Goal: Task Accomplishment & Management: Use online tool/utility

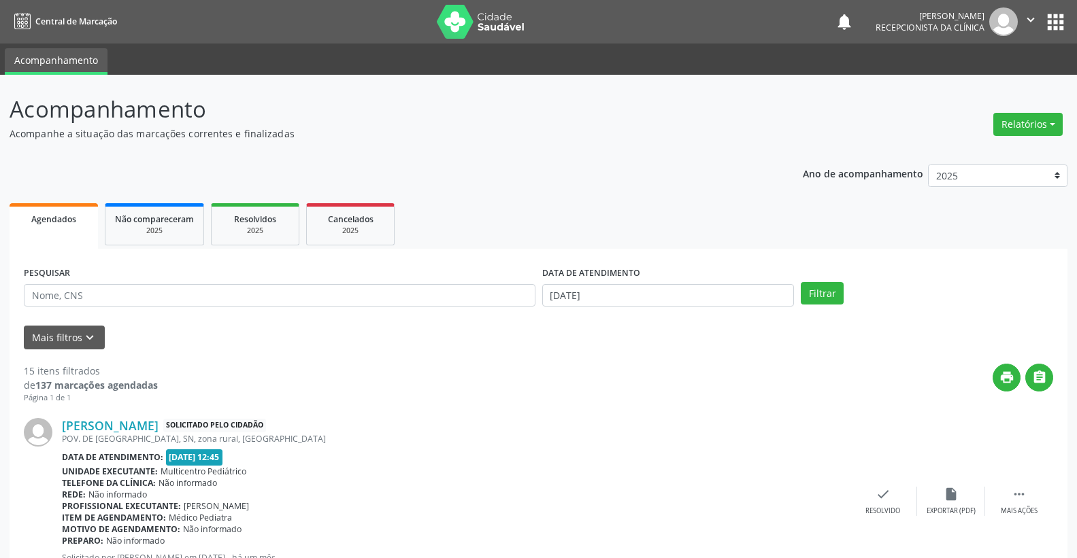
scroll to position [75, 0]
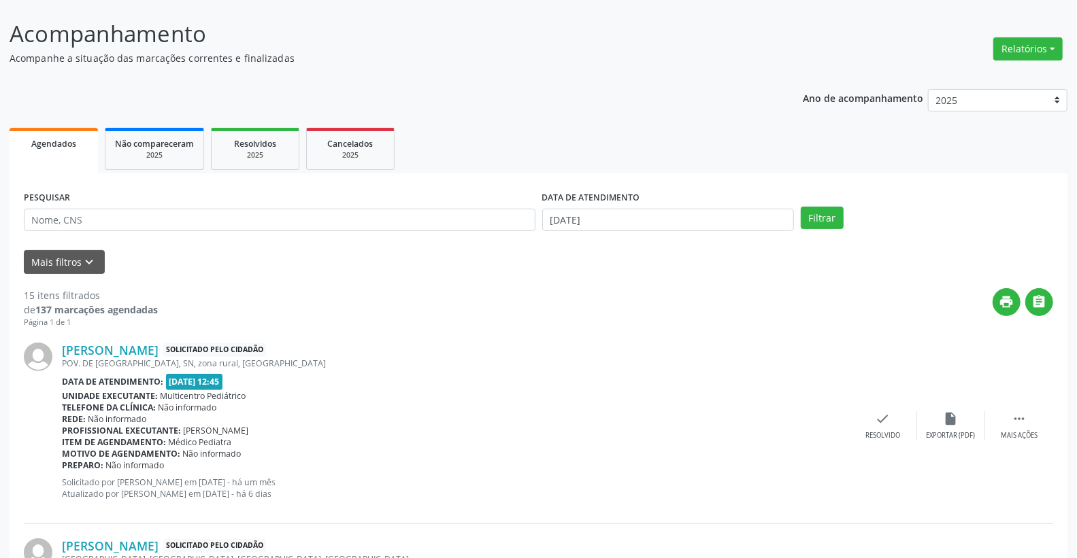
drag, startPoint x: 20, startPoint y: 287, endPoint x: 128, endPoint y: 288, distance: 107.5
click at [263, 267] on div "Mais filtros keyboard_arrow_down" at bounding box center [538, 262] width 1036 height 24
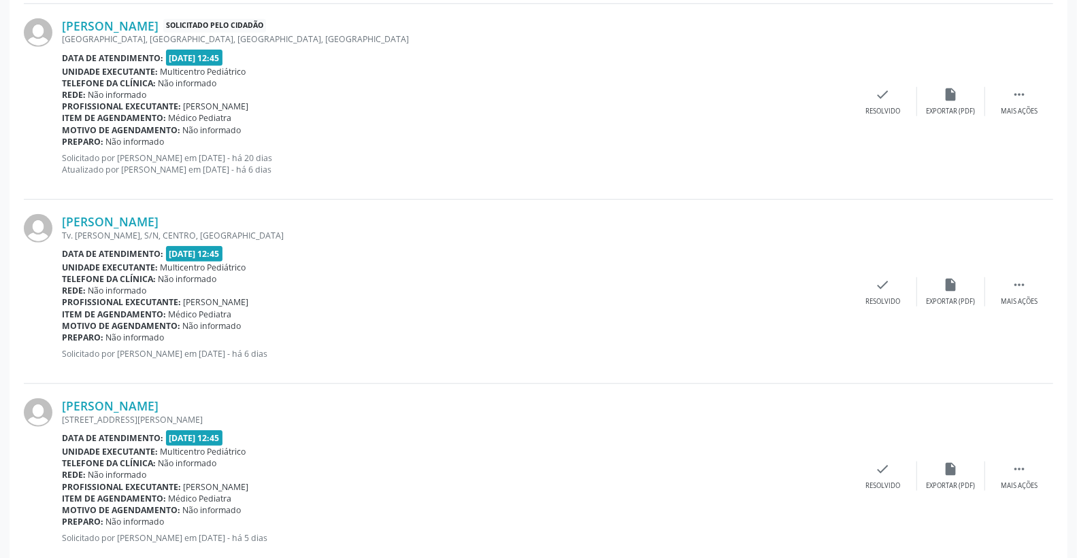
scroll to position [604, 0]
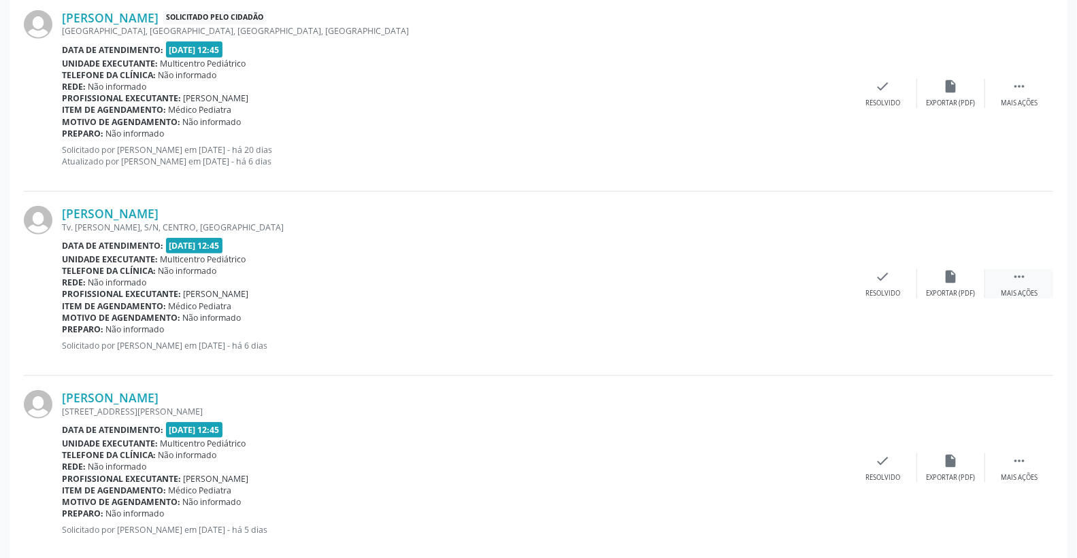
click at [1004, 275] on div " Mais ações" at bounding box center [1019, 283] width 68 height 29
click at [820, 275] on icon "print" at bounding box center [814, 276] width 15 height 15
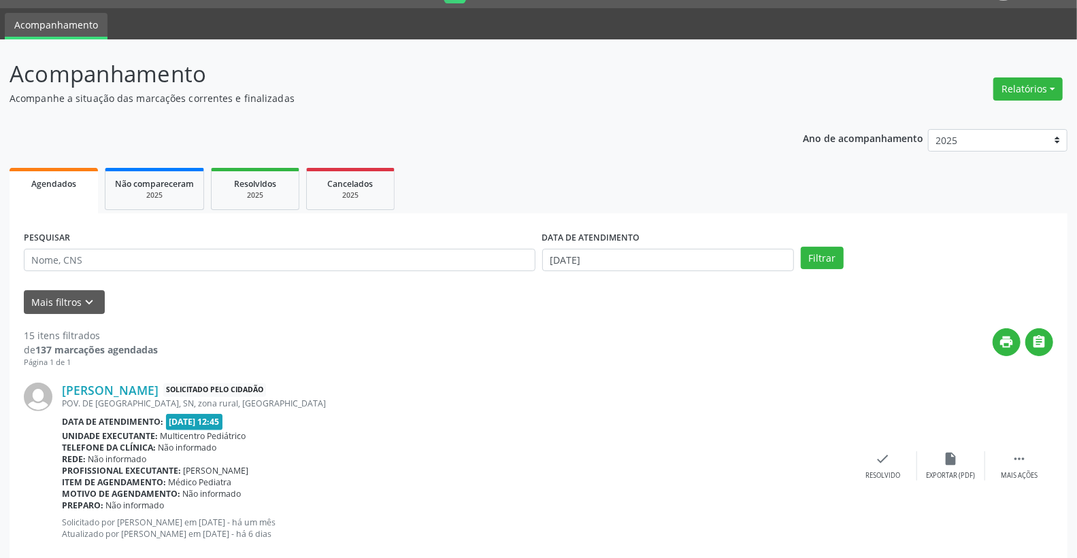
scroll to position [0, 0]
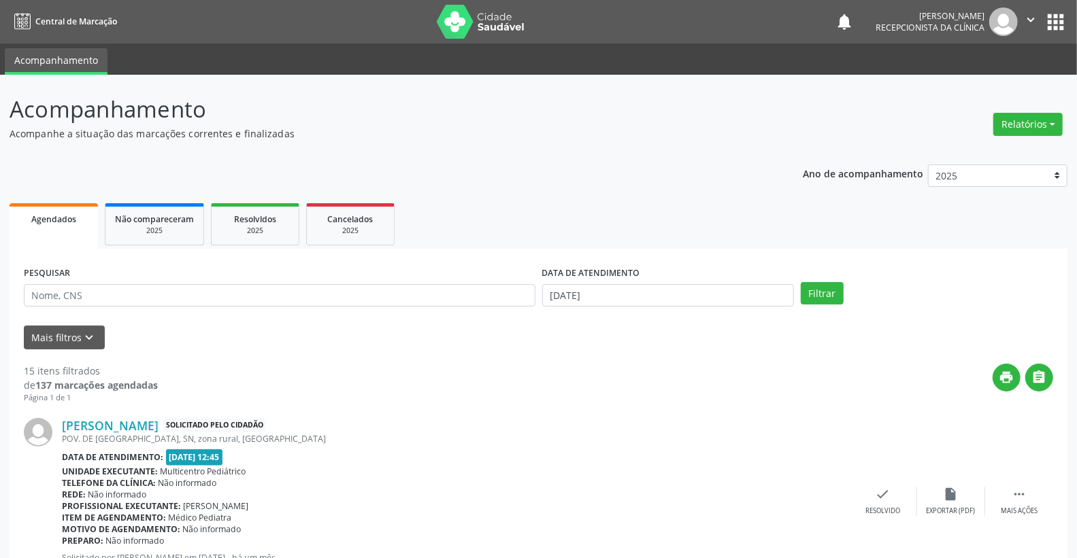
click at [639, 307] on div "DATA DE ATENDIMENTO [DATE]" at bounding box center [668, 289] width 259 height 53
click at [639, 295] on input "[DATE]" at bounding box center [668, 295] width 252 height 23
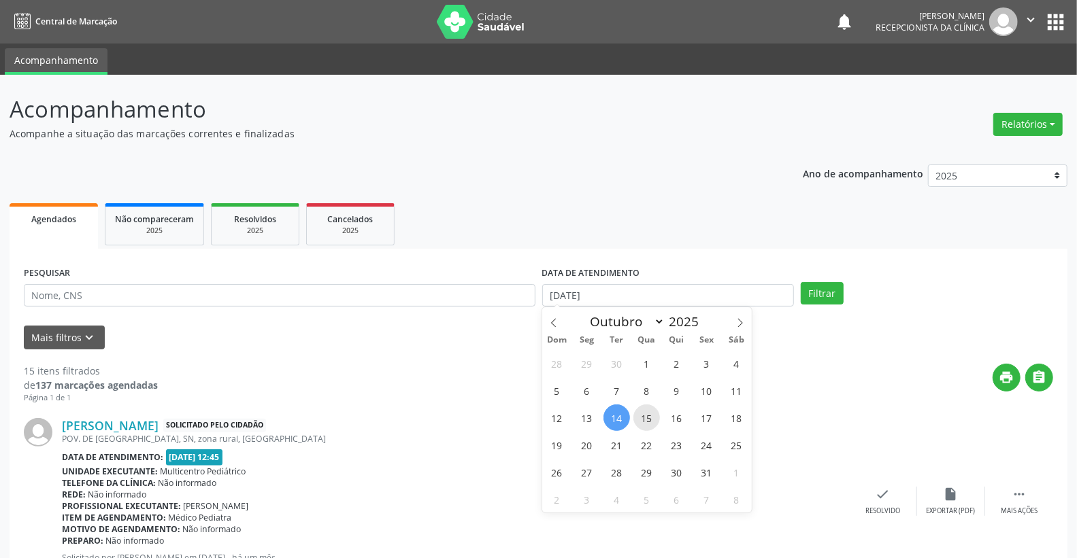
click at [647, 418] on span "15" at bounding box center [646, 418] width 27 height 27
type input "[DATE]"
click at [647, 418] on span "15" at bounding box center [646, 418] width 27 height 27
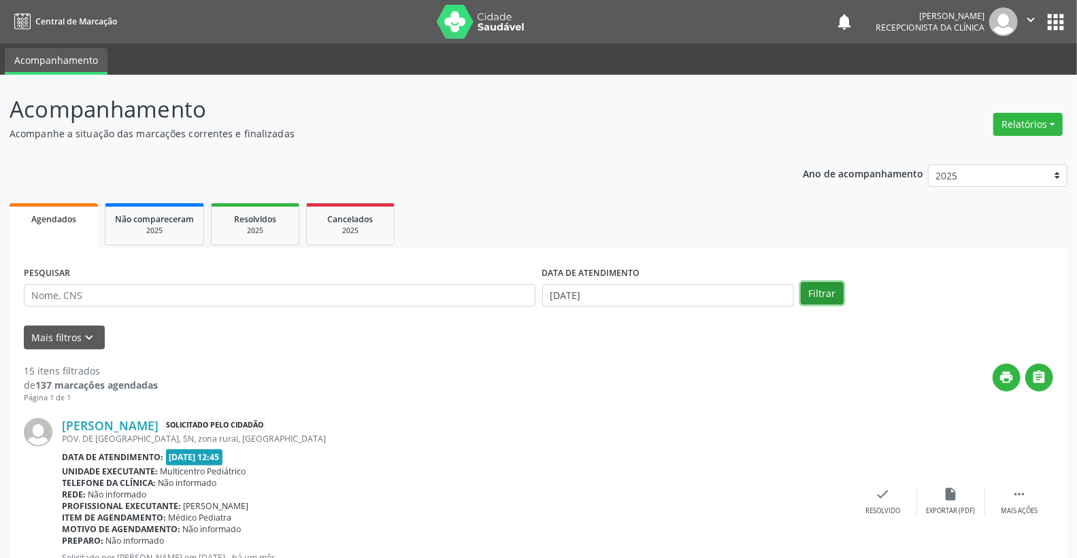
click at [823, 289] on button "Filtrar" at bounding box center [821, 293] width 43 height 23
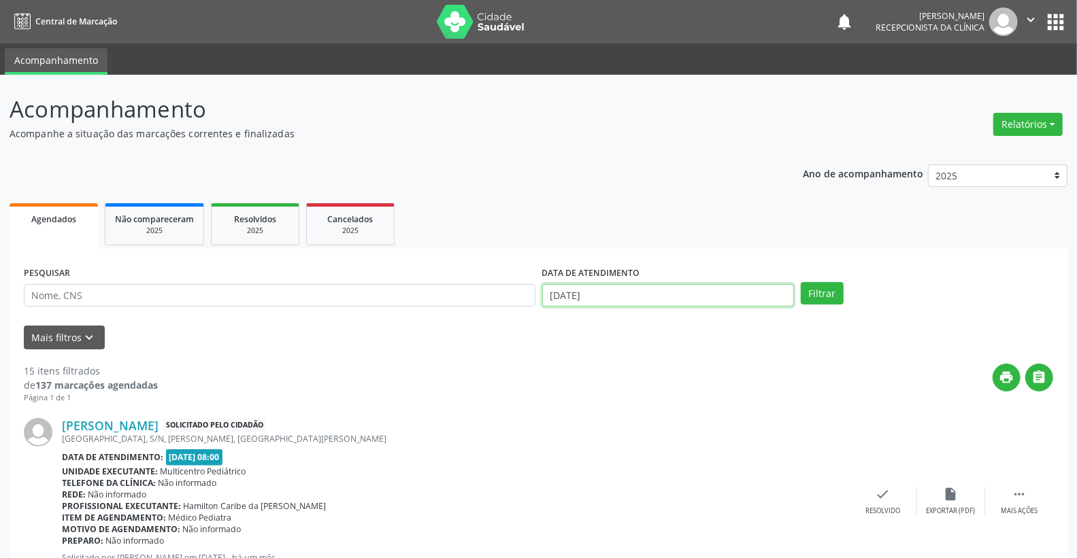
click at [639, 304] on body "Central de Marcação notifications [PERSON_NAME] Recepcionista da clínica  Conf…" at bounding box center [538, 279] width 1077 height 558
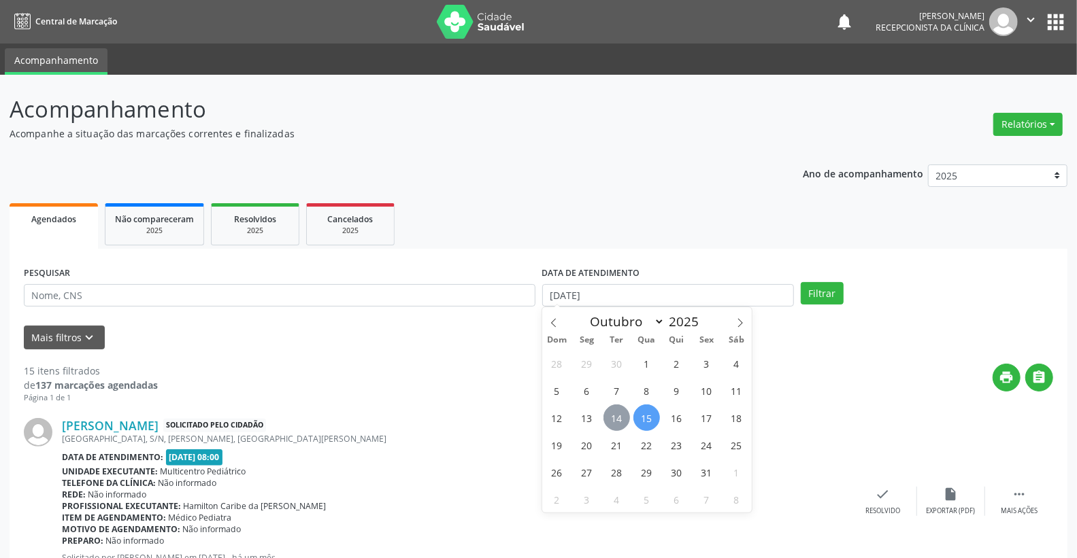
click at [612, 417] on span "14" at bounding box center [616, 418] width 27 height 27
type input "[DATE]"
click at [612, 417] on span "14" at bounding box center [616, 418] width 27 height 27
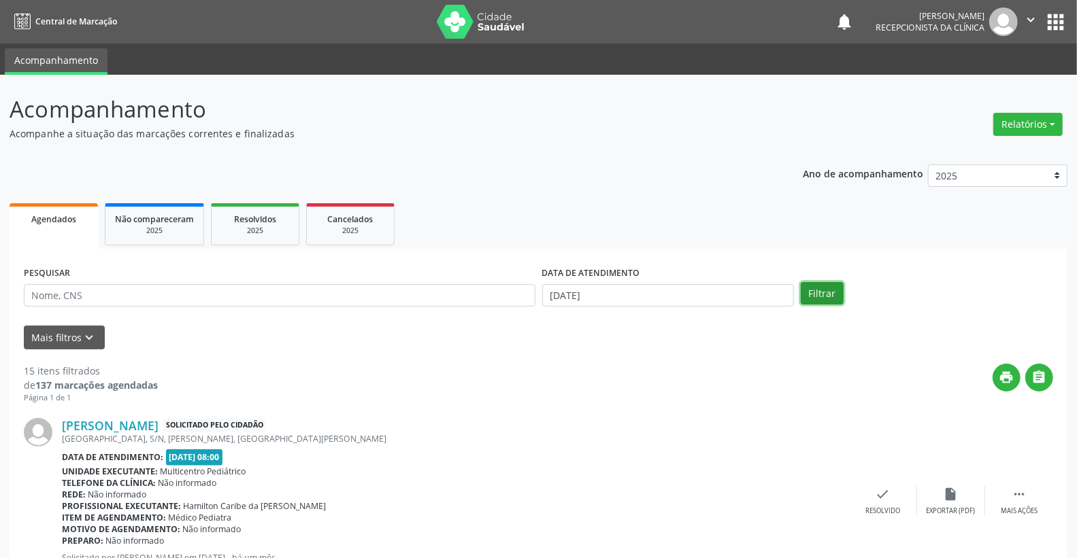
click at [822, 284] on button "Filtrar" at bounding box center [821, 293] width 43 height 23
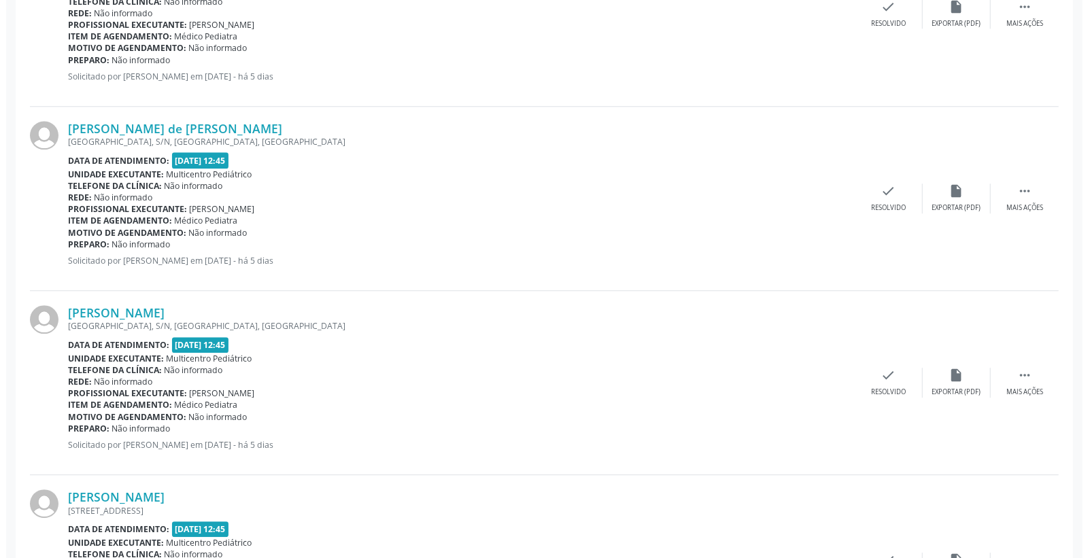
scroll to position [2191, 0]
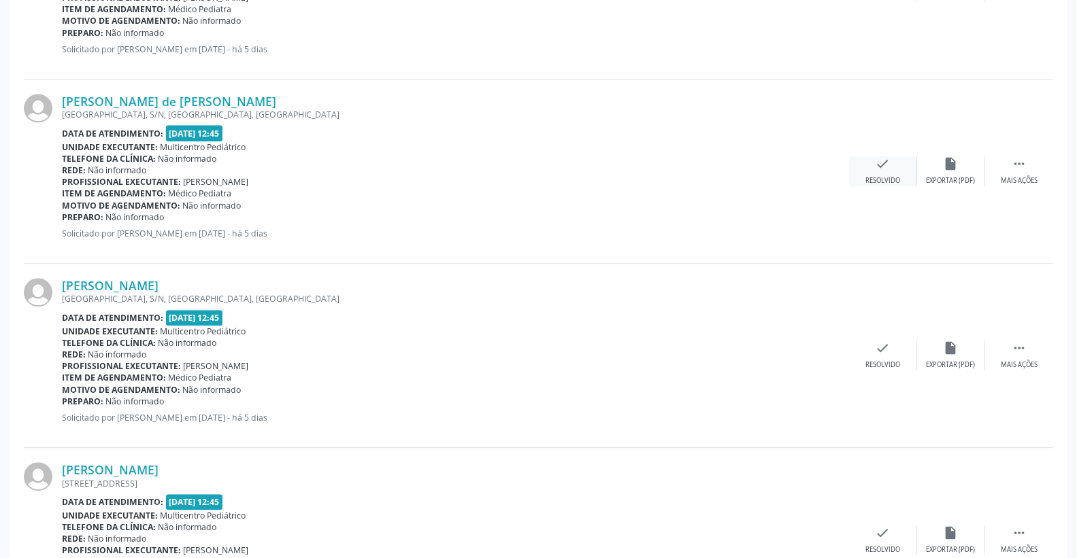
click at [885, 165] on icon "check" at bounding box center [882, 163] width 15 height 15
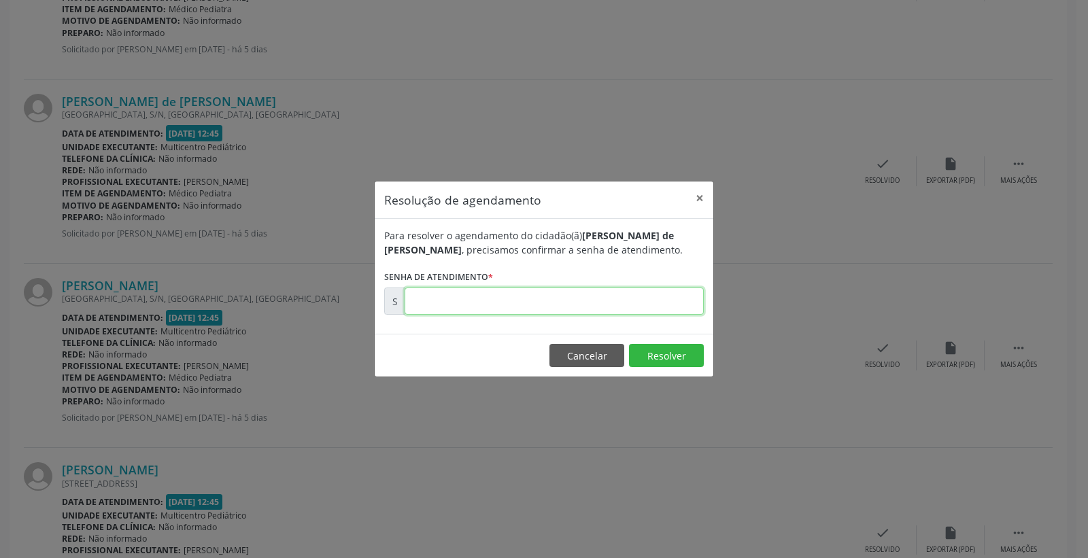
click at [650, 298] on input "text" at bounding box center [554, 301] width 299 height 27
type input "00181678"
click at [672, 360] on button "Resolver" at bounding box center [666, 355] width 75 height 23
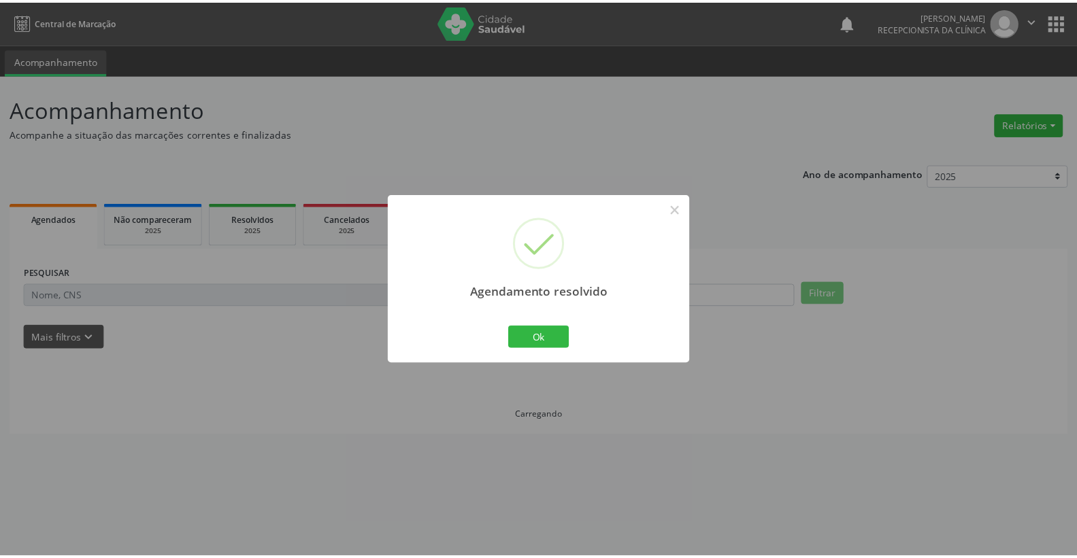
scroll to position [0, 0]
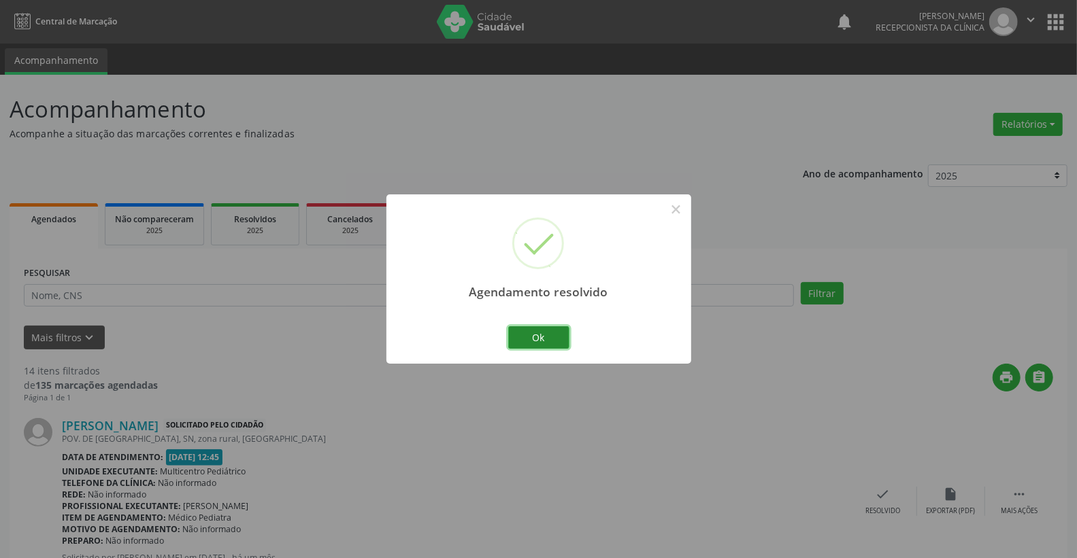
click at [556, 340] on button "Ok" at bounding box center [538, 337] width 61 height 23
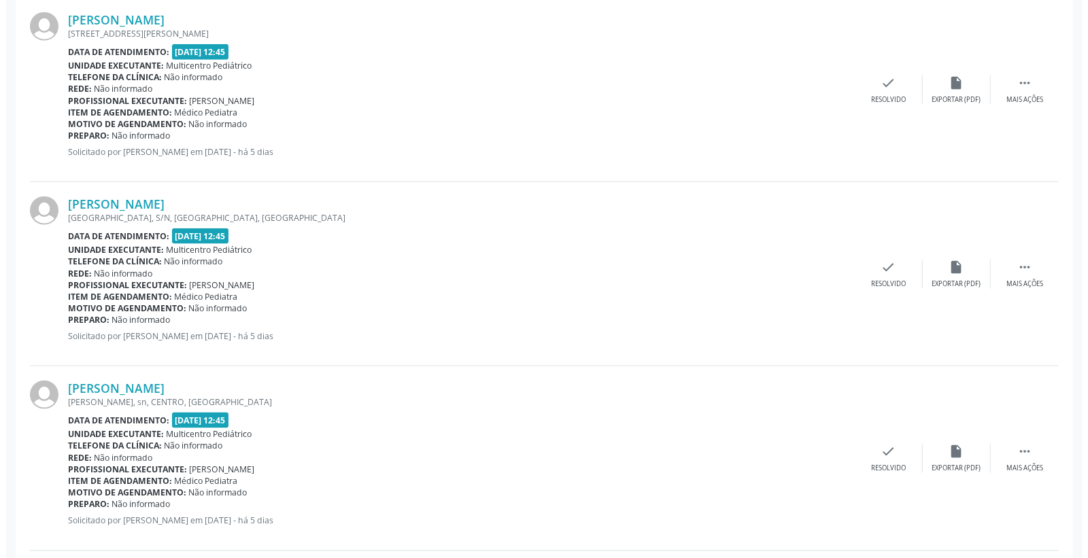
scroll to position [907, 0]
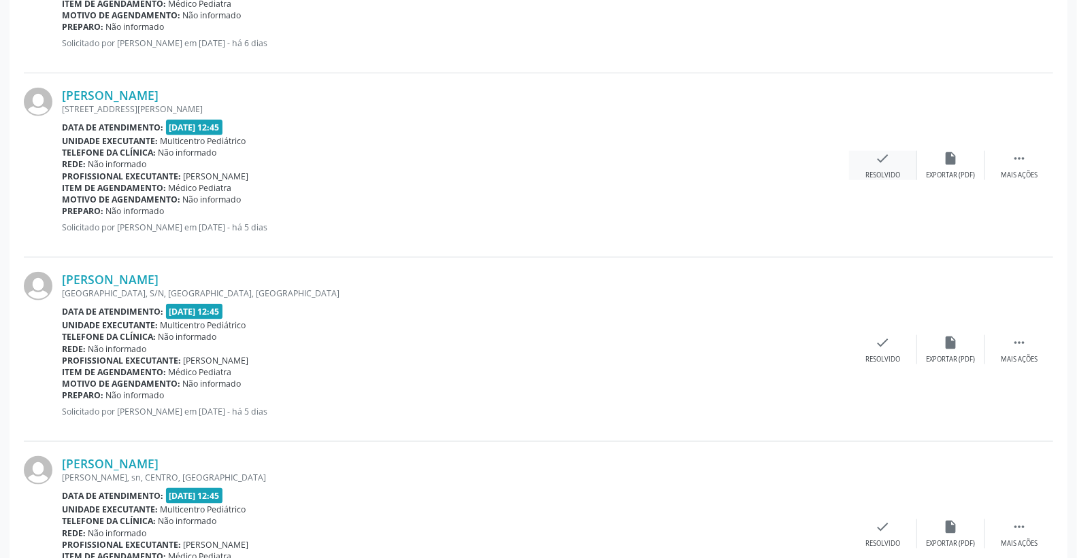
click at [881, 163] on icon "check" at bounding box center [882, 158] width 15 height 15
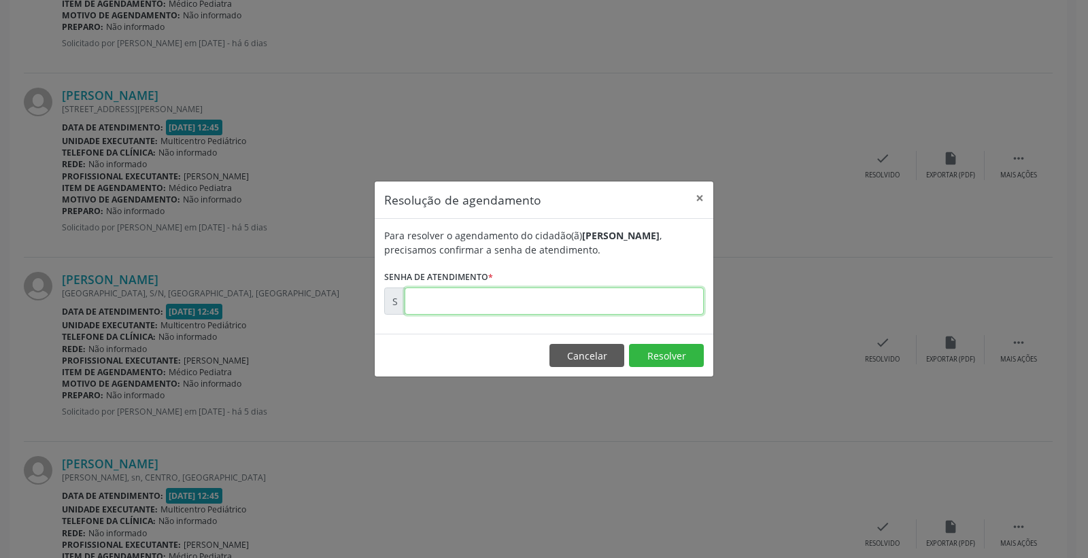
click at [677, 298] on input "text" at bounding box center [554, 301] width 299 height 27
type input "00181492"
click at [670, 354] on button "Resolver" at bounding box center [666, 355] width 75 height 23
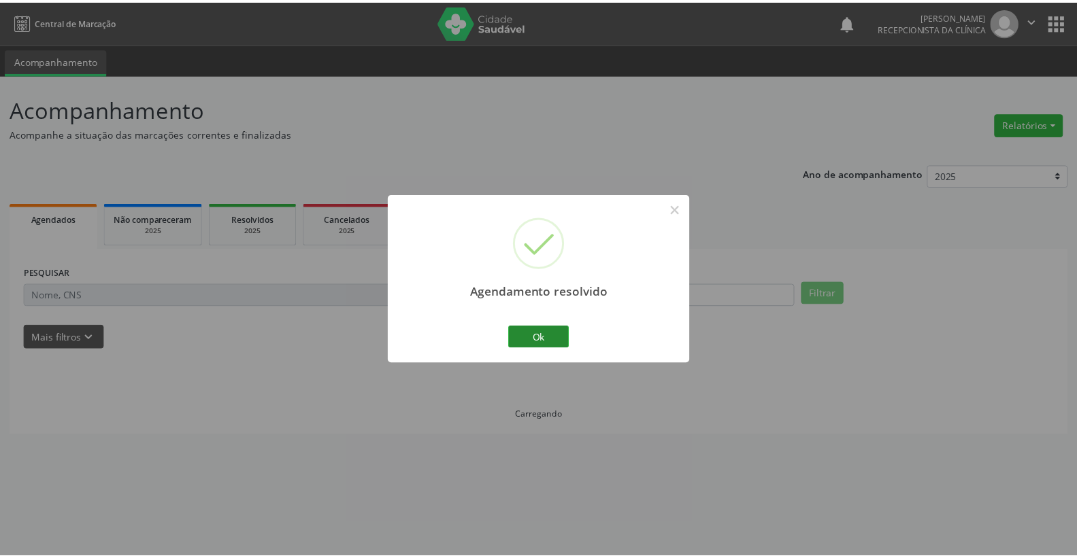
scroll to position [0, 0]
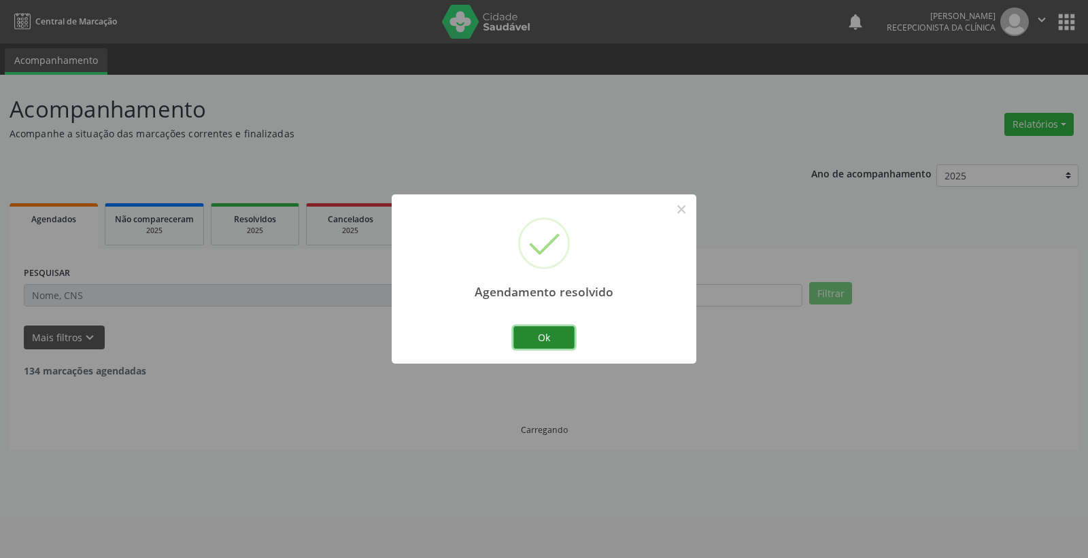
click at [547, 333] on button "Ok" at bounding box center [543, 337] width 61 height 23
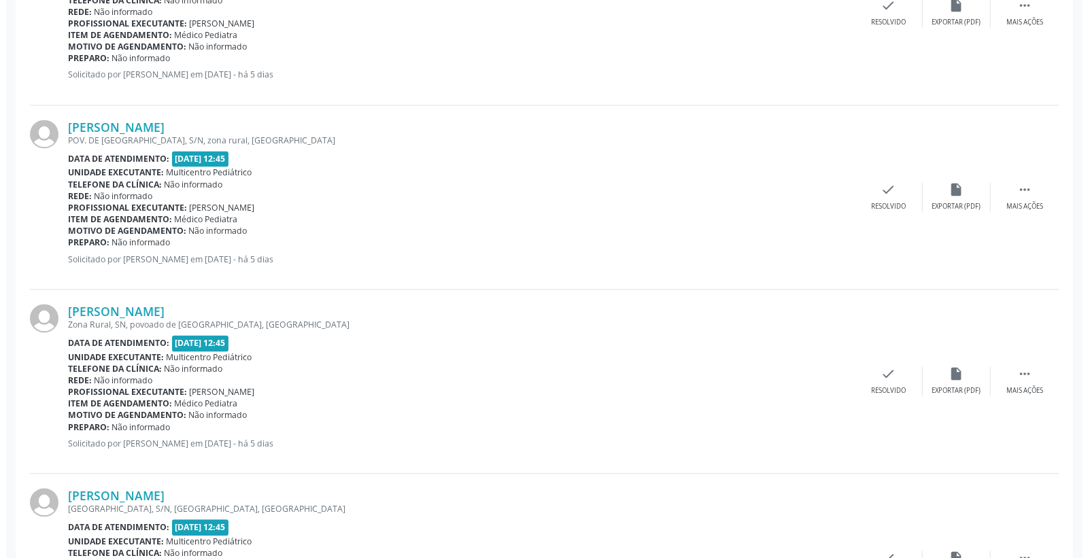
scroll to position [1662, 0]
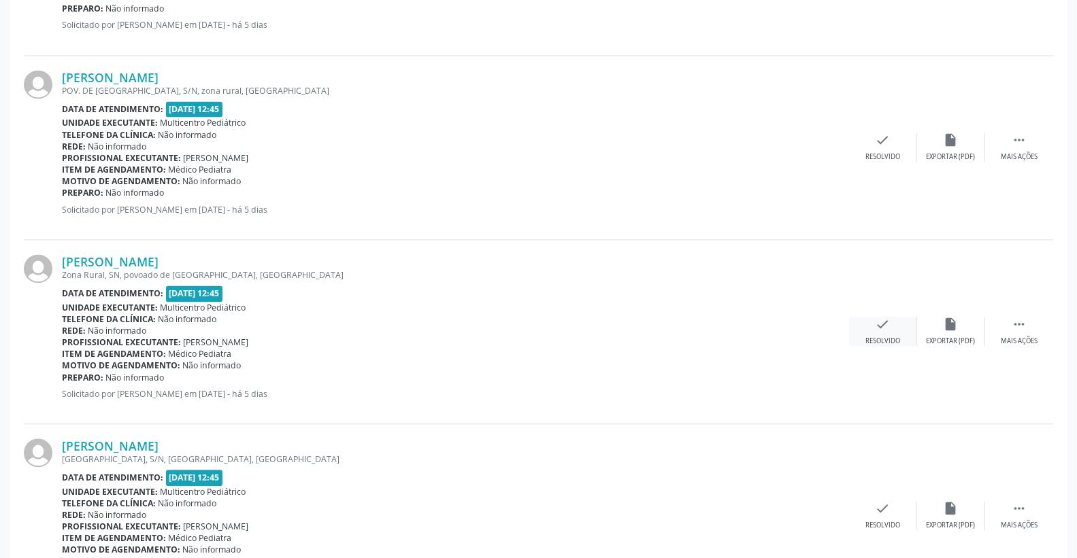
click at [878, 326] on icon "check" at bounding box center [882, 324] width 15 height 15
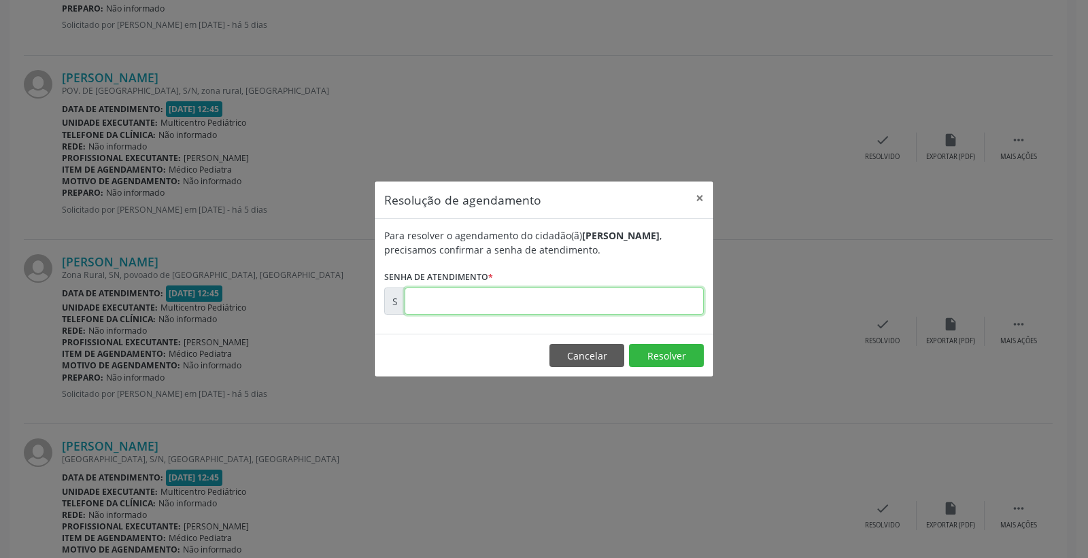
click at [603, 299] on input "text" at bounding box center [554, 301] width 299 height 27
type input "00181677"
click at [664, 341] on footer "Cancelar Resolver" at bounding box center [544, 355] width 339 height 43
click at [664, 348] on button "Resolver" at bounding box center [666, 355] width 75 height 23
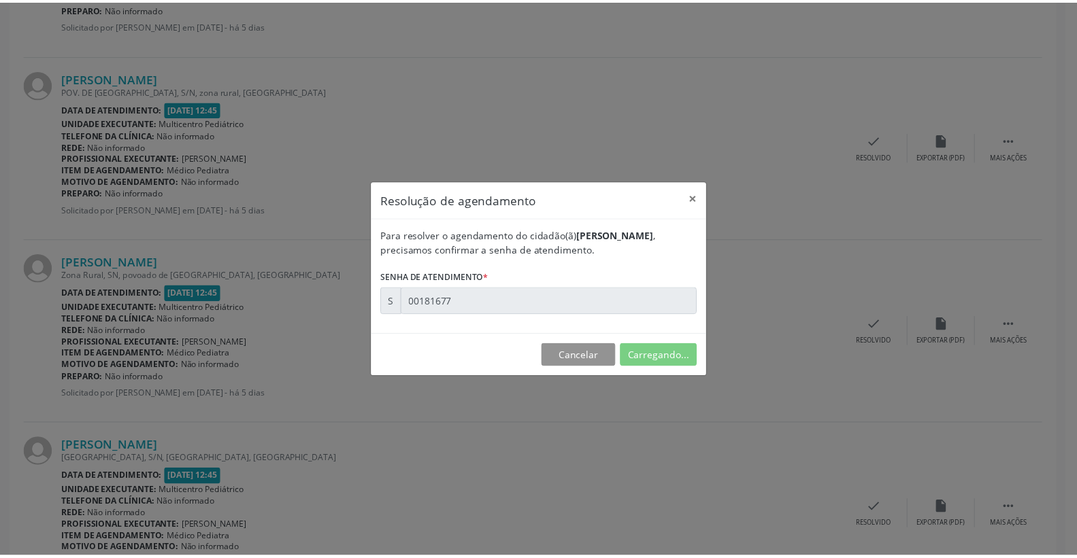
scroll to position [0, 0]
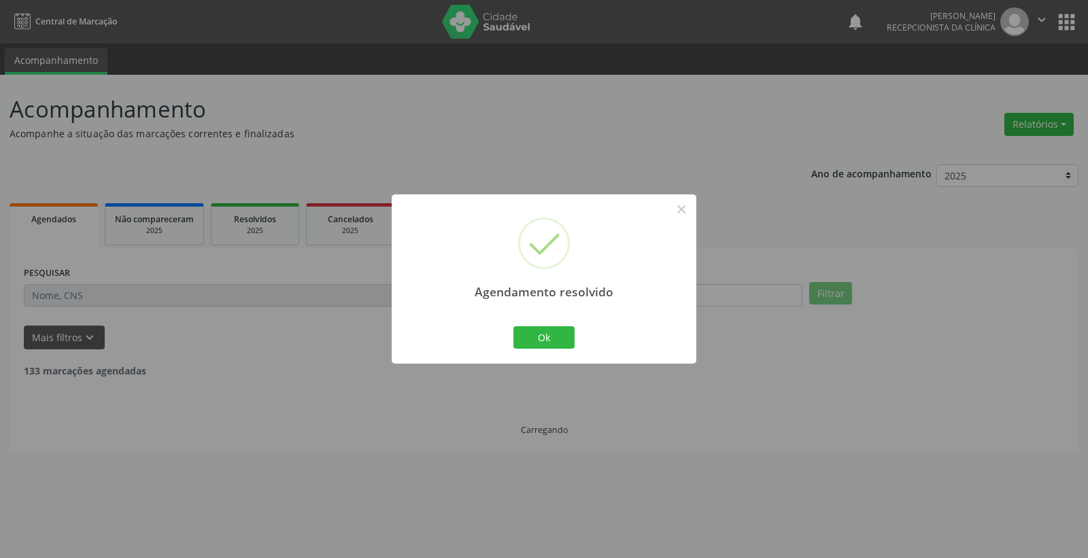
click at [522, 354] on div "Agendamento resolvido × Ok Cancel" at bounding box center [544, 279] width 305 height 169
click at [535, 341] on button "Ok" at bounding box center [543, 337] width 61 height 23
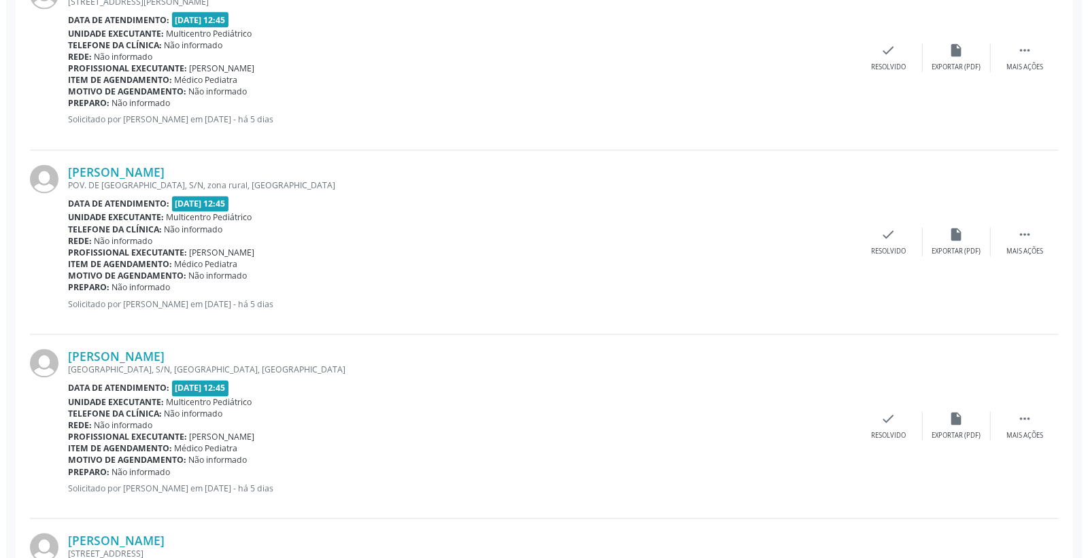
scroll to position [1587, 0]
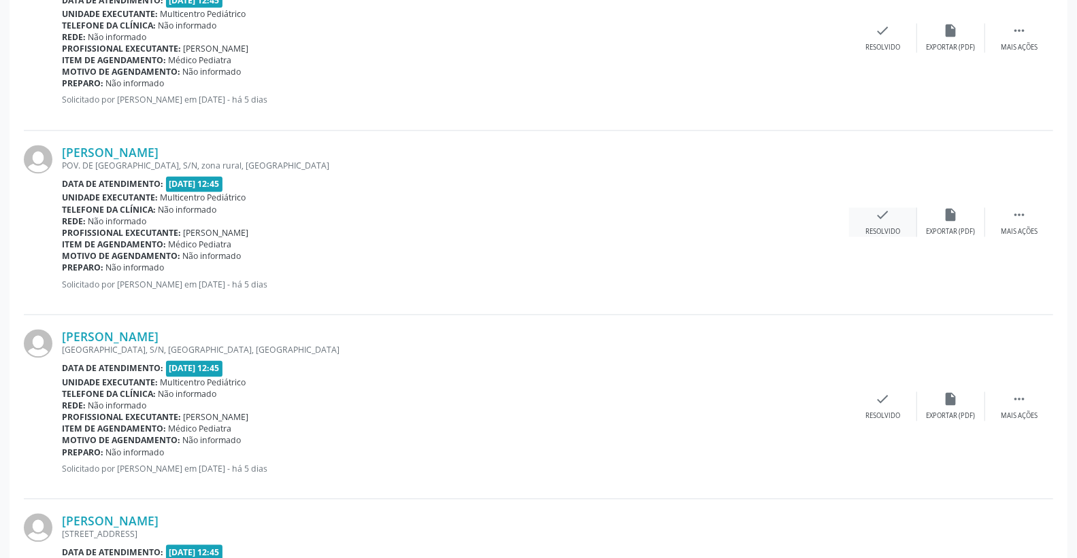
click at [890, 218] on div "check Resolvido" at bounding box center [883, 222] width 68 height 29
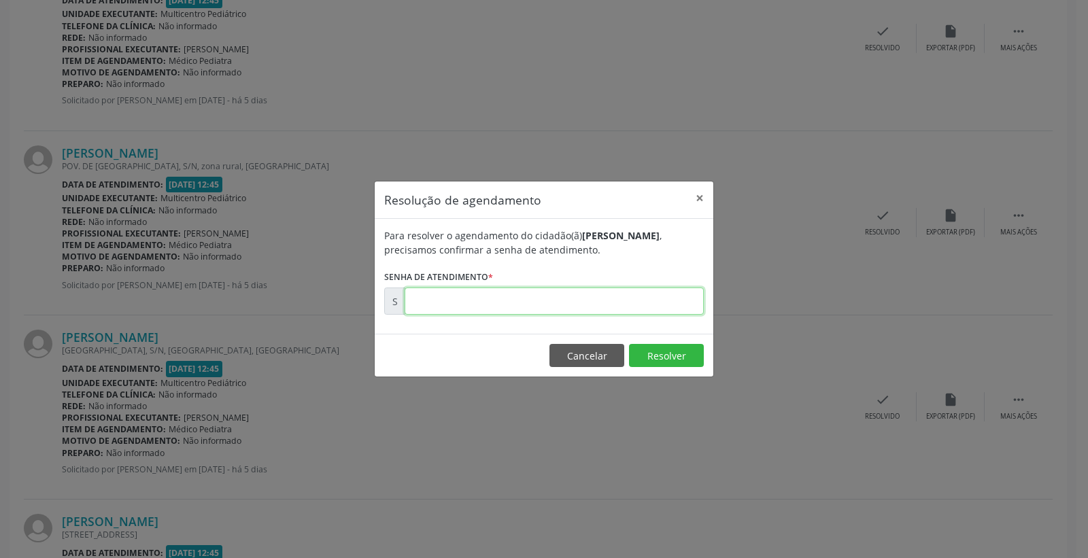
click at [641, 288] on input "text" at bounding box center [554, 301] width 299 height 27
type input "00181665"
click at [661, 347] on button "Resolver" at bounding box center [666, 355] width 75 height 23
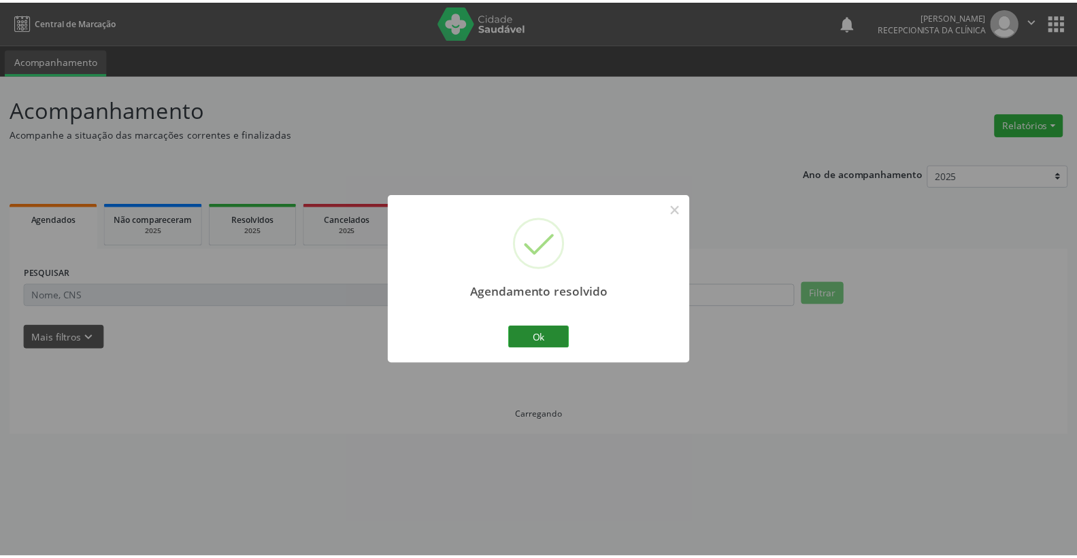
scroll to position [0, 0]
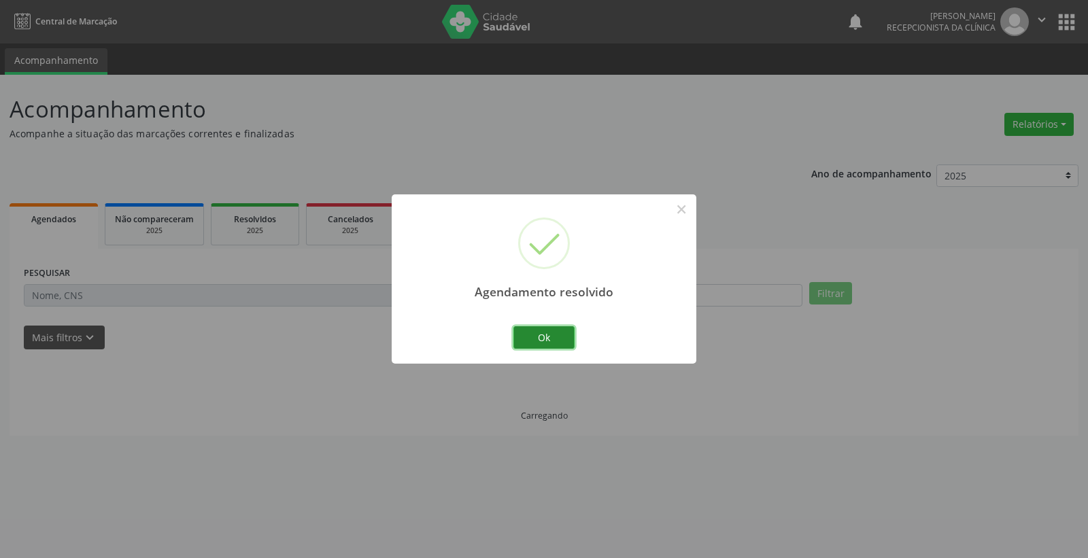
click at [521, 336] on button "Ok" at bounding box center [543, 337] width 61 height 23
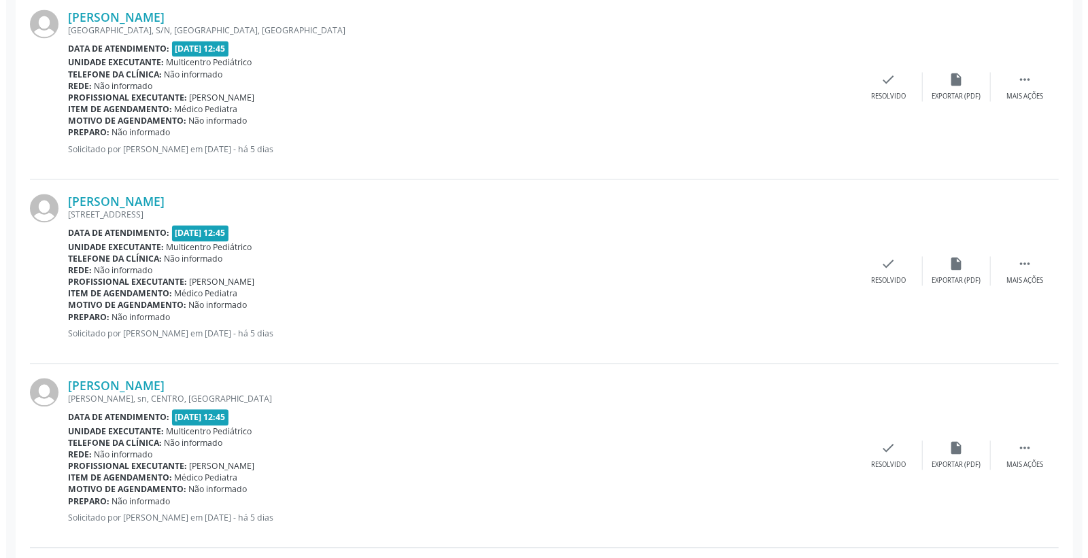
scroll to position [1738, 0]
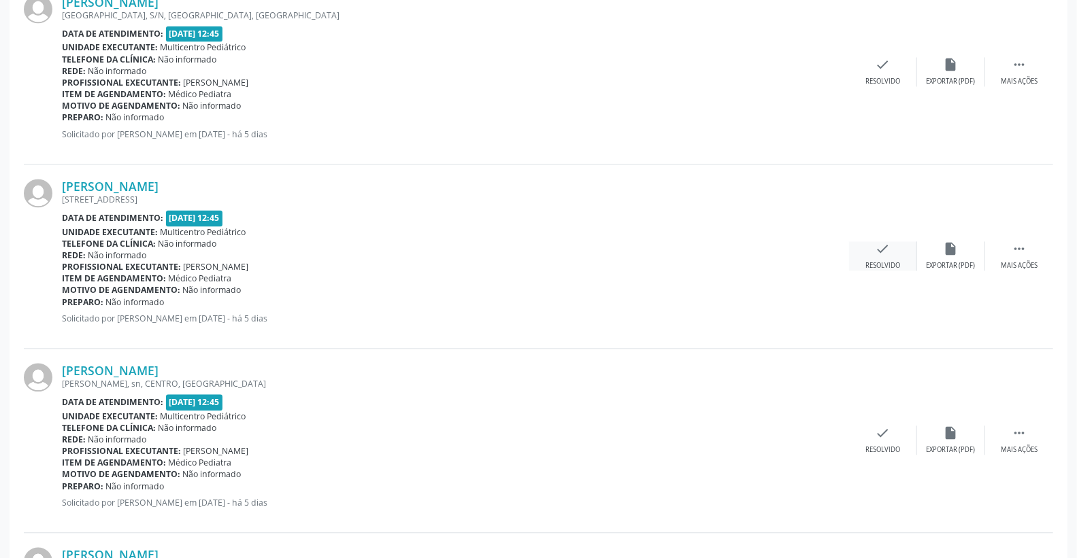
click at [894, 250] on div "check Resolvido" at bounding box center [883, 255] width 68 height 29
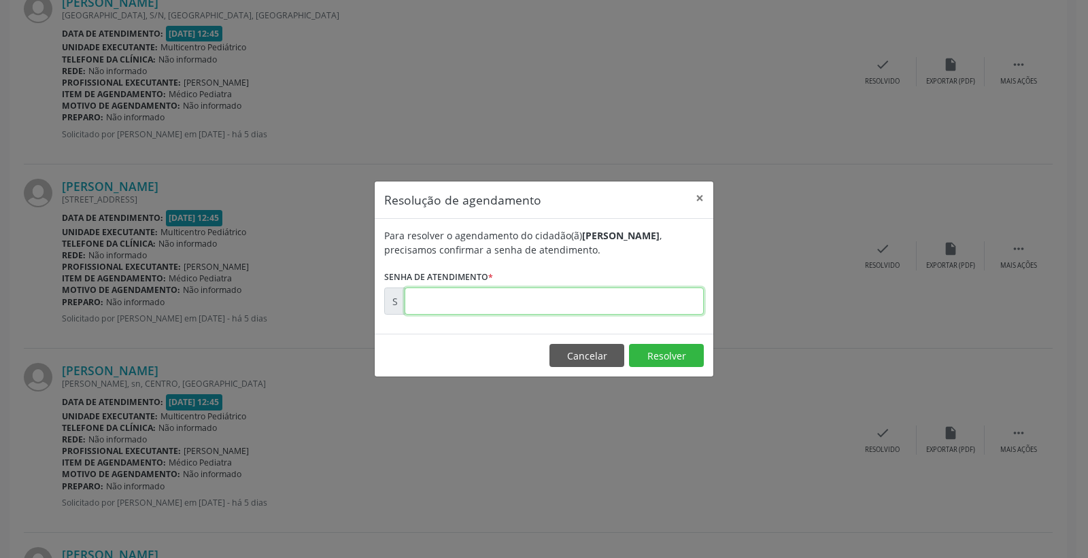
click at [631, 294] on input "text" at bounding box center [554, 301] width 299 height 27
type input "00181683"
click at [660, 349] on button "Resolver" at bounding box center [666, 355] width 75 height 23
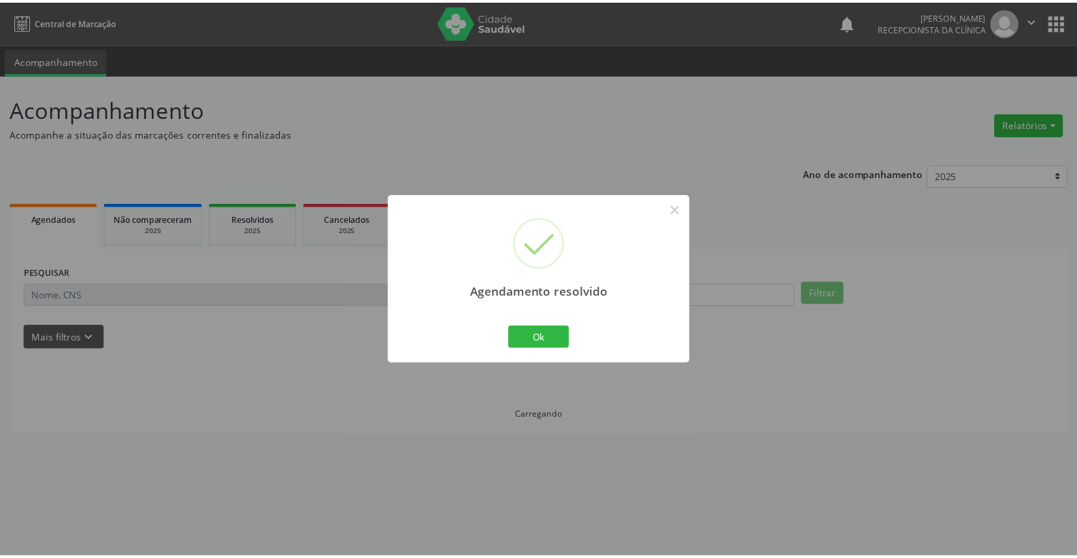
scroll to position [0, 0]
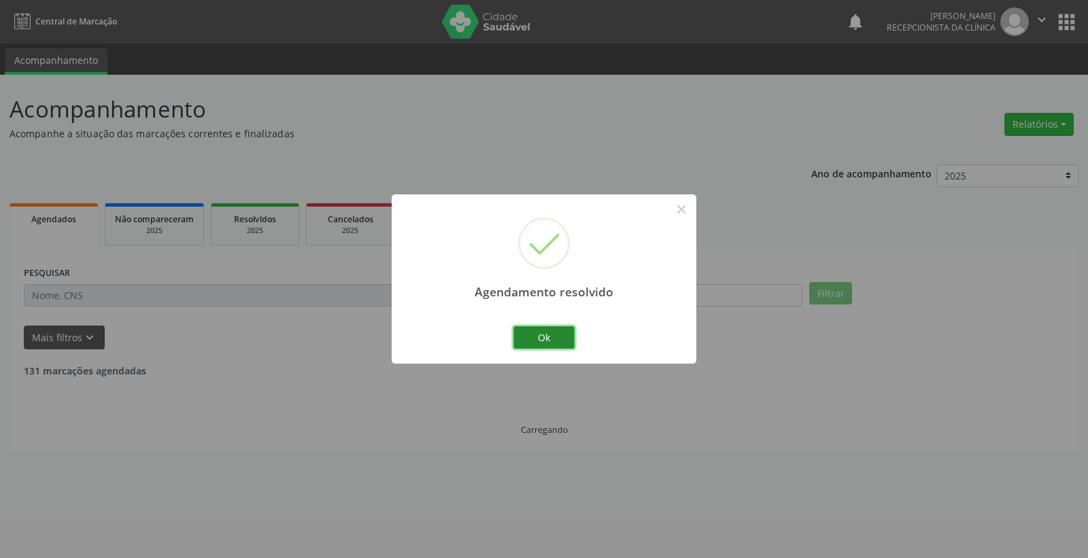
click at [551, 337] on button "Ok" at bounding box center [543, 337] width 61 height 23
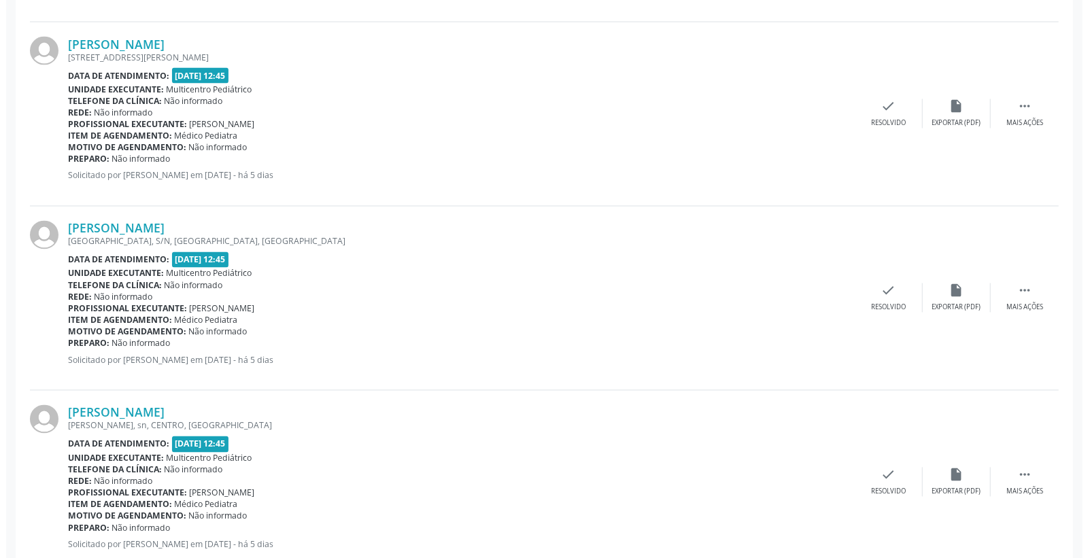
scroll to position [1662, 0]
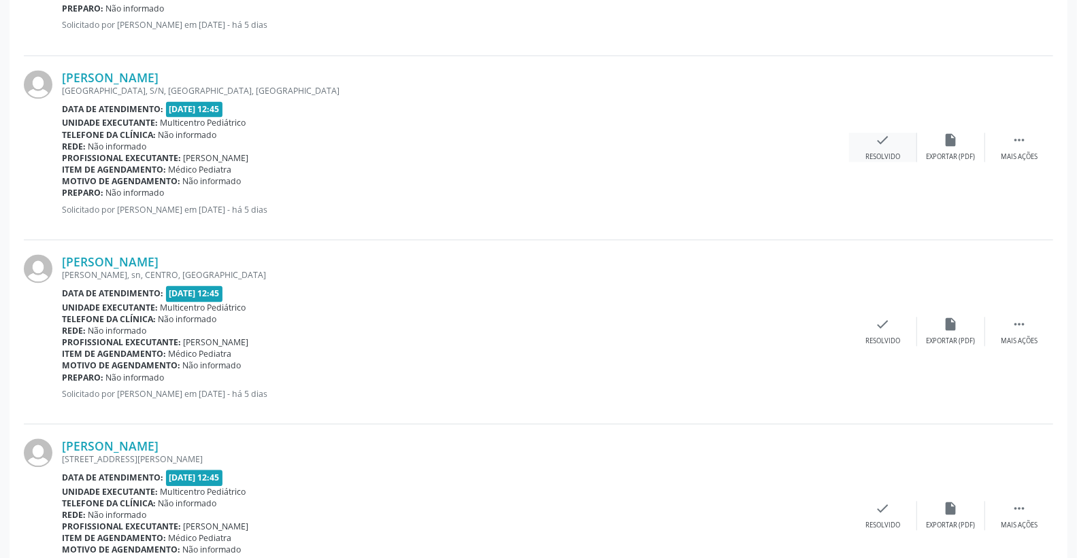
click at [881, 144] on icon "check" at bounding box center [882, 140] width 15 height 15
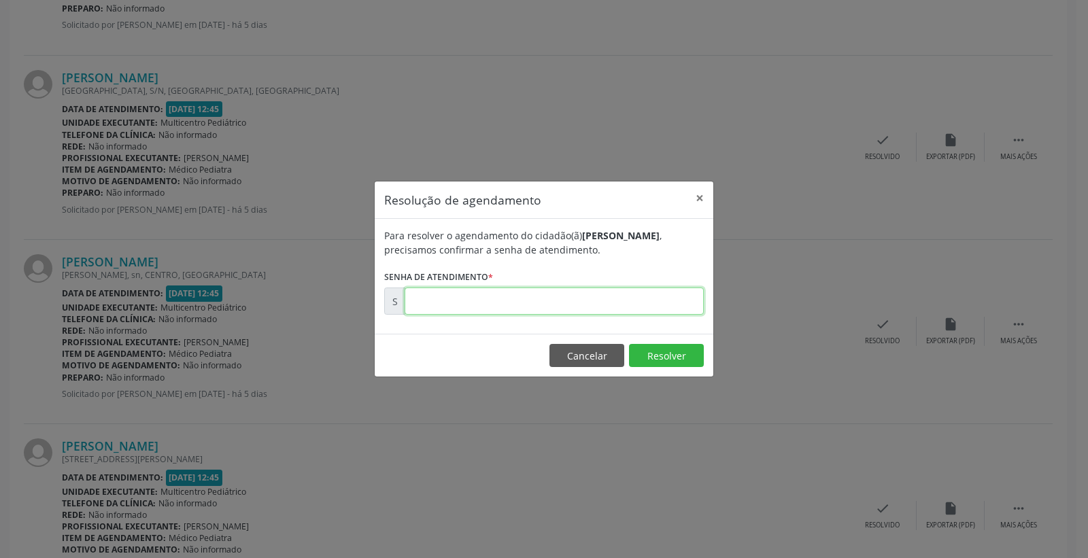
click at [676, 301] on input "text" at bounding box center [554, 301] width 299 height 27
type input "00181682"
click at [660, 340] on footer "Cancelar Resolver" at bounding box center [544, 355] width 339 height 43
click at [669, 348] on button "Resolver" at bounding box center [666, 355] width 75 height 23
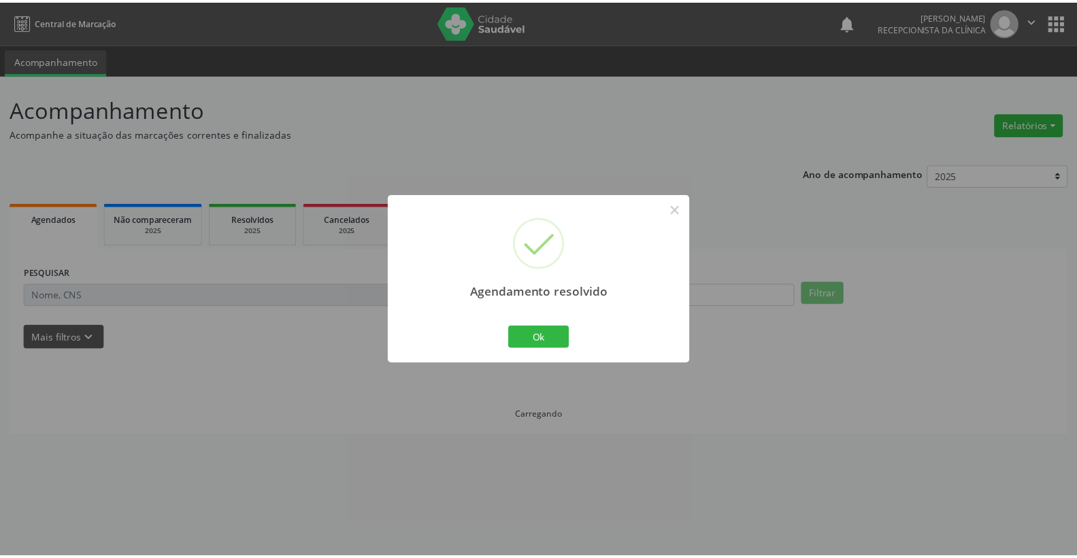
scroll to position [0, 0]
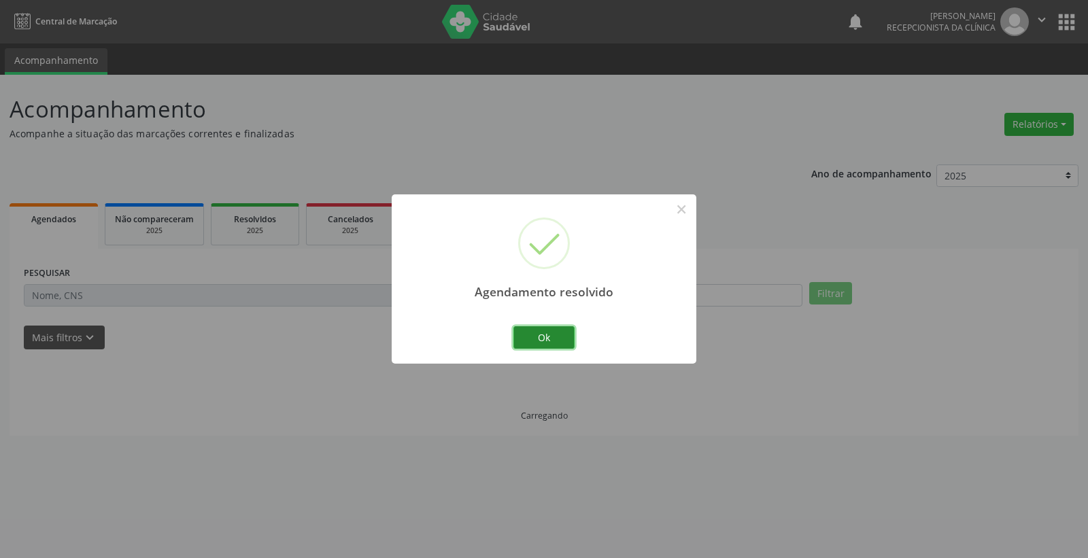
click at [551, 338] on button "Ok" at bounding box center [543, 337] width 61 height 23
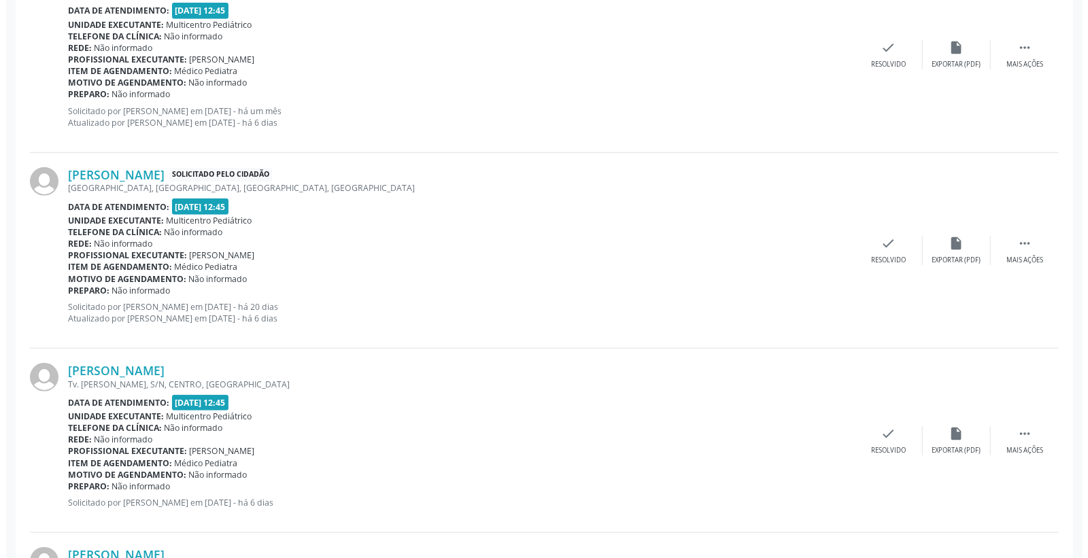
scroll to position [604, 0]
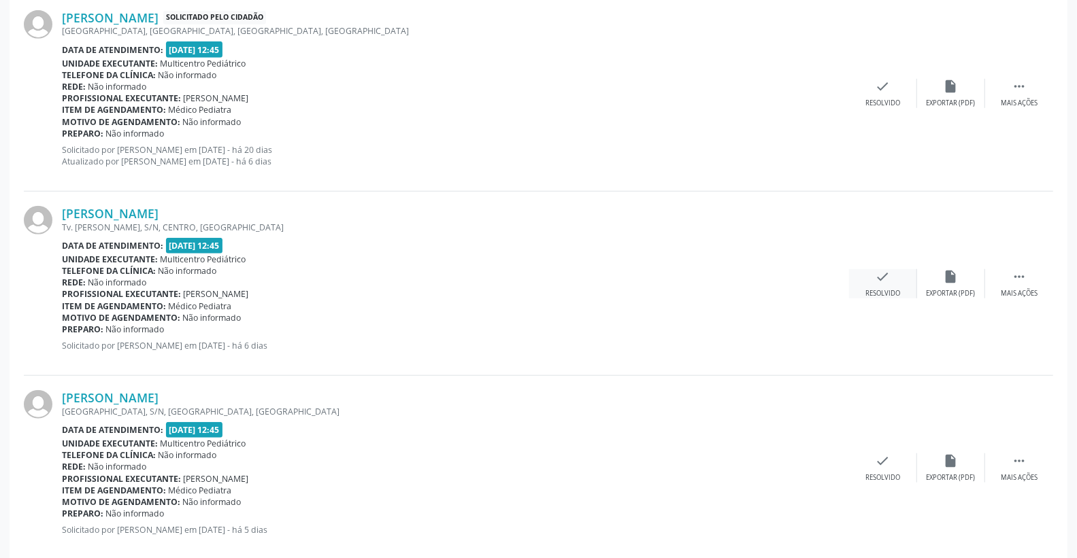
click at [882, 282] on icon "check" at bounding box center [882, 276] width 15 height 15
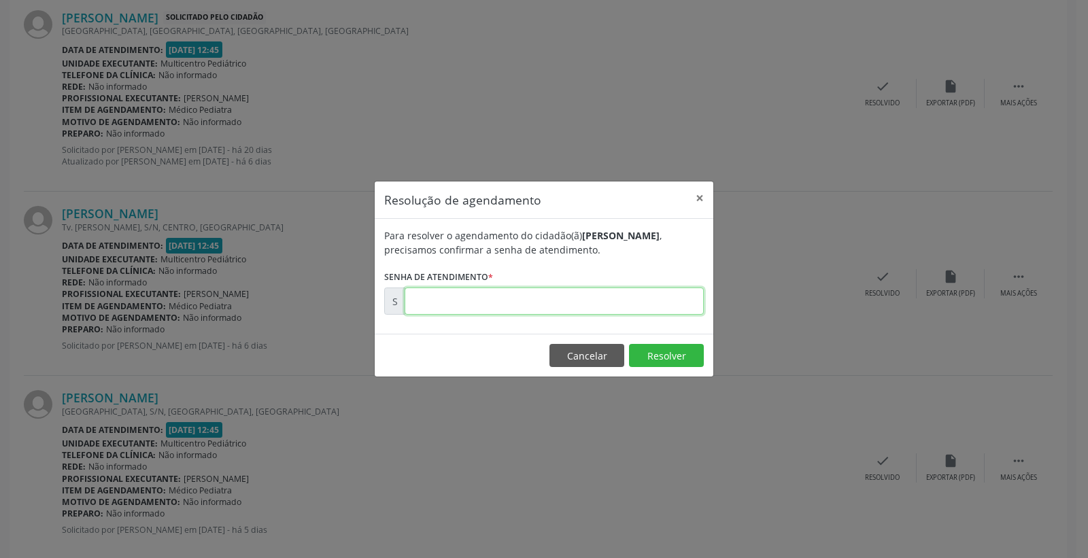
click at [662, 314] on input "text" at bounding box center [554, 301] width 299 height 27
type input "00181346"
click at [664, 358] on button "Resolver" at bounding box center [666, 355] width 75 height 23
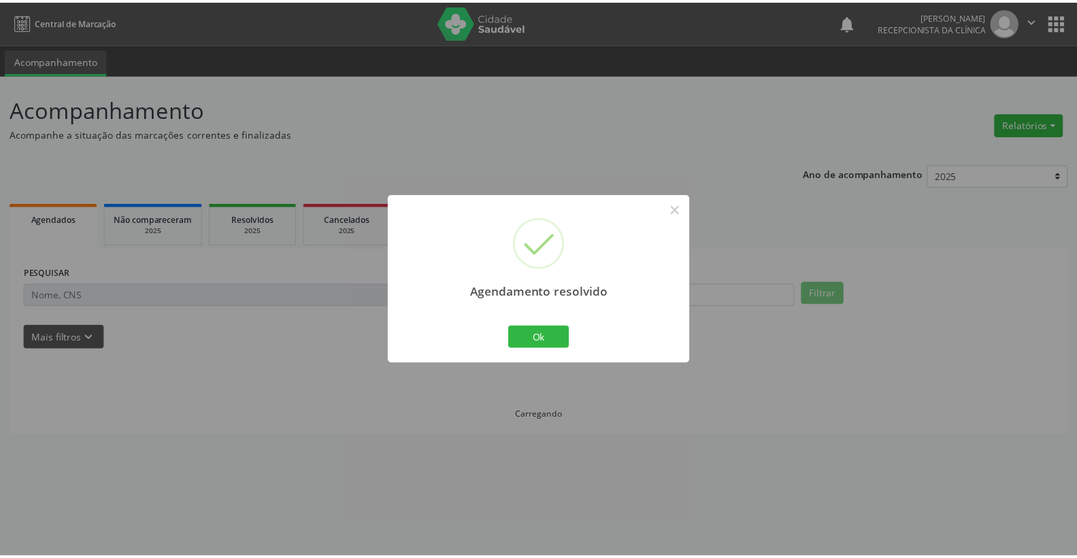
scroll to position [0, 0]
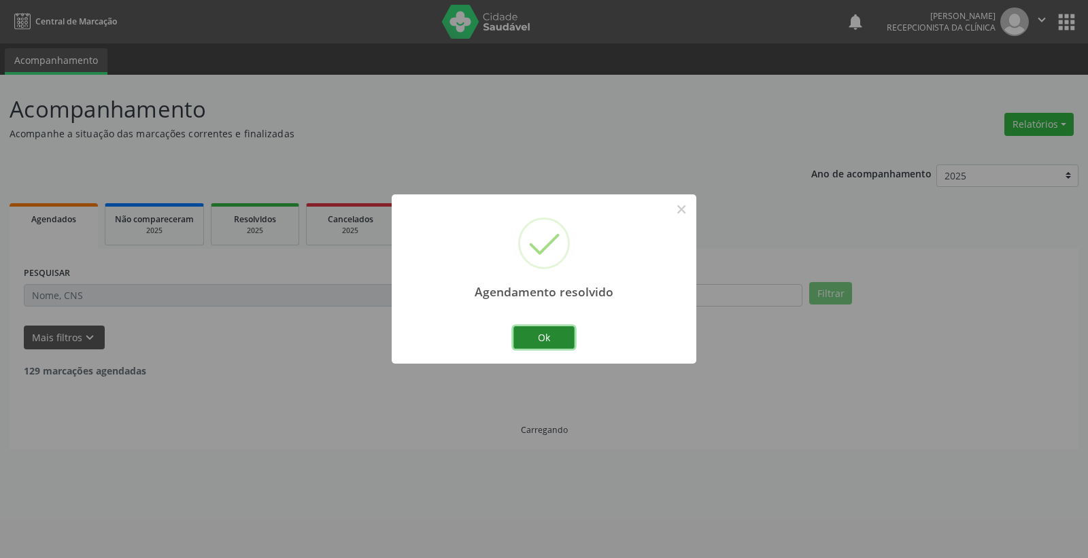
click at [539, 343] on button "Ok" at bounding box center [543, 337] width 61 height 23
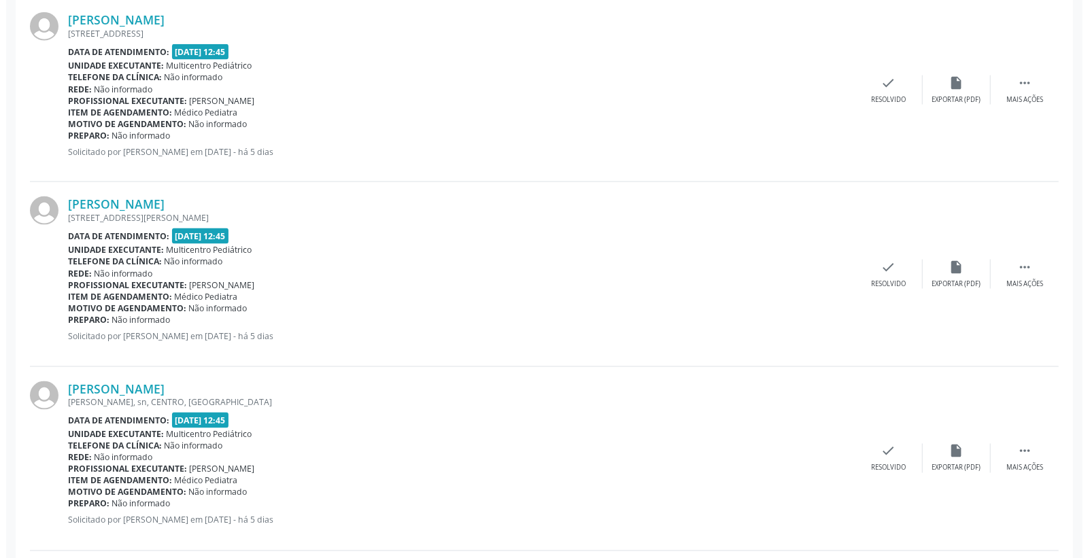
scroll to position [1139, 0]
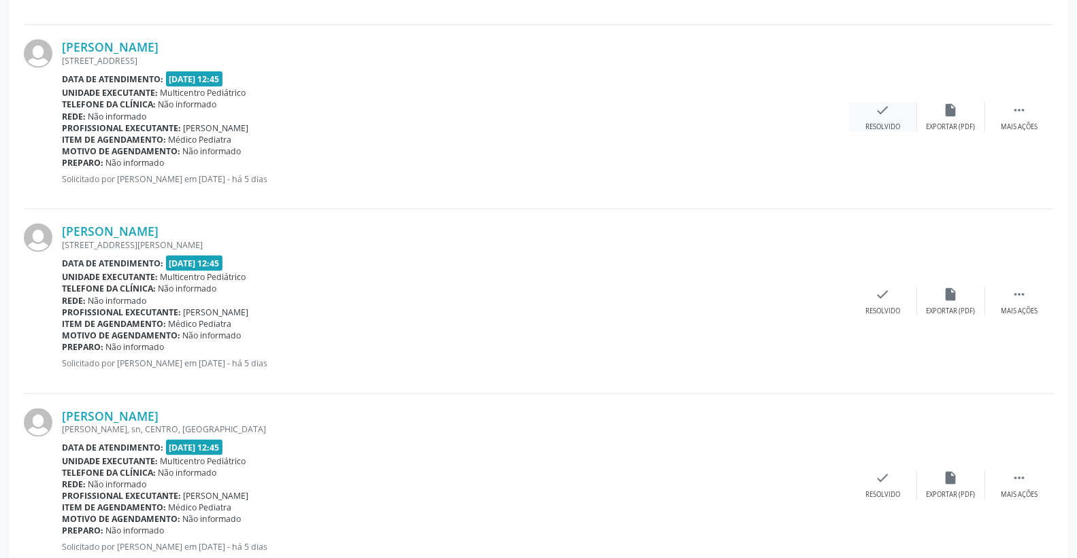
click at [886, 104] on icon "check" at bounding box center [882, 110] width 15 height 15
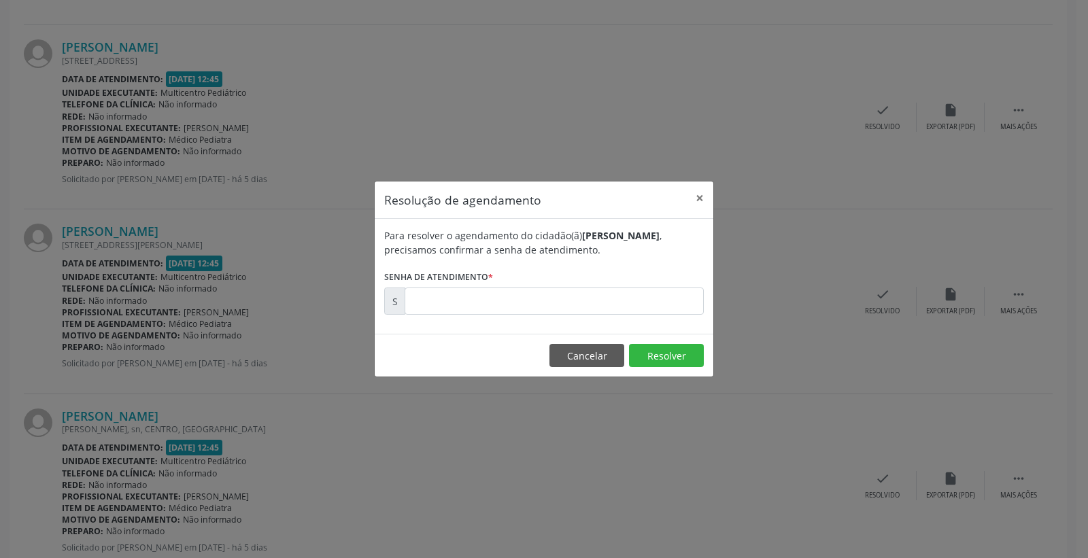
click at [666, 316] on div "Para resolver o agendamento do cidadão(ã) [PERSON_NAME] , precisamos confirmar …" at bounding box center [544, 276] width 339 height 115
click at [660, 309] on input "text" at bounding box center [554, 301] width 299 height 27
type input "00181648"
click at [677, 351] on button "Resolver" at bounding box center [666, 355] width 75 height 23
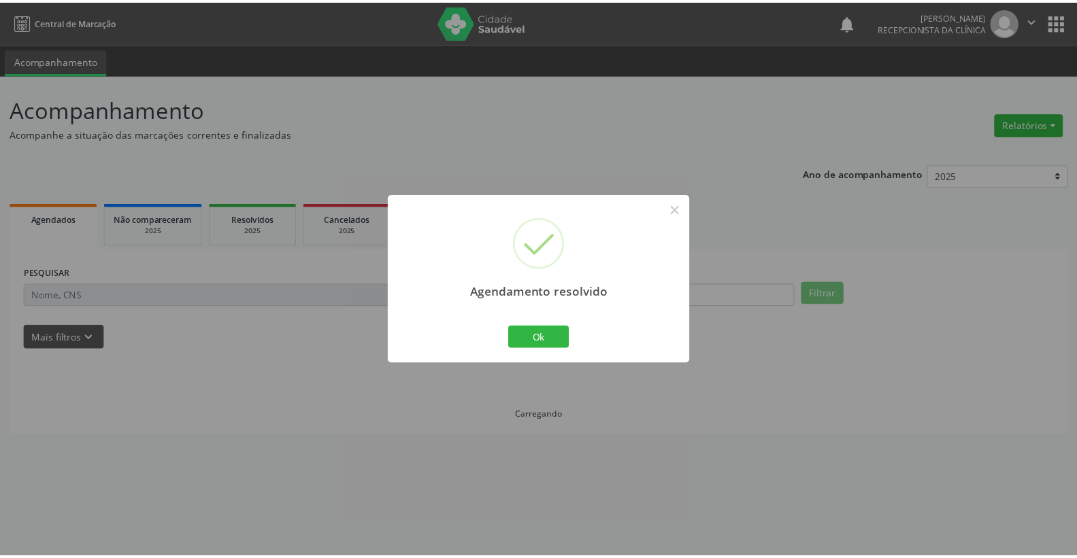
scroll to position [0, 0]
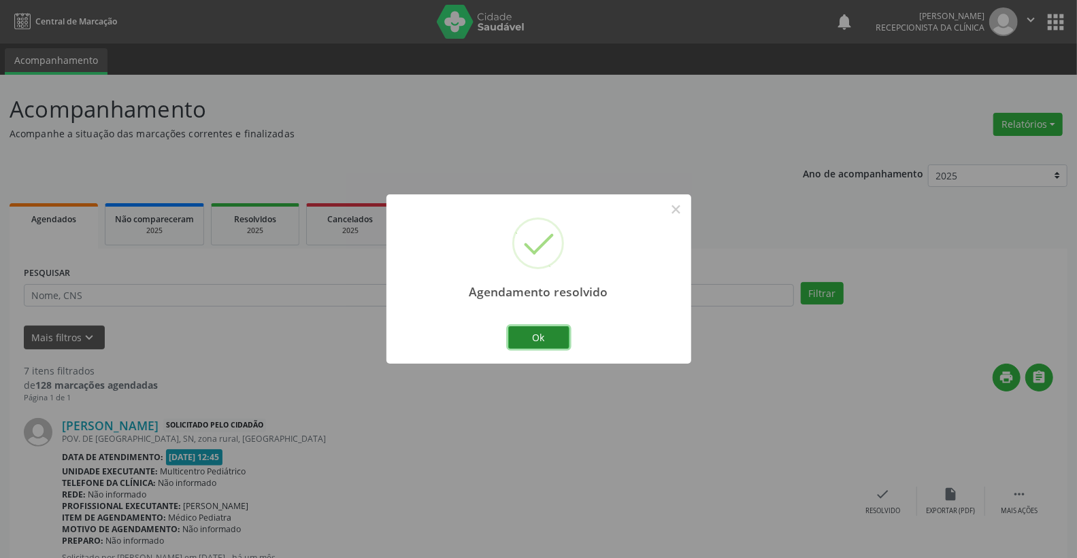
drag, startPoint x: 555, startPoint y: 339, endPoint x: 539, endPoint y: 323, distance: 22.1
click at [550, 334] on button "Ok" at bounding box center [538, 337] width 61 height 23
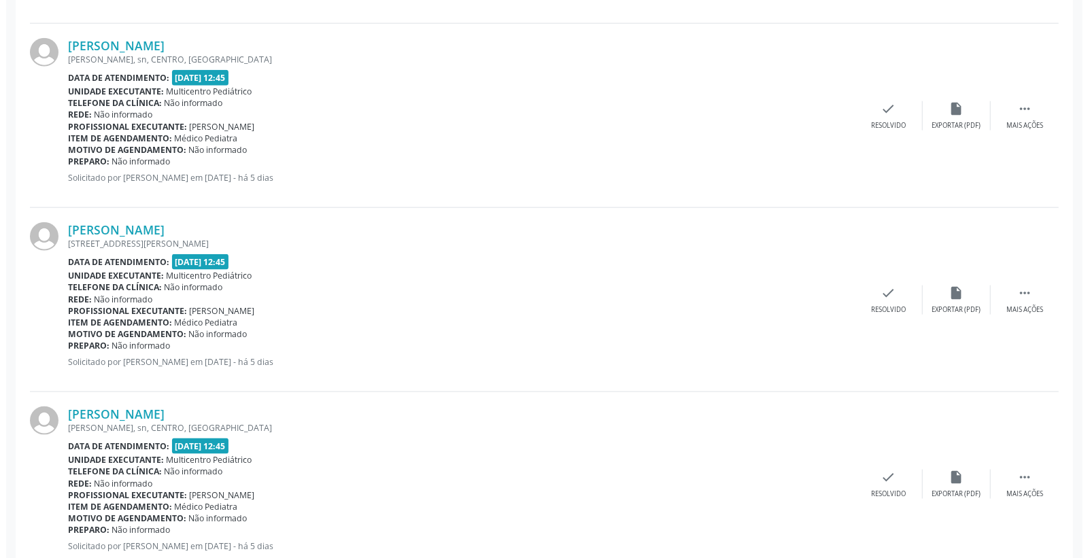
scroll to position [955, 0]
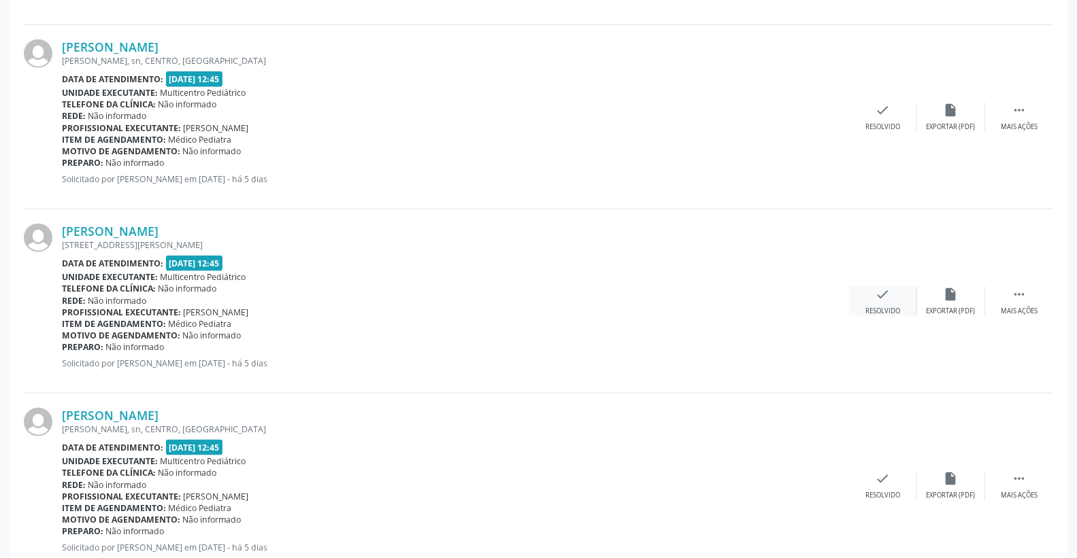
click at [892, 299] on div "check Resolvido" at bounding box center [883, 301] width 68 height 29
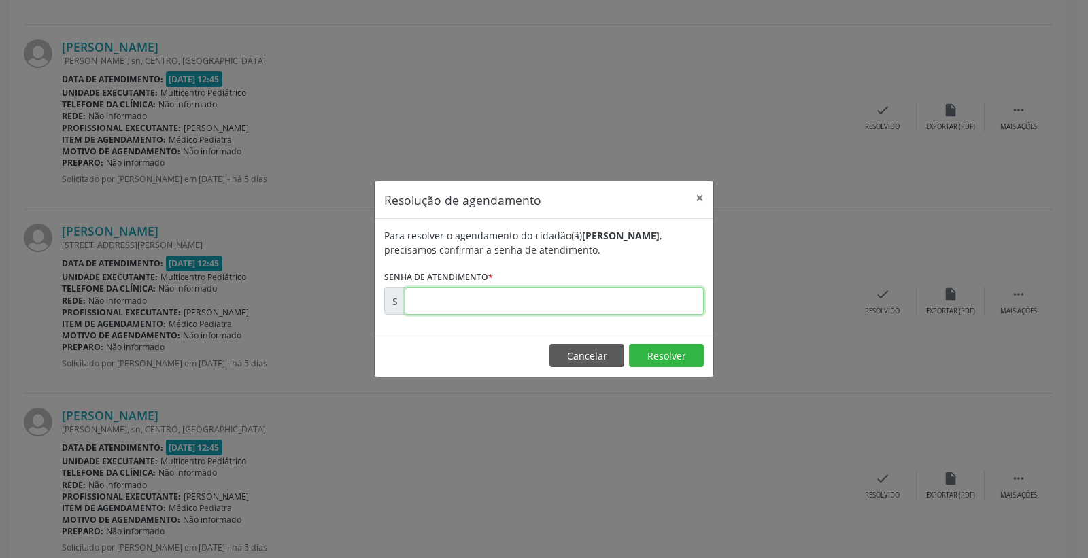
click at [630, 302] on input "text" at bounding box center [554, 301] width 299 height 27
type input "00181653"
click at [641, 348] on button "Resolver" at bounding box center [666, 355] width 75 height 23
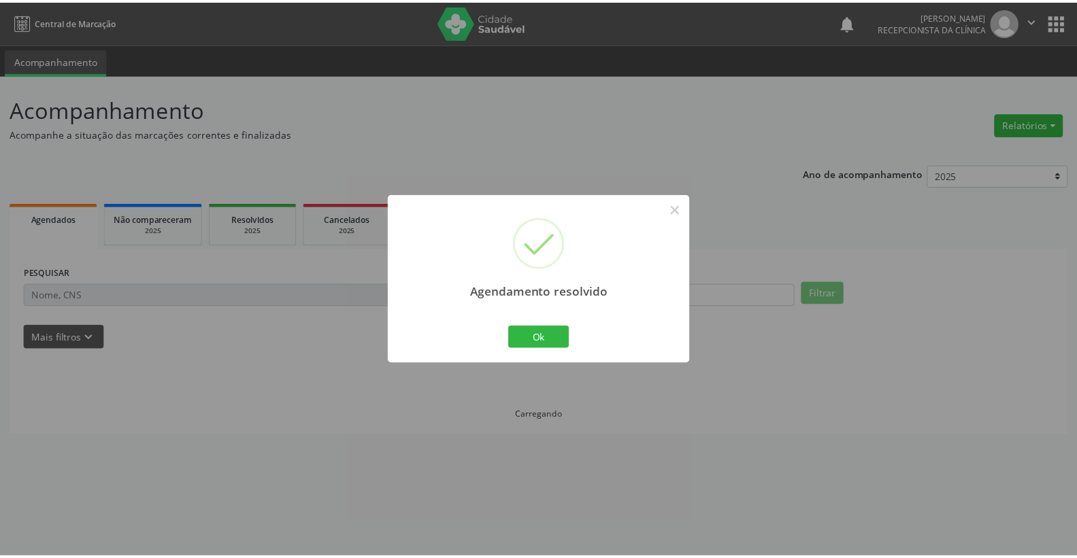
scroll to position [0, 0]
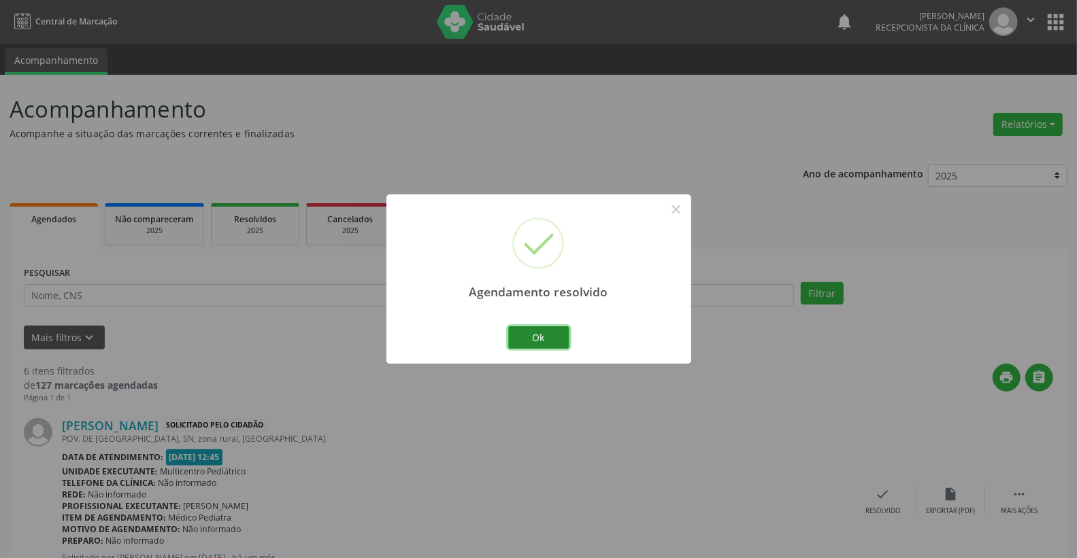
click at [539, 345] on button "Ok" at bounding box center [538, 337] width 61 height 23
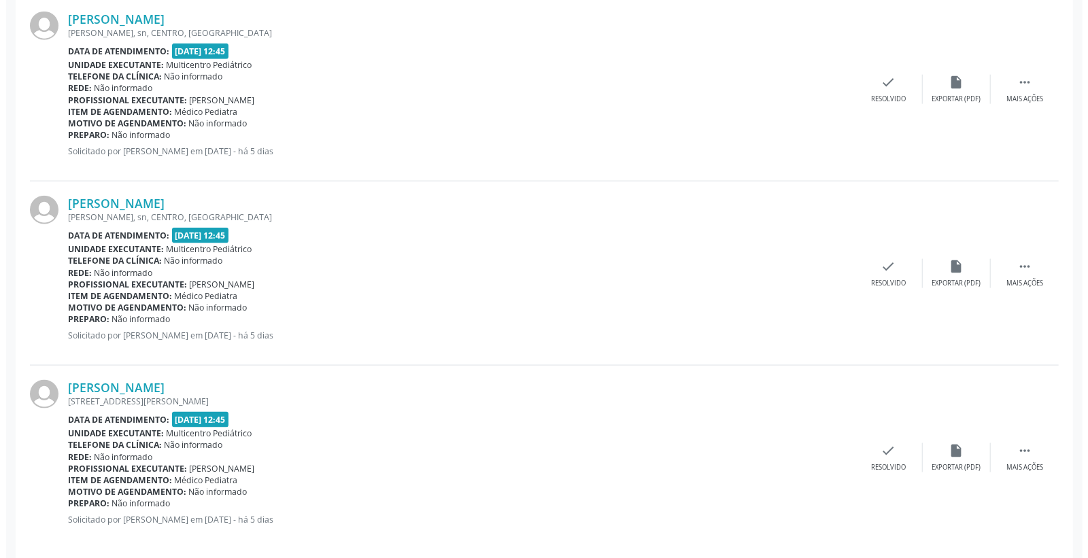
scroll to position [997, 0]
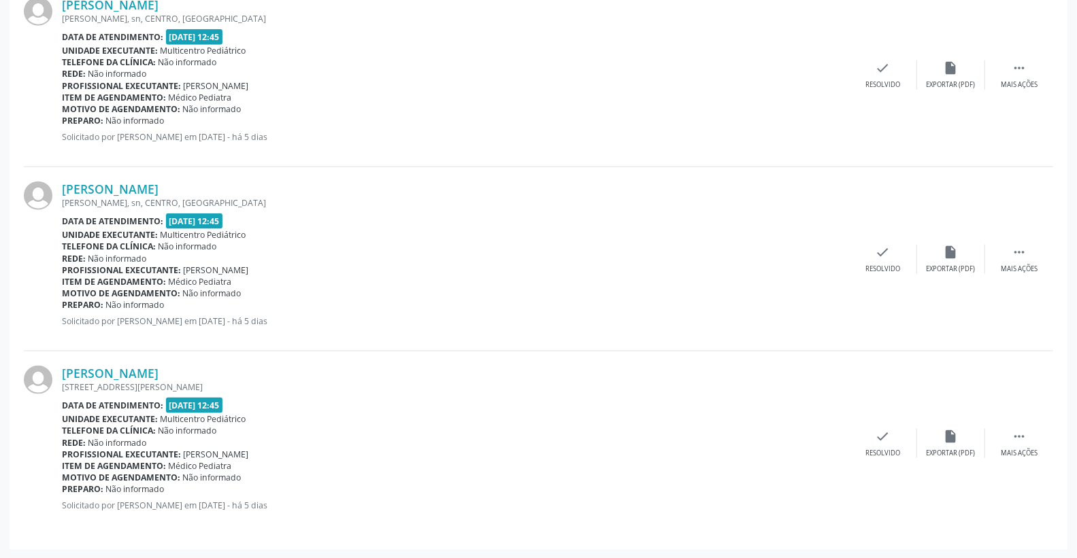
drag, startPoint x: 886, startPoint y: 426, endPoint x: 871, endPoint y: 424, distance: 15.9
click at [885, 426] on div "[PERSON_NAME] [STREET_ADDRESS][PERSON_NAME] Data de atendimento: [DATE] 12:45 U…" at bounding box center [538, 444] width 1029 height 184
click at [883, 439] on icon "check" at bounding box center [882, 436] width 15 height 15
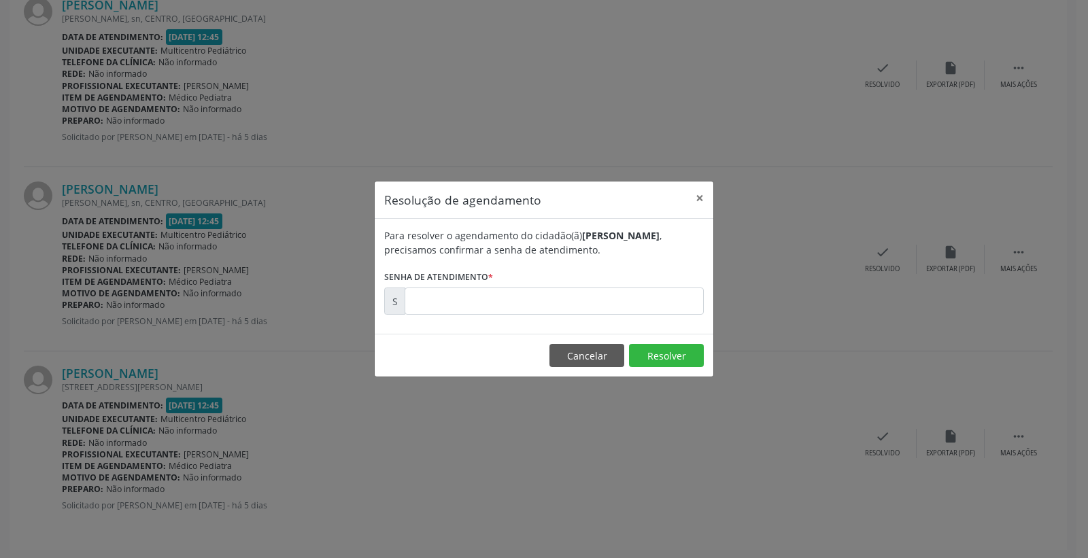
click at [638, 323] on div "Para resolver o agendamento do cidadão(ã) [PERSON_NAME] , precisamos confirmar …" at bounding box center [544, 276] width 339 height 115
click at [624, 314] on input "text" at bounding box center [554, 301] width 299 height 27
type input "00181686"
click at [649, 358] on button "Resolver" at bounding box center [666, 355] width 75 height 23
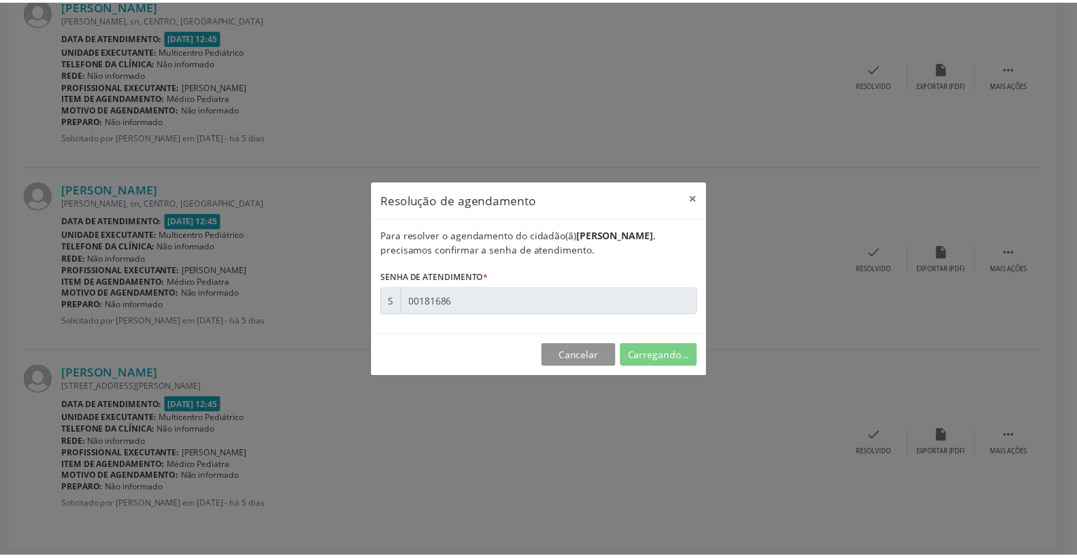
scroll to position [0, 0]
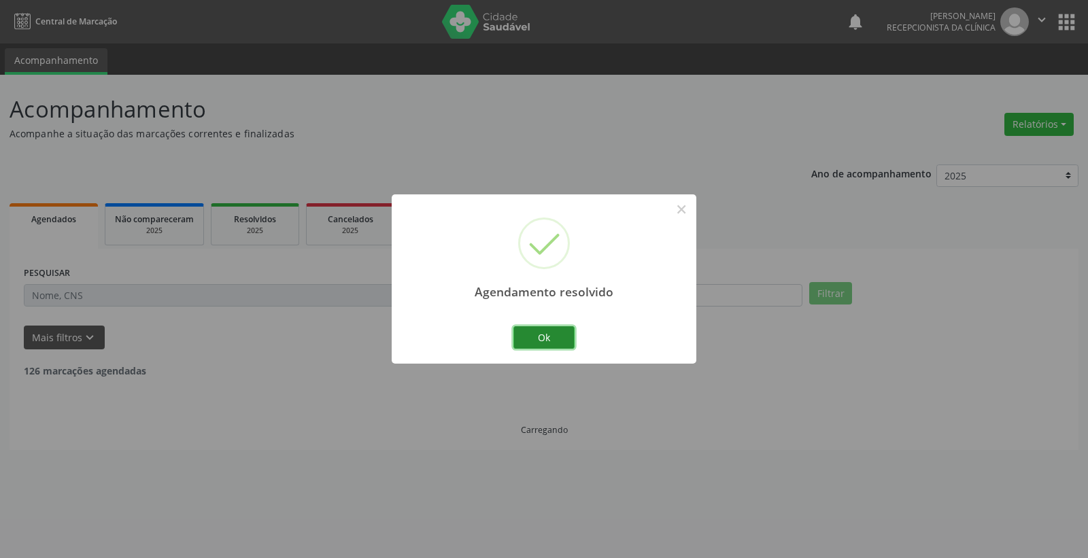
click at [559, 342] on button "Ok" at bounding box center [543, 337] width 61 height 23
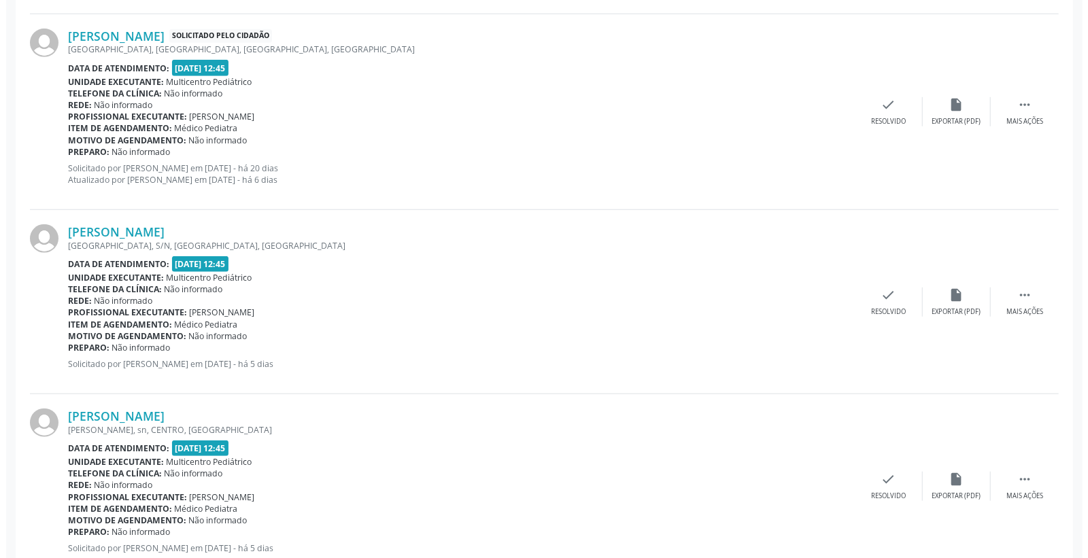
scroll to position [586, 0]
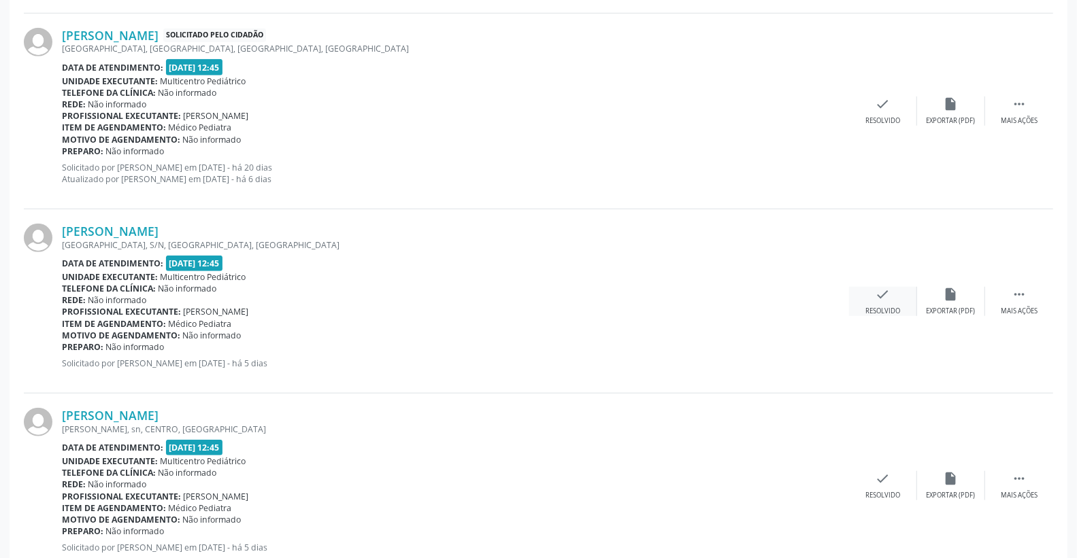
click at [890, 298] on div "check Resolvido" at bounding box center [883, 301] width 68 height 29
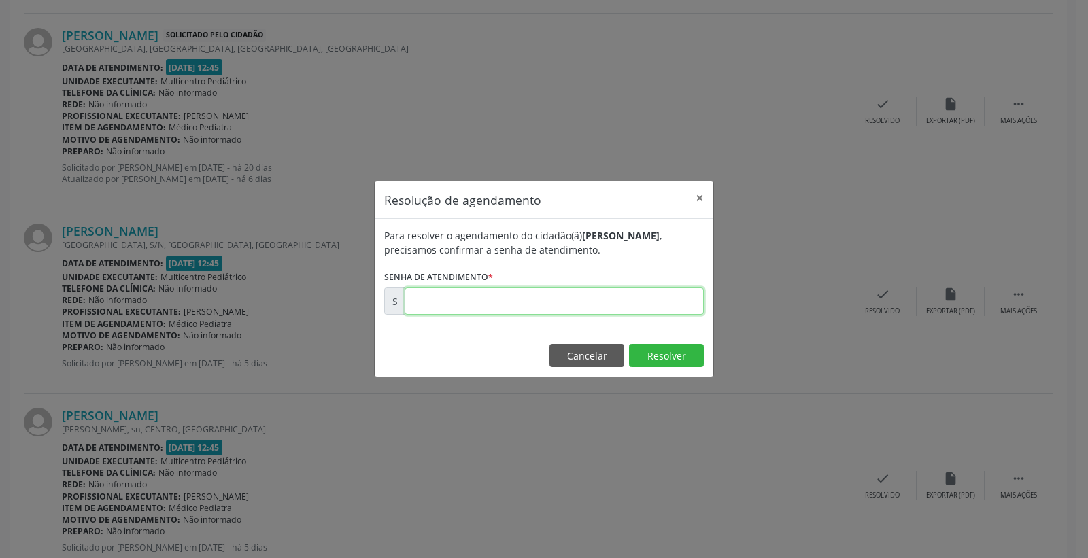
click at [611, 298] on input "text" at bounding box center [554, 301] width 299 height 27
type input "00181571"
click at [675, 356] on button "Resolver" at bounding box center [666, 355] width 75 height 23
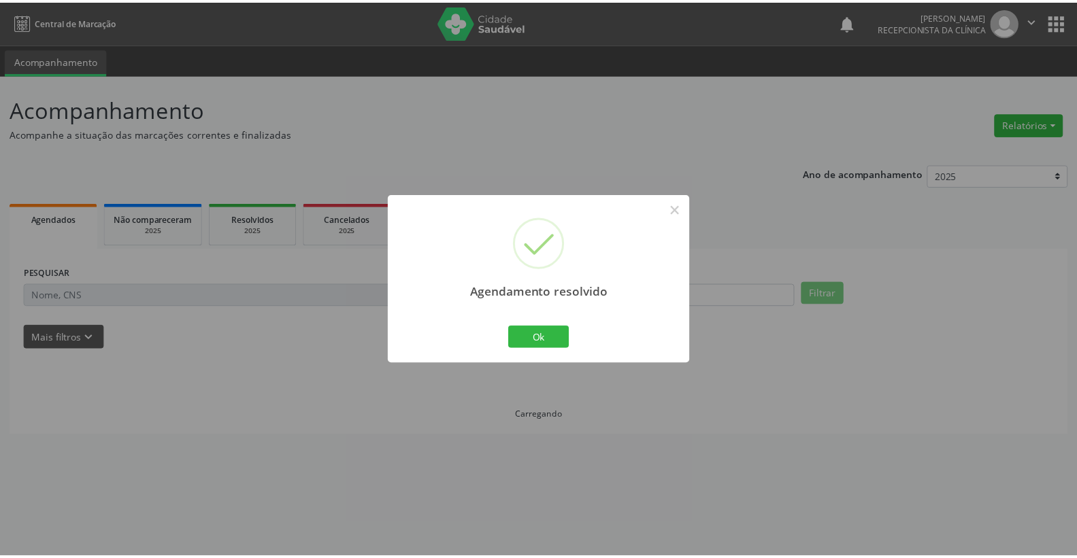
scroll to position [0, 0]
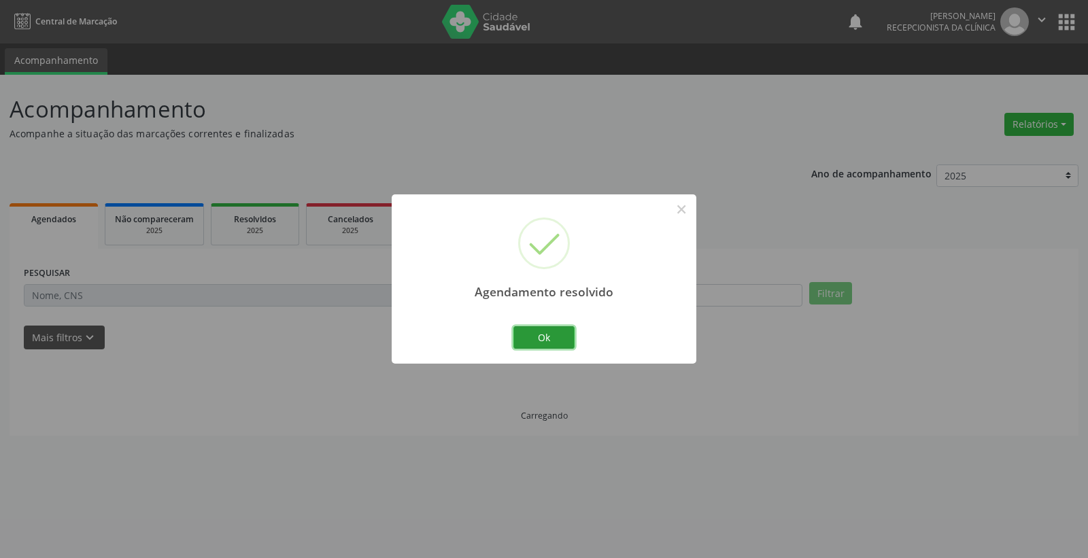
click at [562, 338] on button "Ok" at bounding box center [543, 337] width 61 height 23
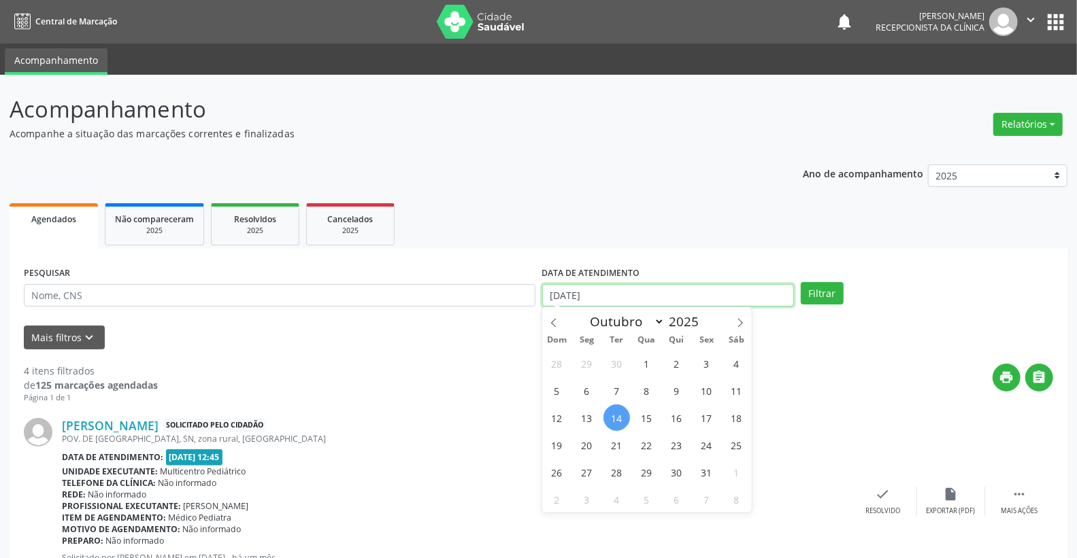
click at [637, 295] on input "[DATE]" at bounding box center [668, 295] width 252 height 23
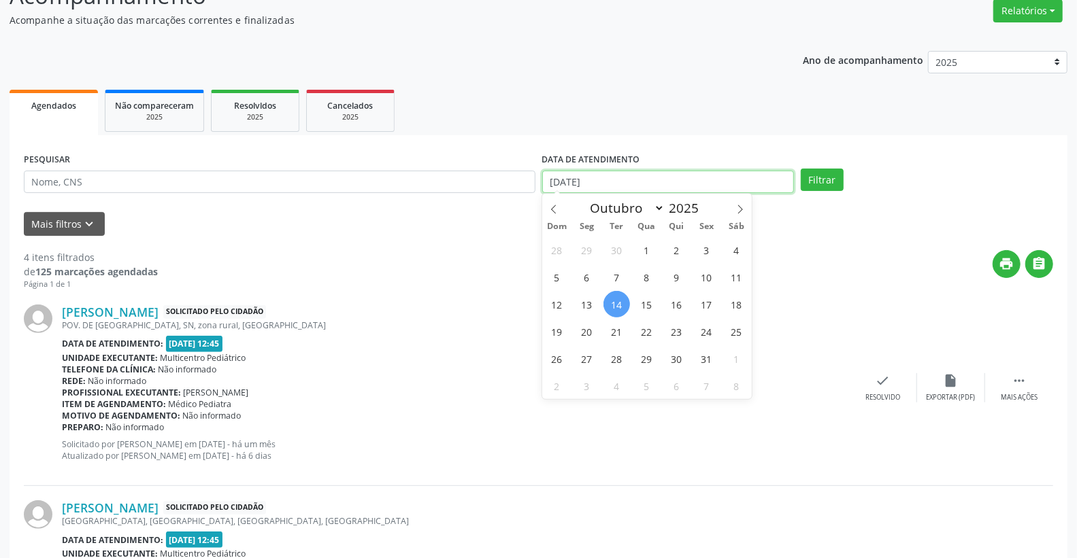
scroll to position [226, 0]
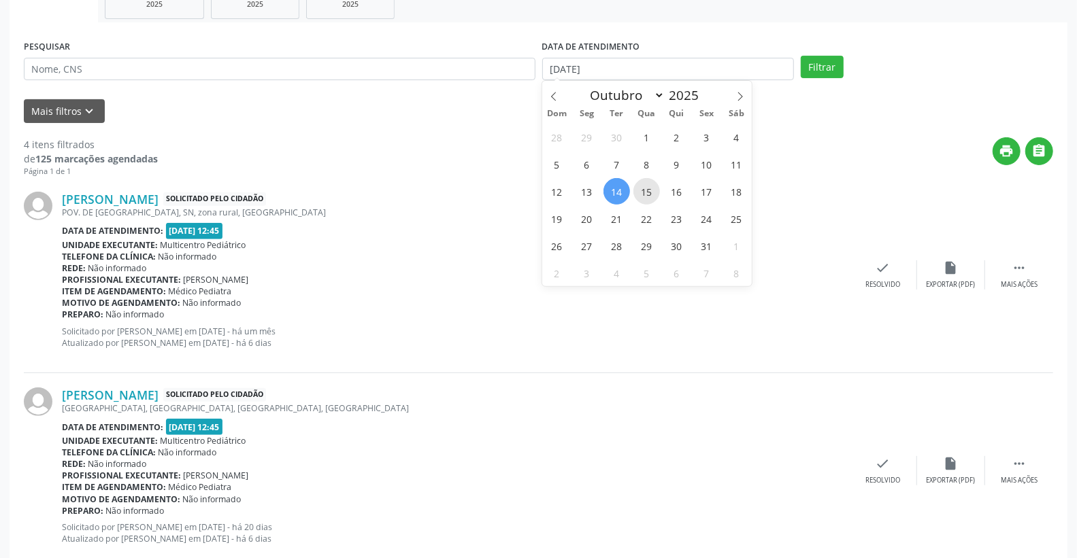
click at [641, 187] on span "15" at bounding box center [646, 191] width 27 height 27
type input "[DATE]"
drag, startPoint x: 635, startPoint y: 188, endPoint x: 641, endPoint y: 192, distance: 7.6
click at [635, 189] on span "15" at bounding box center [646, 191] width 27 height 27
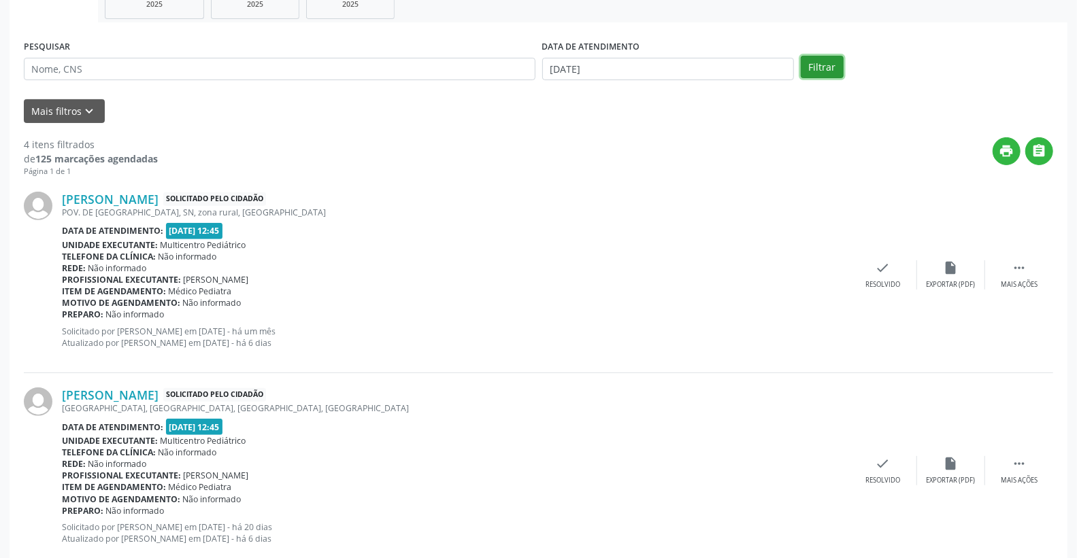
click at [828, 63] on button "Filtrar" at bounding box center [821, 67] width 43 height 23
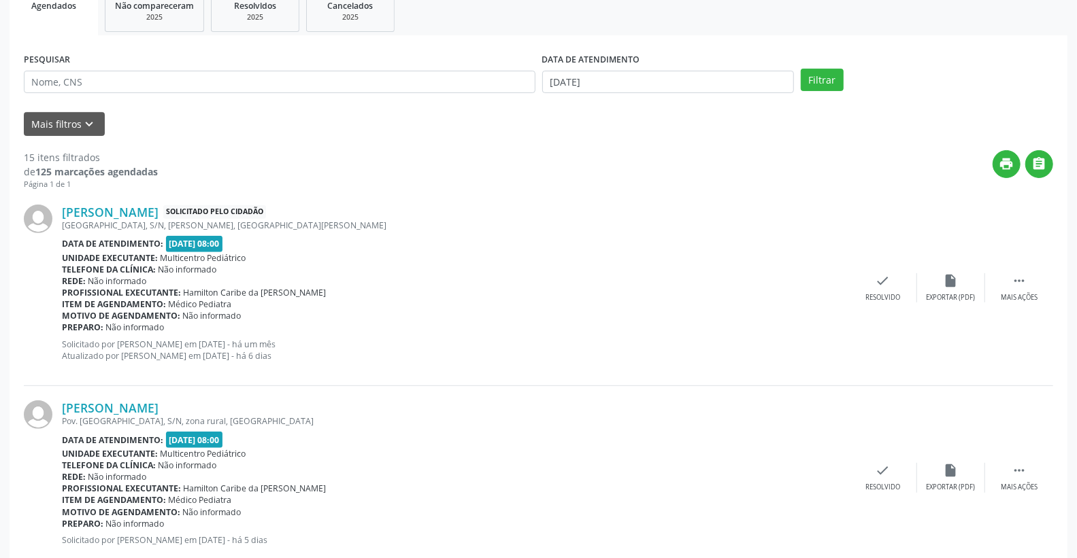
scroll to position [75, 0]
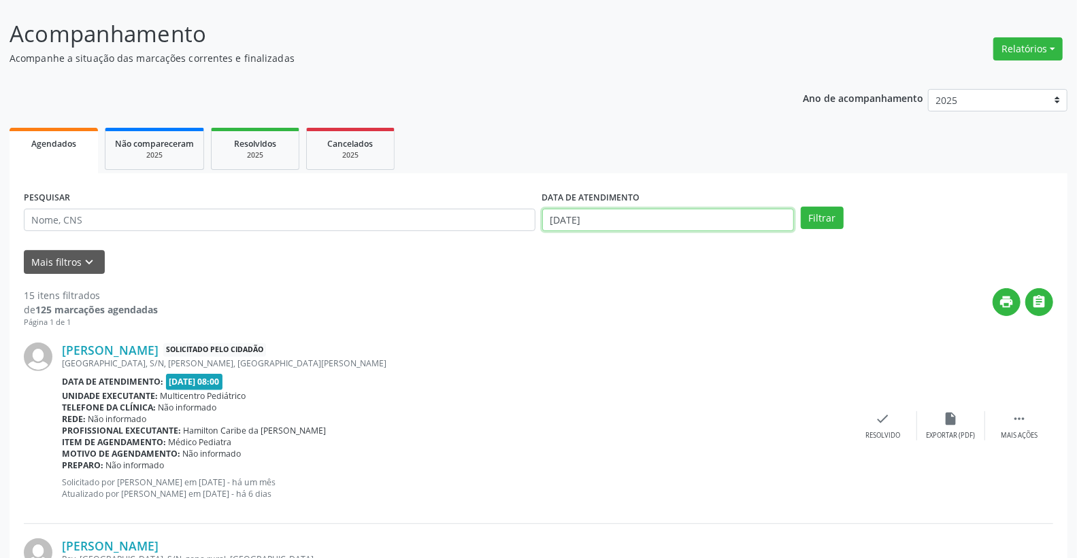
click at [621, 209] on input "[DATE]" at bounding box center [668, 220] width 252 height 23
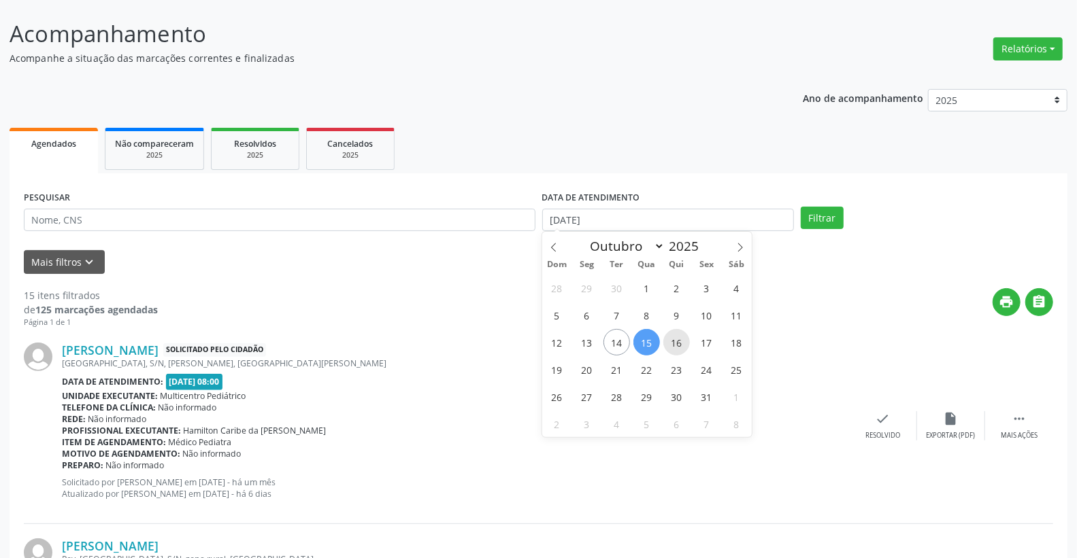
click at [675, 345] on span "16" at bounding box center [676, 342] width 27 height 27
type input "[DATE]"
click at [675, 345] on span "16" at bounding box center [676, 342] width 27 height 27
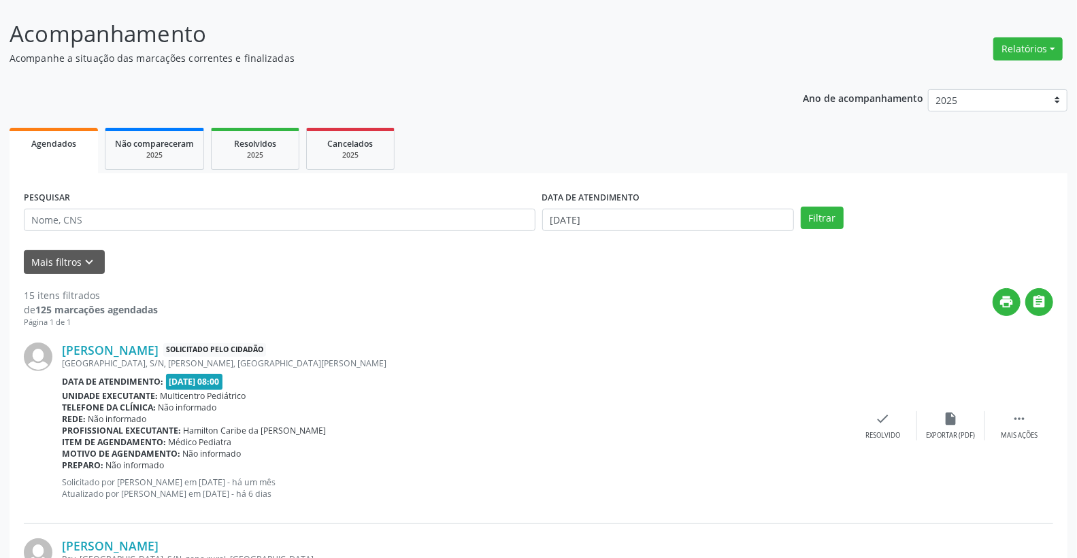
click at [844, 214] on div "Filtrar" at bounding box center [926, 218] width 259 height 23
click at [843, 214] on div "Filtrar" at bounding box center [926, 218] width 259 height 23
click at [827, 215] on button "Filtrar" at bounding box center [821, 218] width 43 height 23
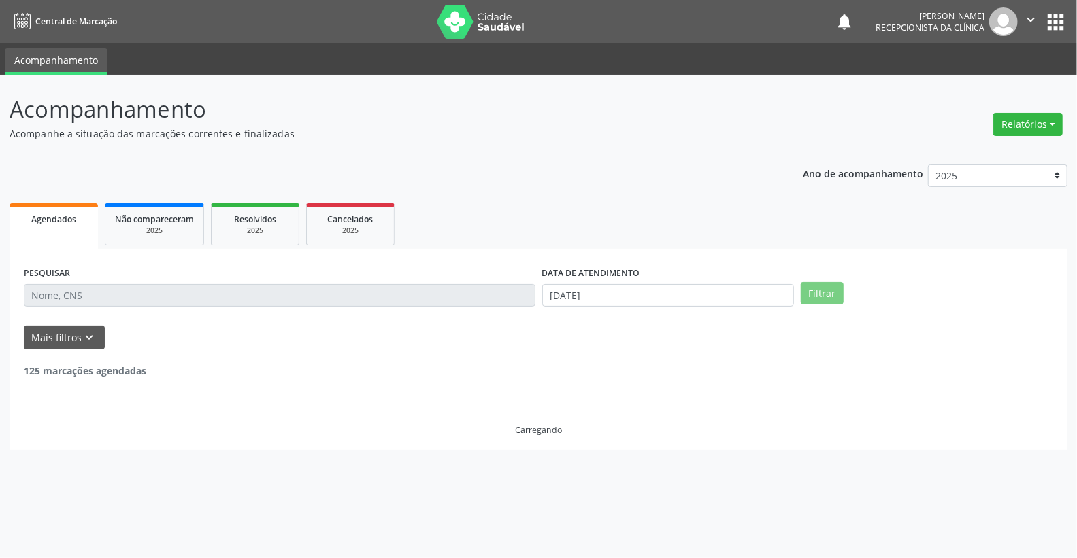
scroll to position [0, 0]
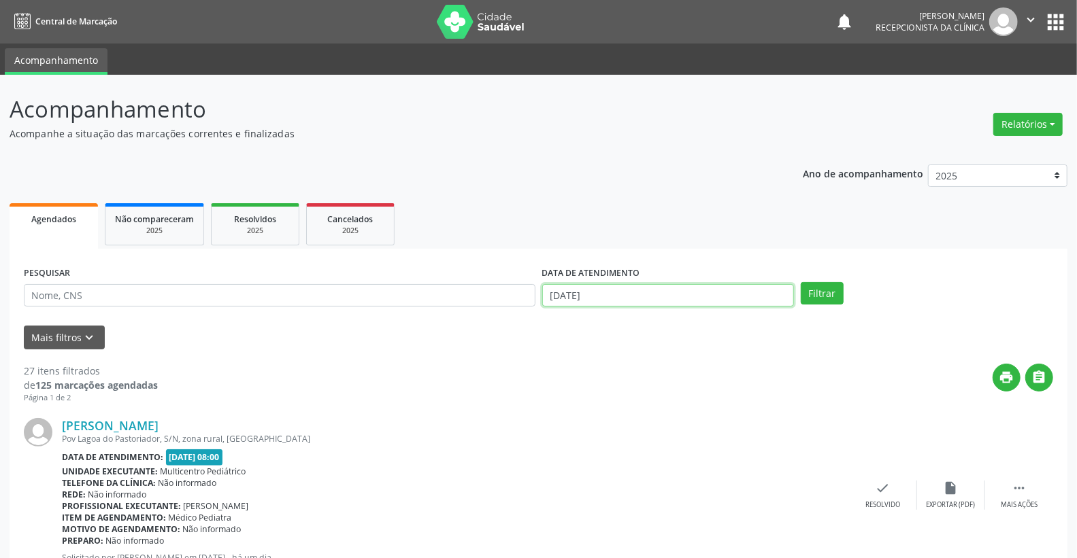
click at [624, 290] on input "[DATE]" at bounding box center [668, 295] width 252 height 23
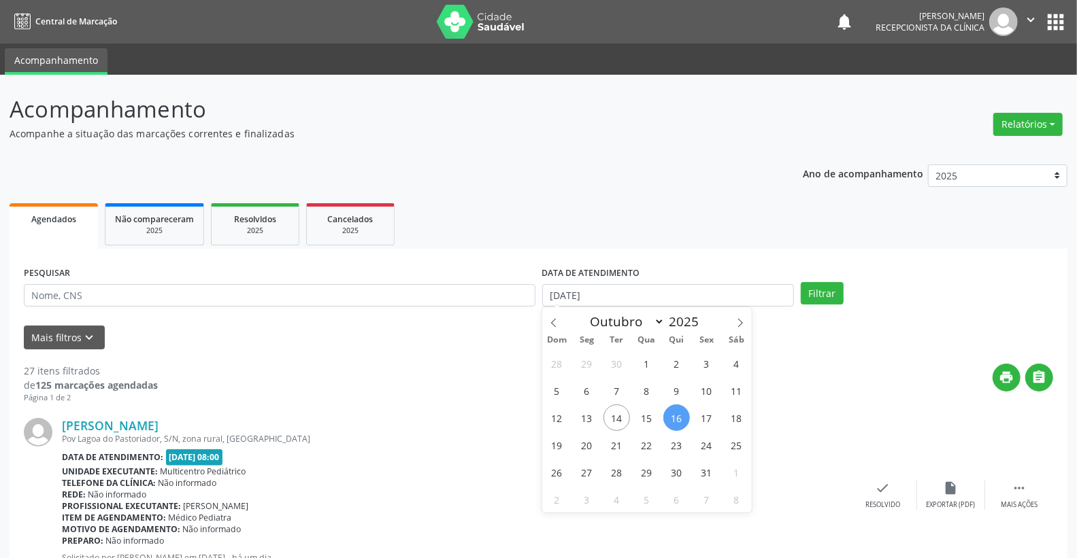
click at [469, 402] on div "print " at bounding box center [605, 384] width 895 height 40
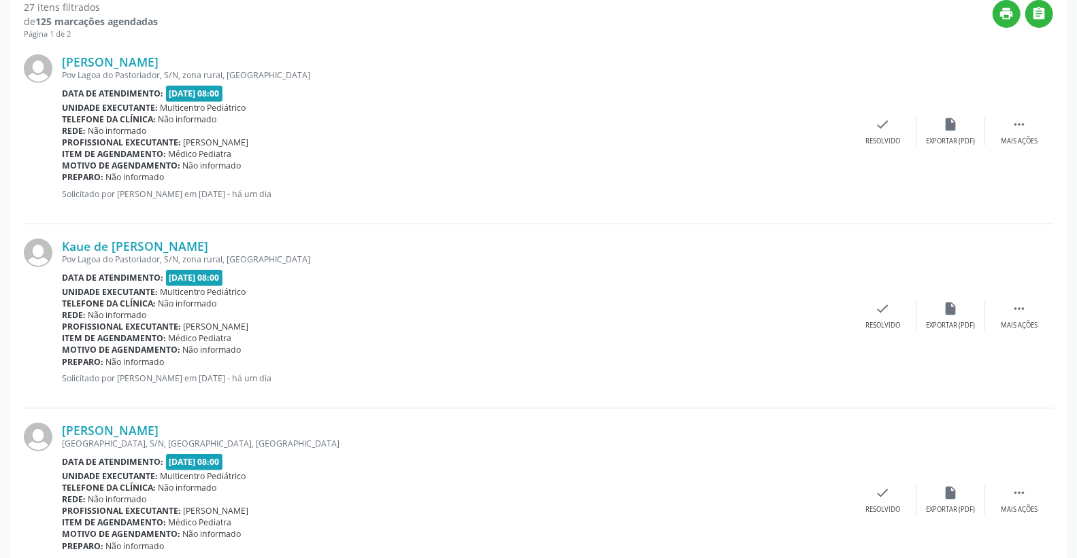
scroll to position [75, 0]
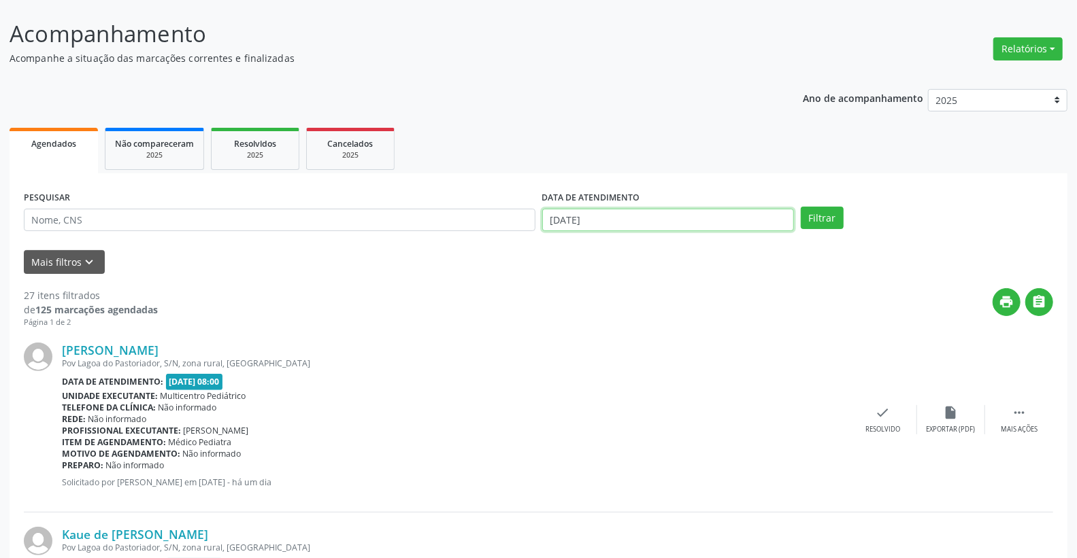
click at [647, 224] on input "[DATE]" at bounding box center [668, 220] width 252 height 23
click at [811, 221] on button "Filtrar" at bounding box center [821, 218] width 43 height 23
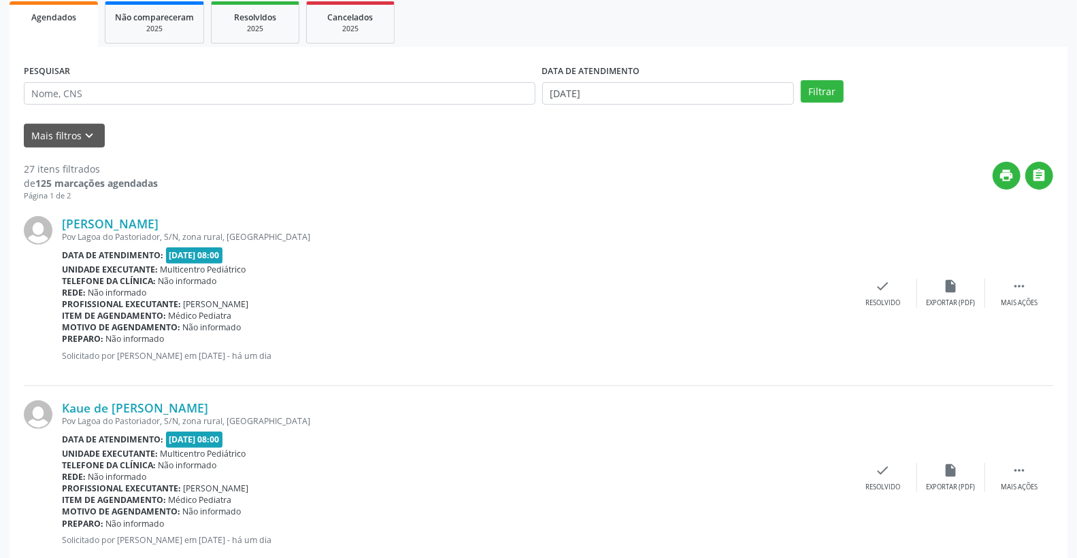
scroll to position [226, 0]
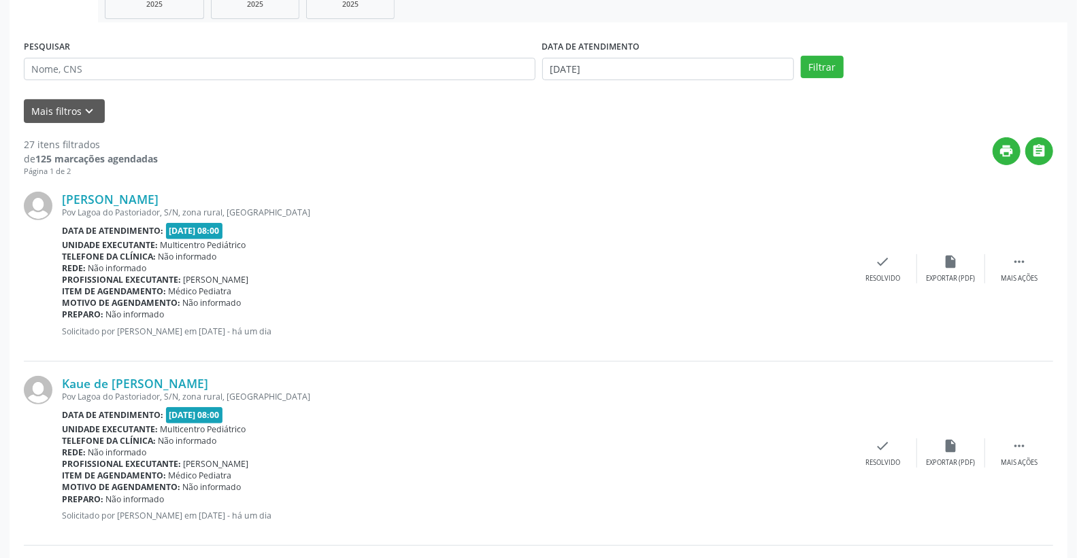
click at [610, 84] on div "DATA DE ATENDIMENTO [DATE]" at bounding box center [668, 63] width 259 height 53
click at [617, 70] on input "[DATE]" at bounding box center [668, 69] width 252 height 23
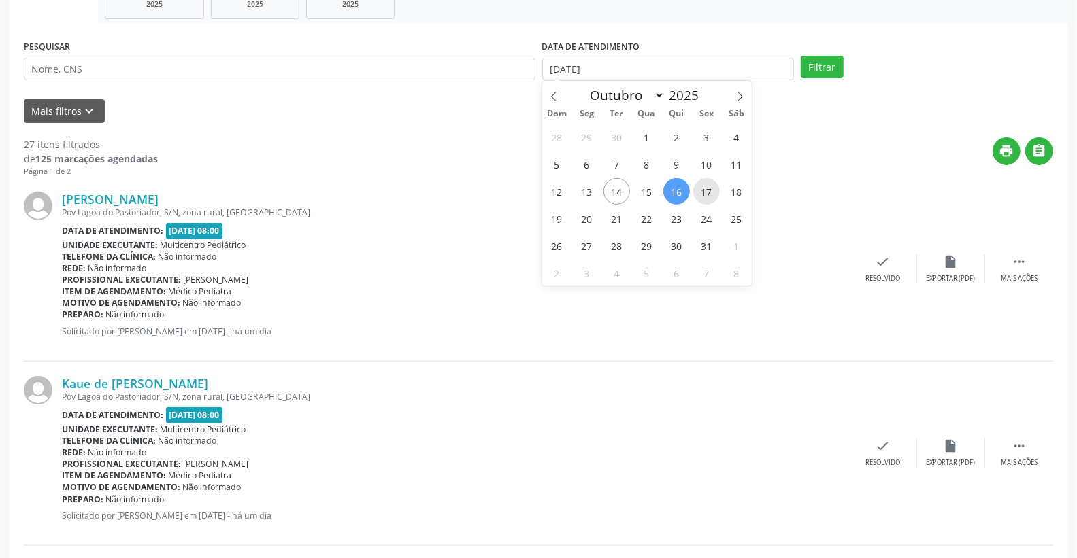
click at [713, 195] on span "17" at bounding box center [706, 191] width 27 height 27
type input "[DATE]"
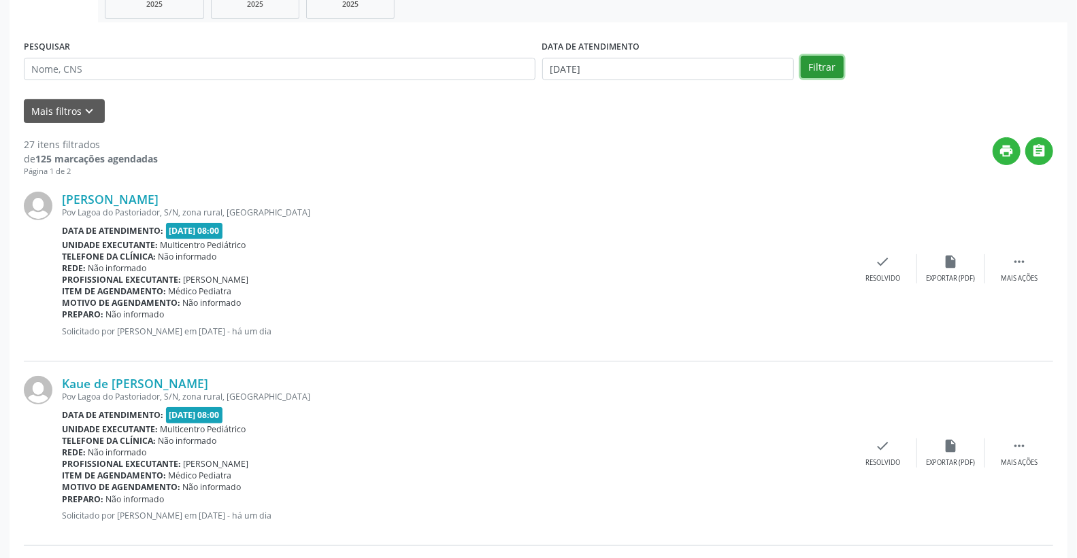
click at [837, 63] on button "Filtrar" at bounding box center [821, 67] width 43 height 23
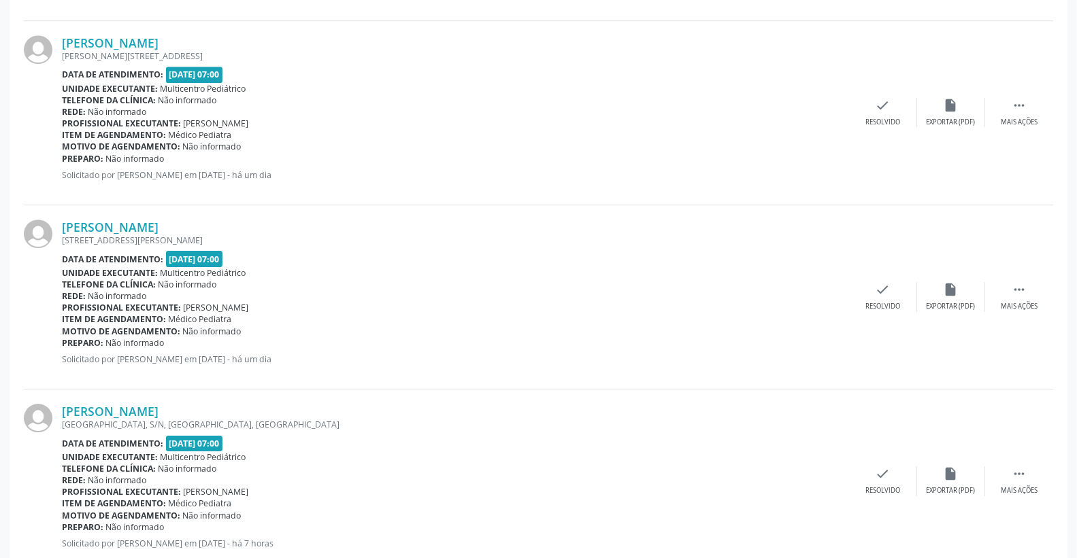
scroll to position [2633, 0]
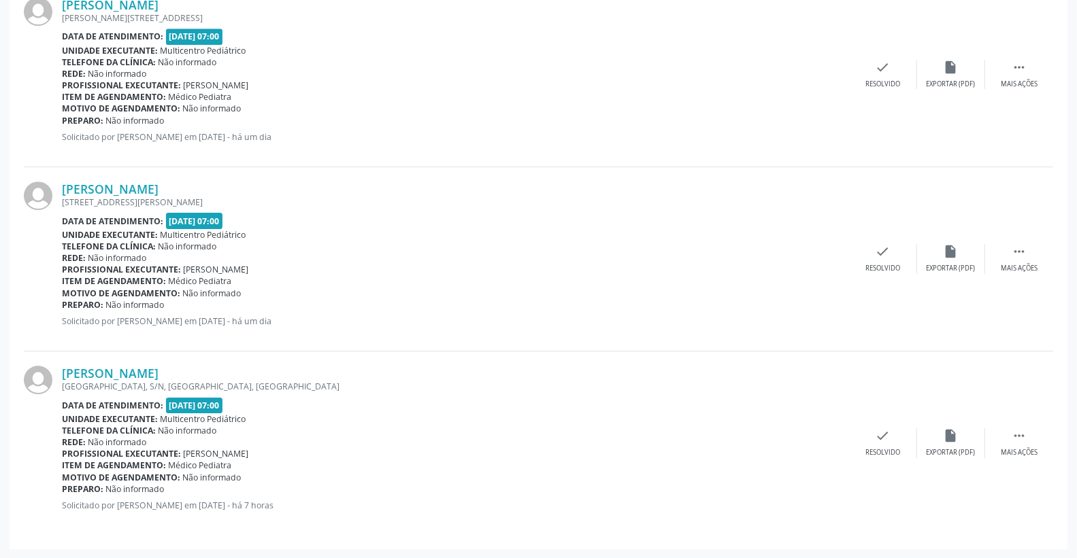
drag, startPoint x: 405, startPoint y: 494, endPoint x: 450, endPoint y: 494, distance: 44.9
click at [450, 494] on div "[PERSON_NAME] [GEOGRAPHIC_DATA], S/N, BAIRRO [GEOGRAPHIC_DATA], [GEOGRAPHIC_DAT…" at bounding box center [455, 443] width 787 height 155
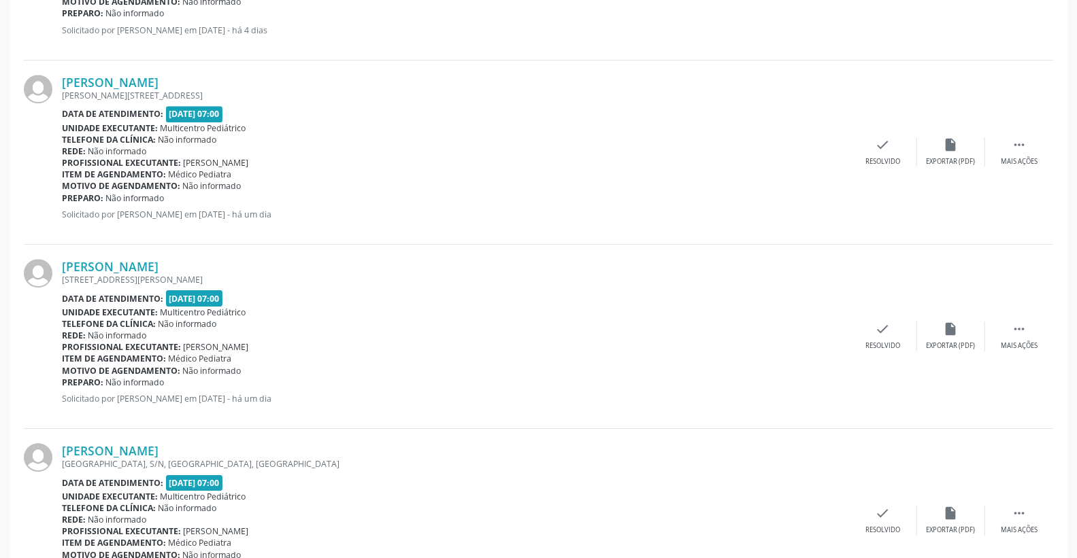
scroll to position [2482, 0]
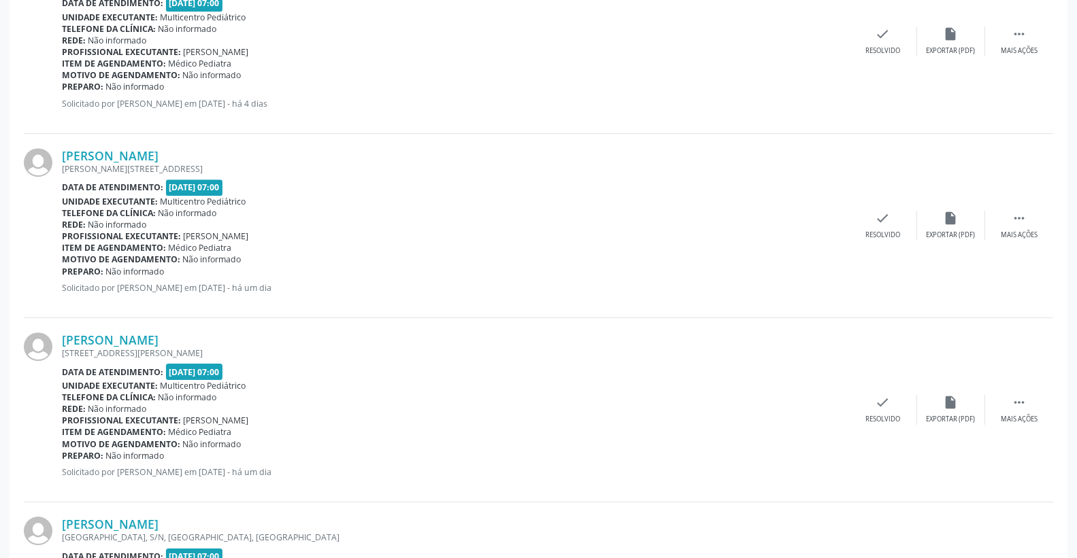
drag, startPoint x: 310, startPoint y: 471, endPoint x: 428, endPoint y: 486, distance: 119.3
click at [428, 486] on div "[PERSON_NAME] [STREET_ADDRESS][PERSON_NAME] Data de atendimento: [DATE] 07:00 U…" at bounding box center [455, 410] width 787 height 155
drag, startPoint x: 310, startPoint y: 289, endPoint x: 447, endPoint y: 289, distance: 136.7
click at [445, 289] on p "Solicitado por [PERSON_NAME] em [DATE] - há um dia" at bounding box center [455, 288] width 787 height 12
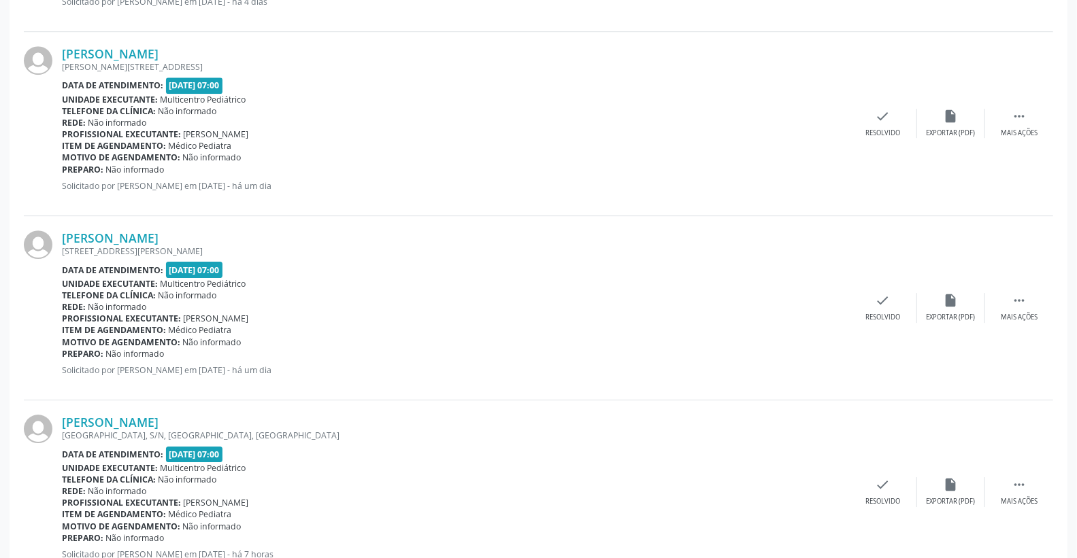
scroll to position [2558, 0]
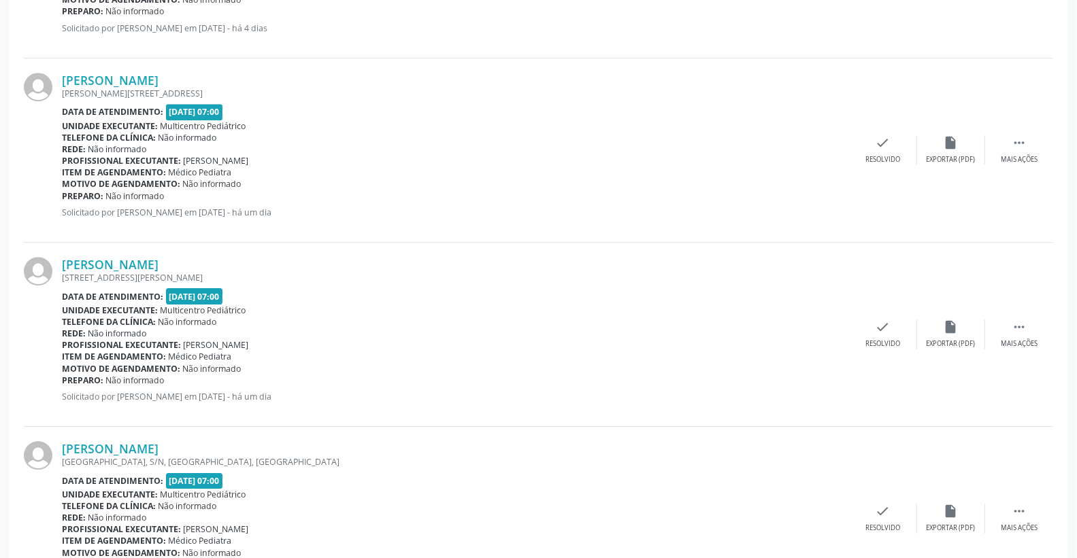
click at [252, 222] on div "[PERSON_NAME] [STREET_ADDRESS] Data de atendimento: [DATE] 07:00 Unidade execut…" at bounding box center [455, 150] width 787 height 155
drag, startPoint x: 303, startPoint y: 212, endPoint x: 432, endPoint y: 209, distance: 129.3
click at [432, 209] on p "Solicitado por [PERSON_NAME] em [DATE] - há um dia" at bounding box center [455, 213] width 787 height 12
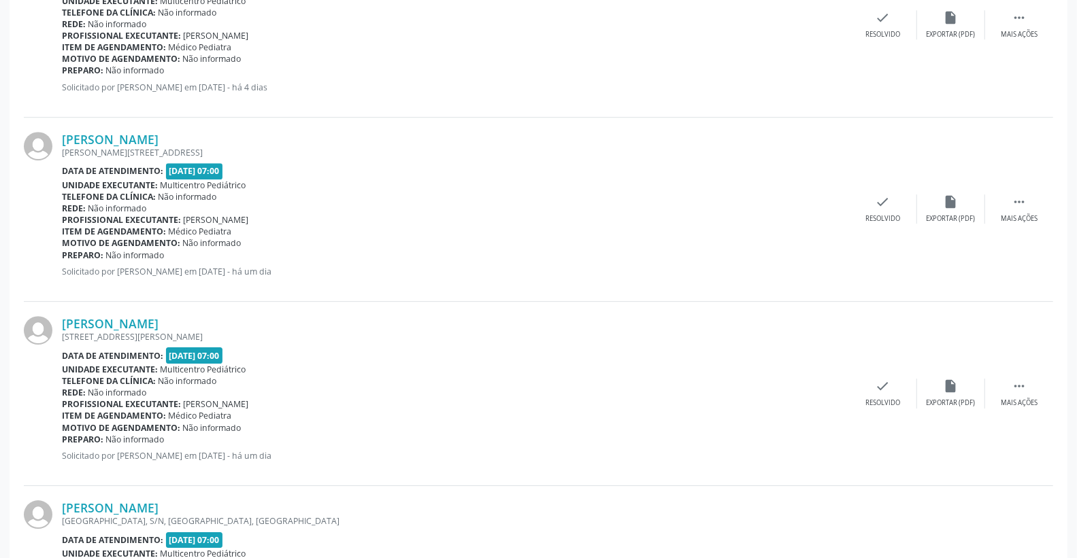
scroll to position [2255, 0]
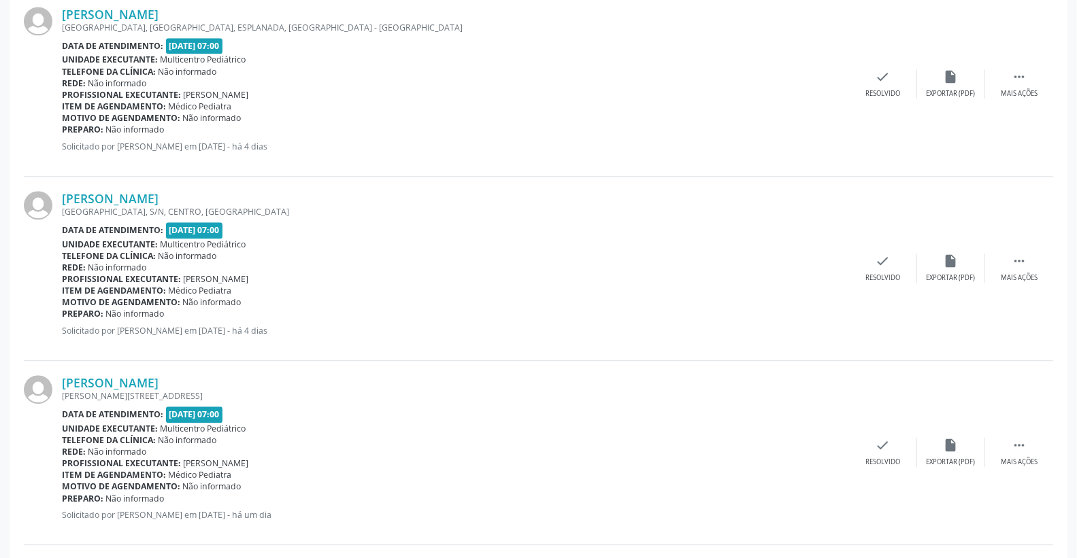
drag, startPoint x: 254, startPoint y: 332, endPoint x: 394, endPoint y: 331, distance: 140.8
click at [392, 331] on p "Solicitado por [PERSON_NAME] em [DATE] - há 4 dias" at bounding box center [455, 331] width 787 height 12
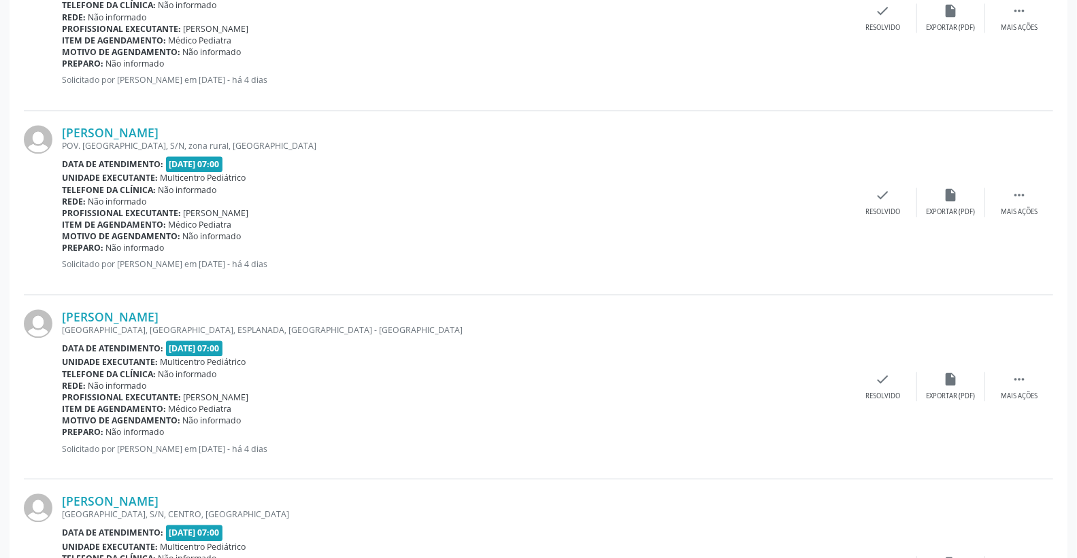
scroll to position [1953, 0]
drag, startPoint x: 286, startPoint y: 262, endPoint x: 683, endPoint y: 267, distance: 397.2
click at [673, 269] on p "Solicitado por [PERSON_NAME] em [DATE] - há 4 dias" at bounding box center [455, 264] width 787 height 12
click at [324, 263] on p "Solicitado por [PERSON_NAME] em [DATE] - há 4 dias" at bounding box center [455, 264] width 787 height 12
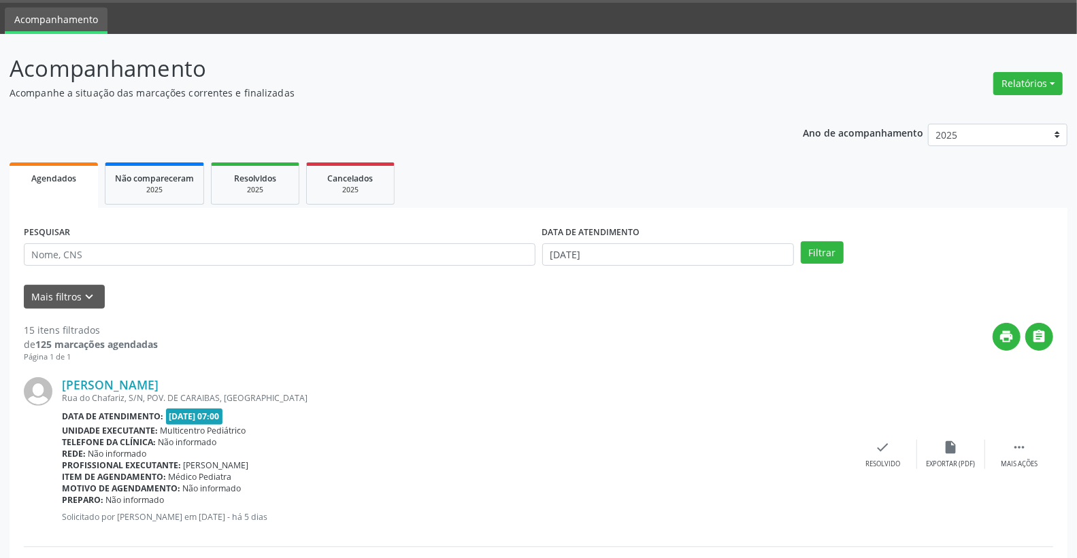
scroll to position [0, 0]
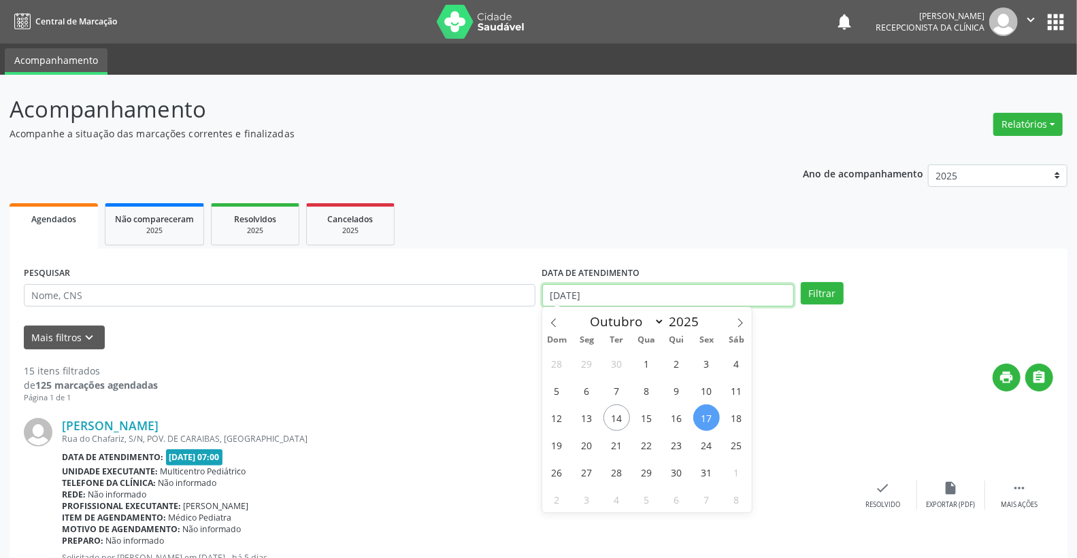
click at [635, 293] on input "[DATE]" at bounding box center [668, 295] width 252 height 23
click at [436, 392] on div "print " at bounding box center [605, 384] width 895 height 40
click at [641, 292] on input "[DATE]" at bounding box center [668, 295] width 252 height 23
click at [617, 415] on span "14" at bounding box center [616, 418] width 27 height 27
type input "[DATE]"
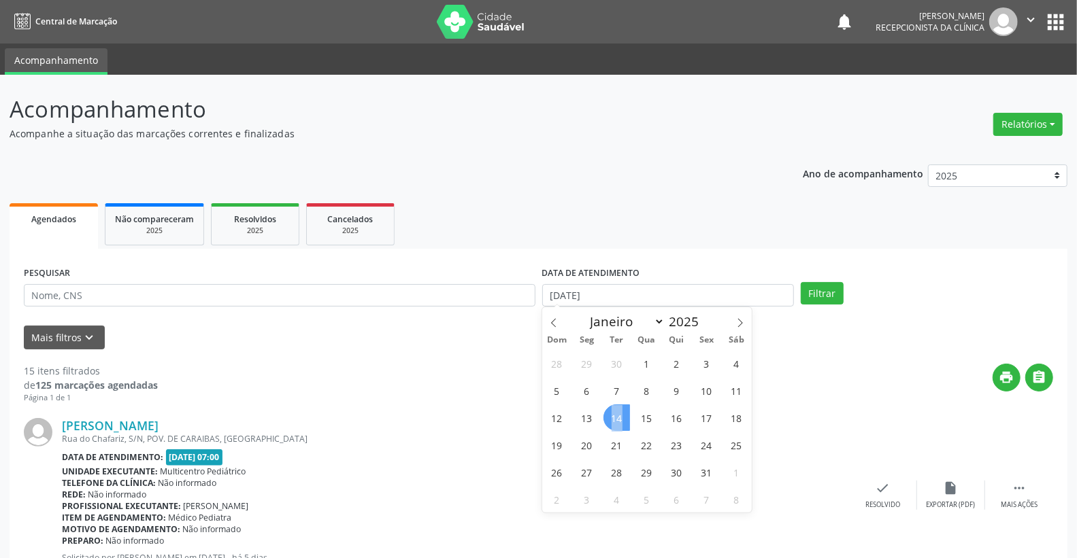
click at [617, 415] on span "14" at bounding box center [616, 418] width 27 height 27
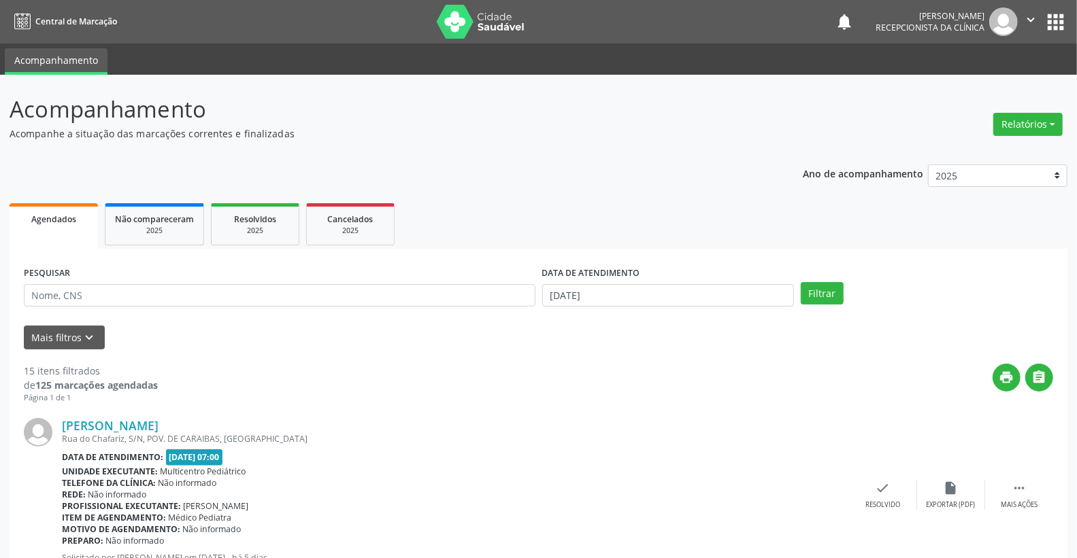
click at [845, 284] on div "Filtrar" at bounding box center [926, 293] width 259 height 23
click at [833, 283] on button "Filtrar" at bounding box center [821, 293] width 43 height 23
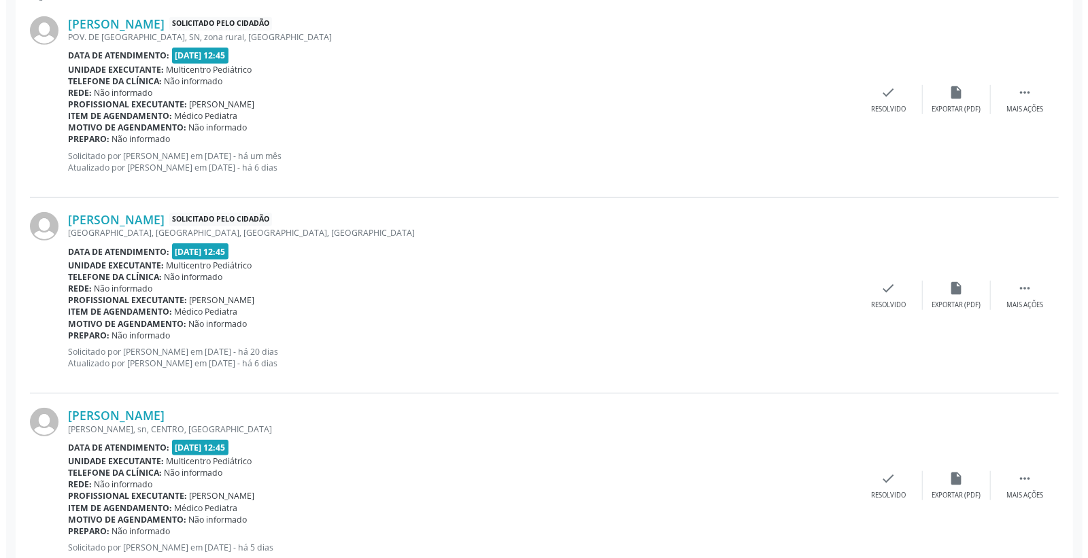
scroll to position [628, 0]
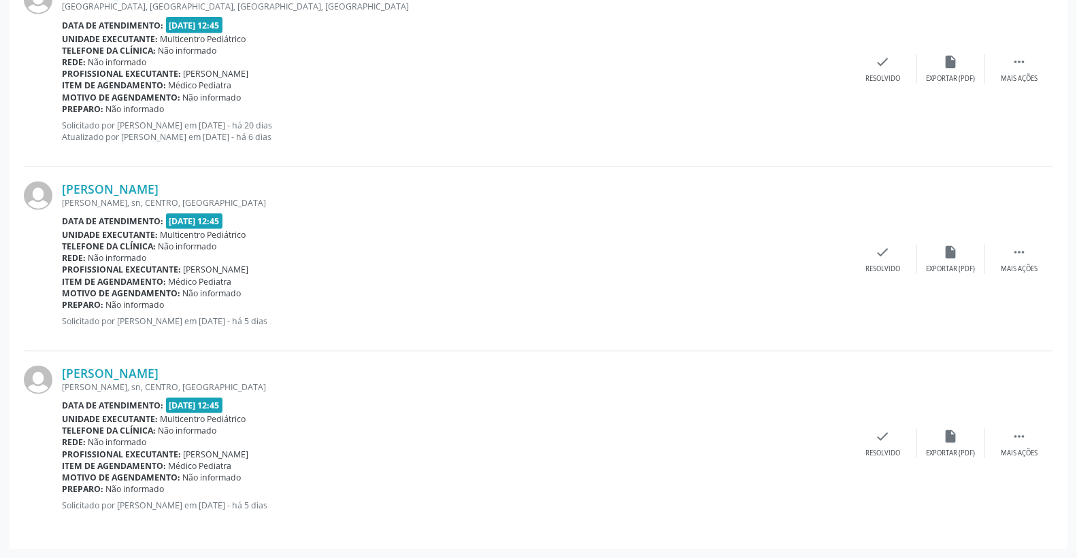
drag, startPoint x: 250, startPoint y: 501, endPoint x: 389, endPoint y: 486, distance: 139.5
click at [384, 486] on div "[PERSON_NAME] [GEOGRAPHIC_DATA], sn, CENTRO, [GEOGRAPHIC_DATA] Data de atendime…" at bounding box center [455, 443] width 787 height 155
drag, startPoint x: 305, startPoint y: 504, endPoint x: 267, endPoint y: 507, distance: 38.2
click at [303, 505] on p "Solicitado por [PERSON_NAME] em [DATE] - há 5 dias" at bounding box center [455, 506] width 787 height 12
click at [877, 440] on icon "check" at bounding box center [882, 436] width 15 height 15
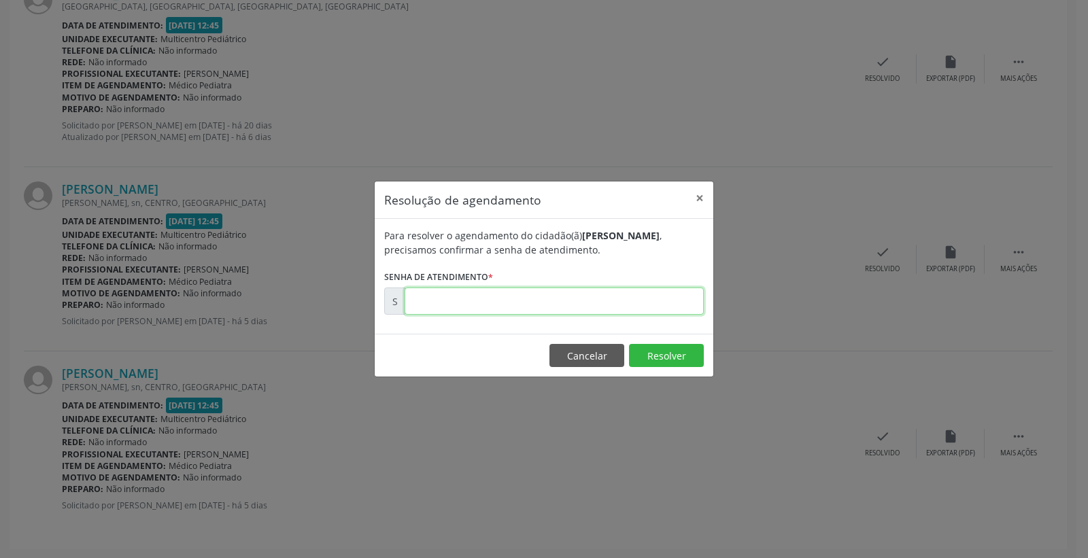
drag, startPoint x: 597, startPoint y: 313, endPoint x: 622, endPoint y: 309, distance: 25.5
click at [597, 311] on input "text" at bounding box center [554, 301] width 299 height 27
type input "00181685"
click at [649, 348] on button "Resolver" at bounding box center [666, 355] width 75 height 23
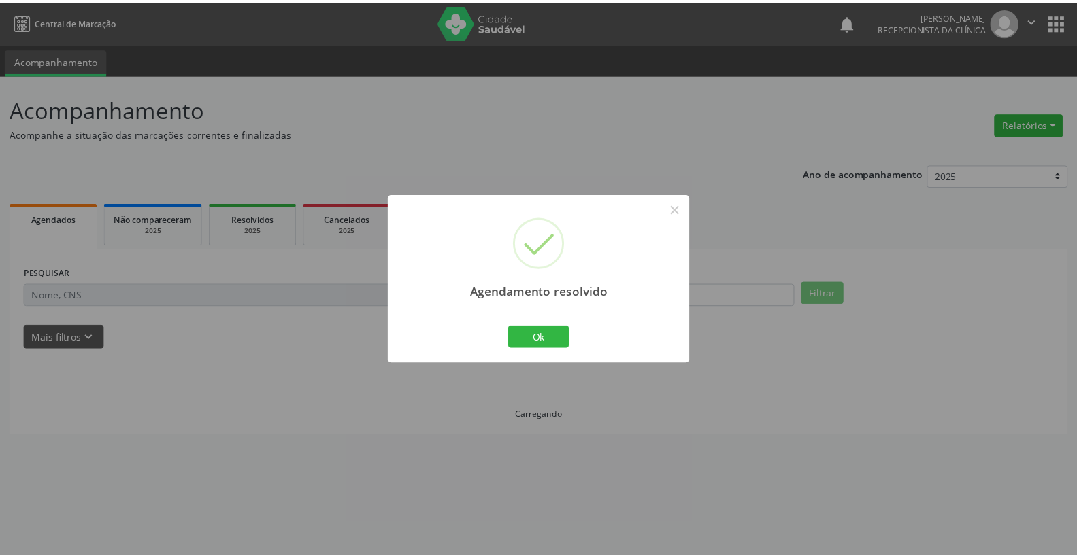
scroll to position [0, 0]
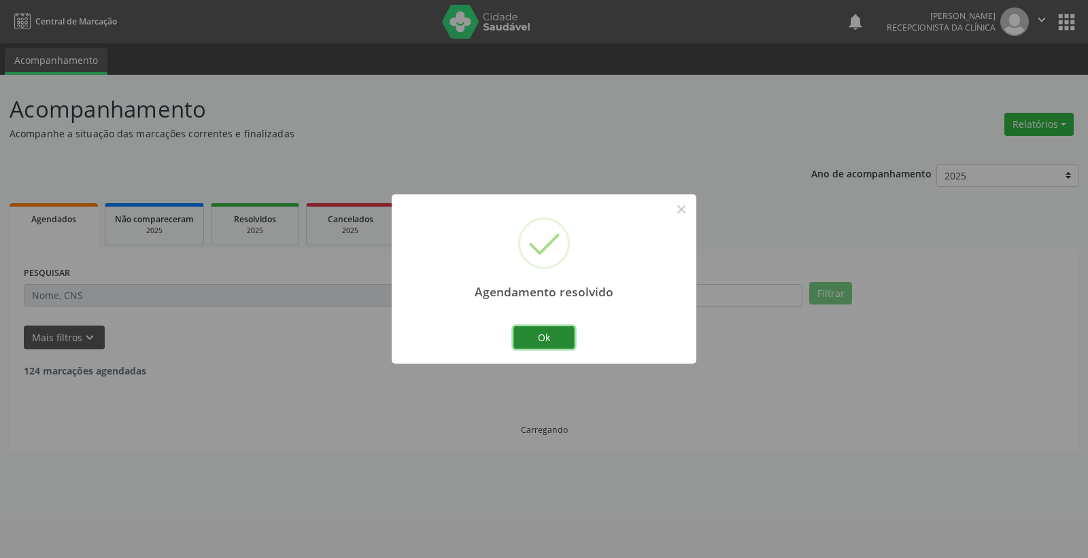
click at [549, 340] on button "Ok" at bounding box center [543, 337] width 61 height 23
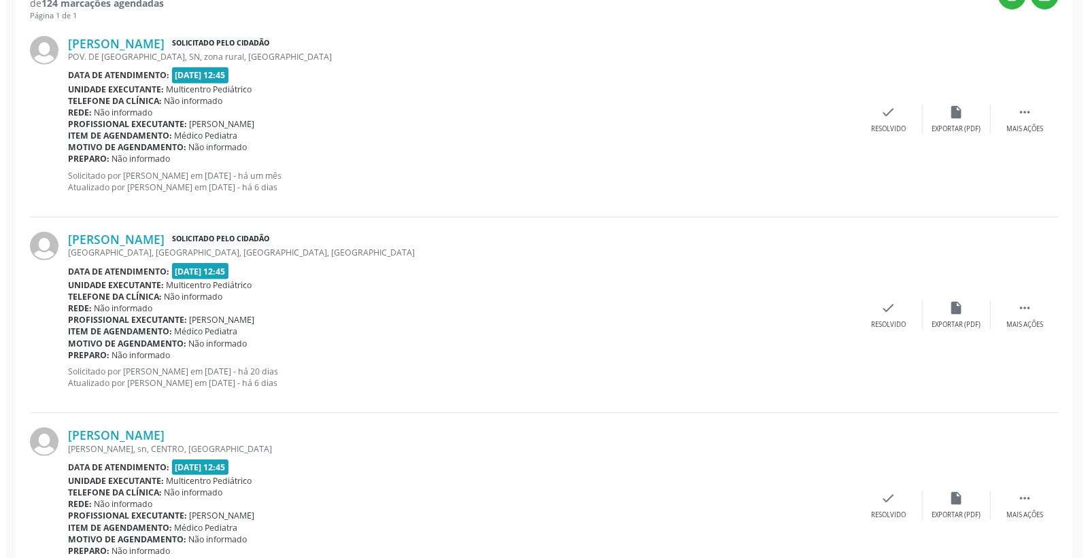
scroll to position [444, 0]
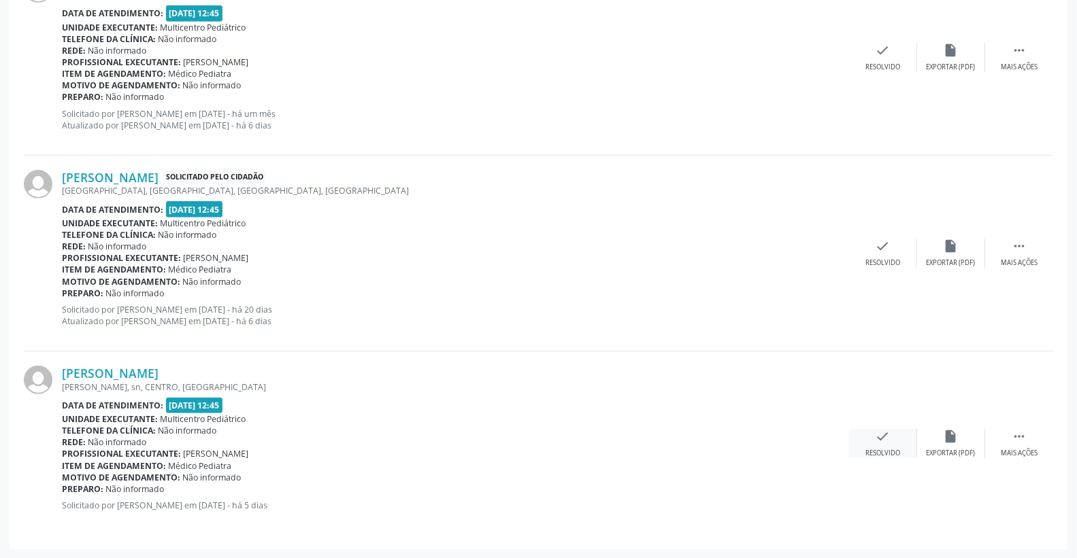
click at [884, 439] on icon "check" at bounding box center [882, 436] width 15 height 15
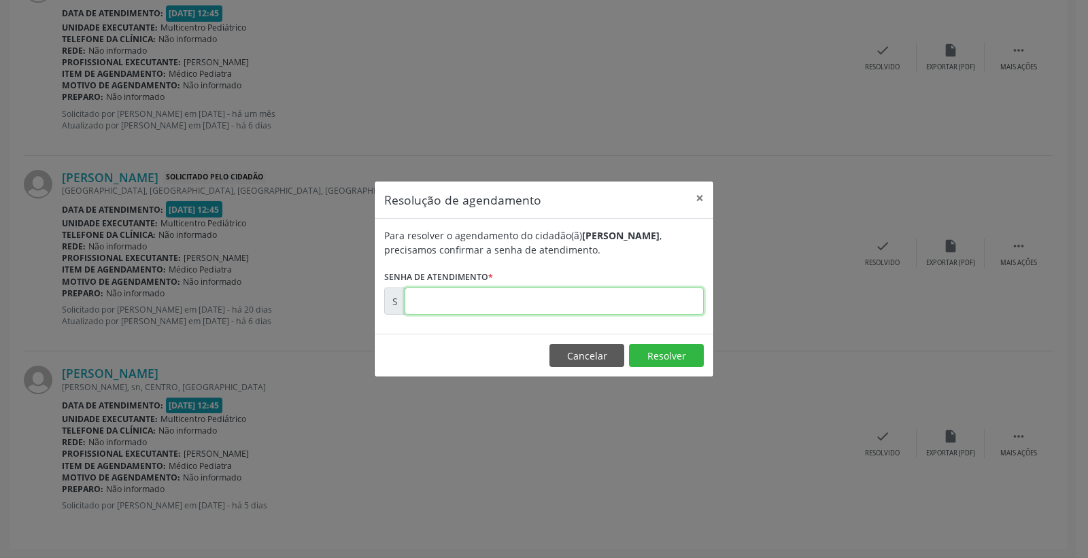
click at [586, 307] on input "text" at bounding box center [554, 301] width 299 height 27
type input "00181585"
click at [664, 355] on button "Resolver" at bounding box center [666, 355] width 75 height 23
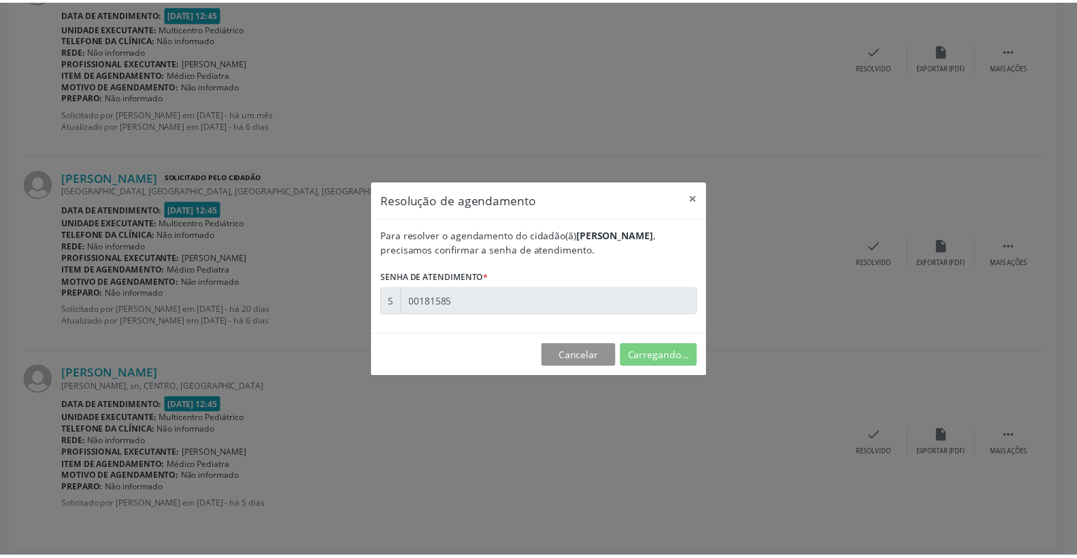
scroll to position [0, 0]
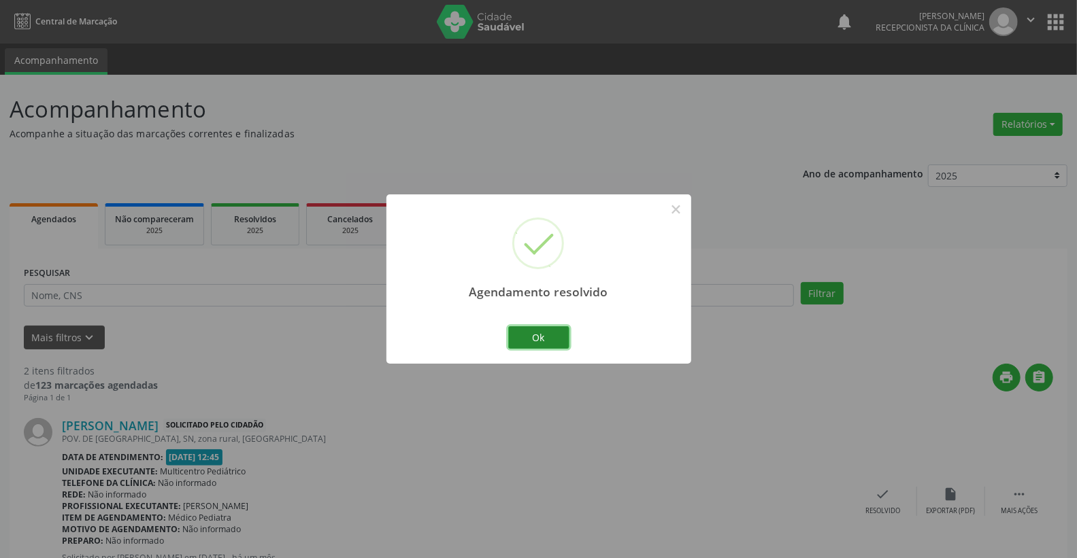
click at [541, 341] on button "Ok" at bounding box center [538, 337] width 61 height 23
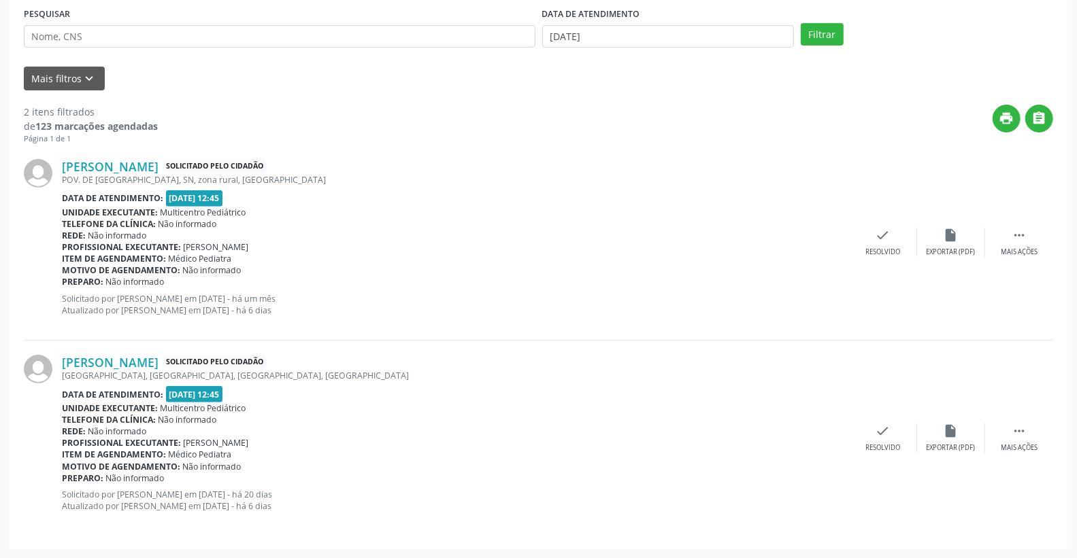
scroll to position [260, 0]
click at [113, 167] on link "[PERSON_NAME]" at bounding box center [110, 165] width 97 height 15
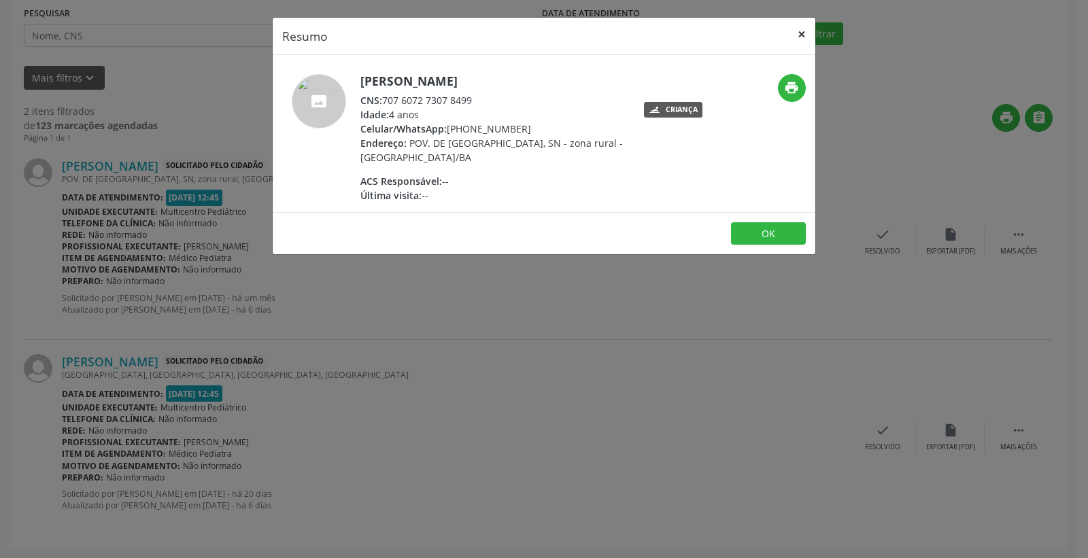
click at [805, 31] on button "×" at bounding box center [801, 34] width 27 height 33
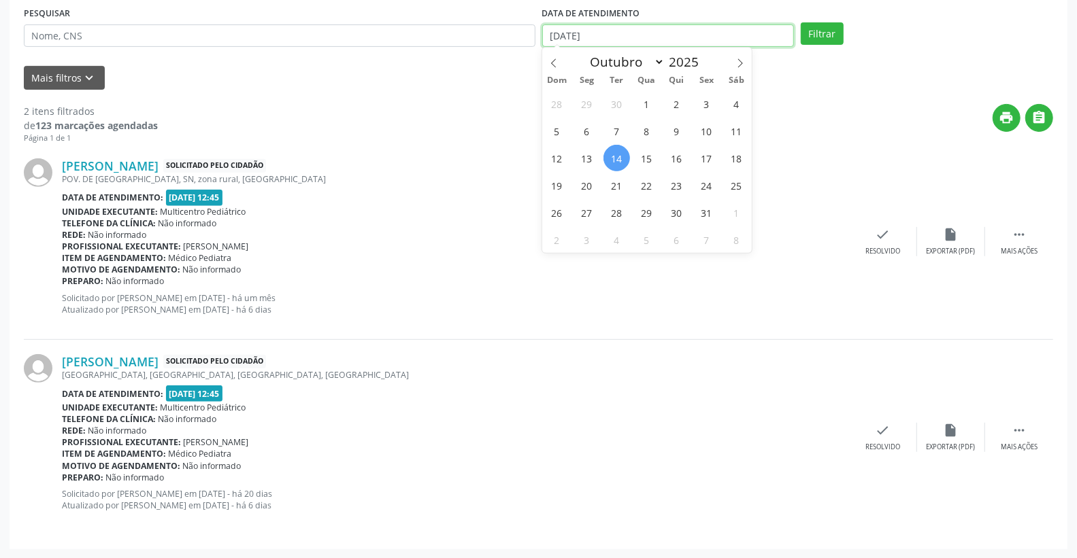
click at [622, 32] on input "[DATE]" at bounding box center [668, 35] width 252 height 23
click at [653, 161] on span "15" at bounding box center [646, 158] width 27 height 27
type input "[DATE]"
click at [653, 161] on span "15" at bounding box center [646, 158] width 27 height 27
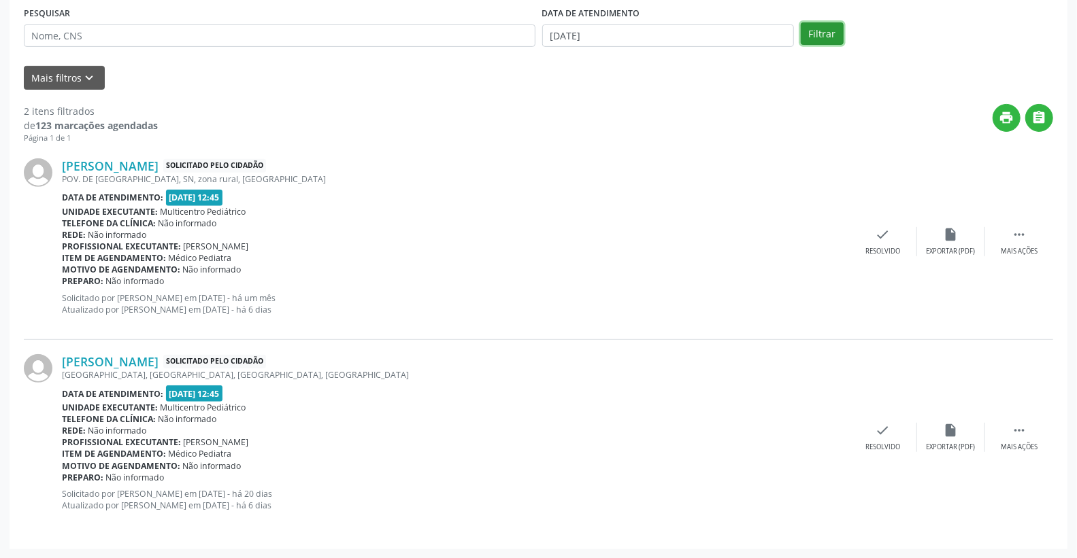
click at [817, 25] on button "Filtrar" at bounding box center [821, 33] width 43 height 23
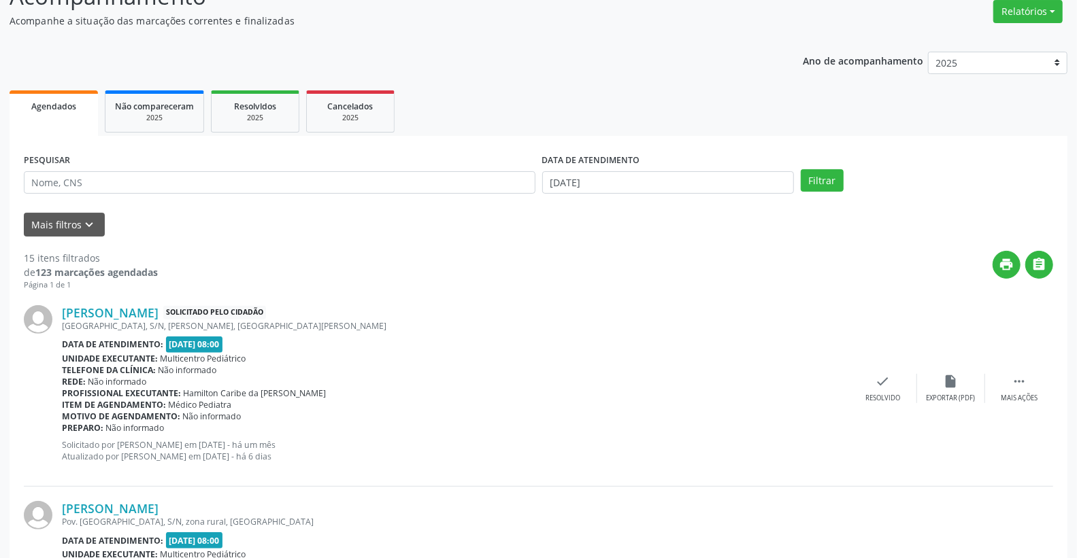
scroll to position [0, 0]
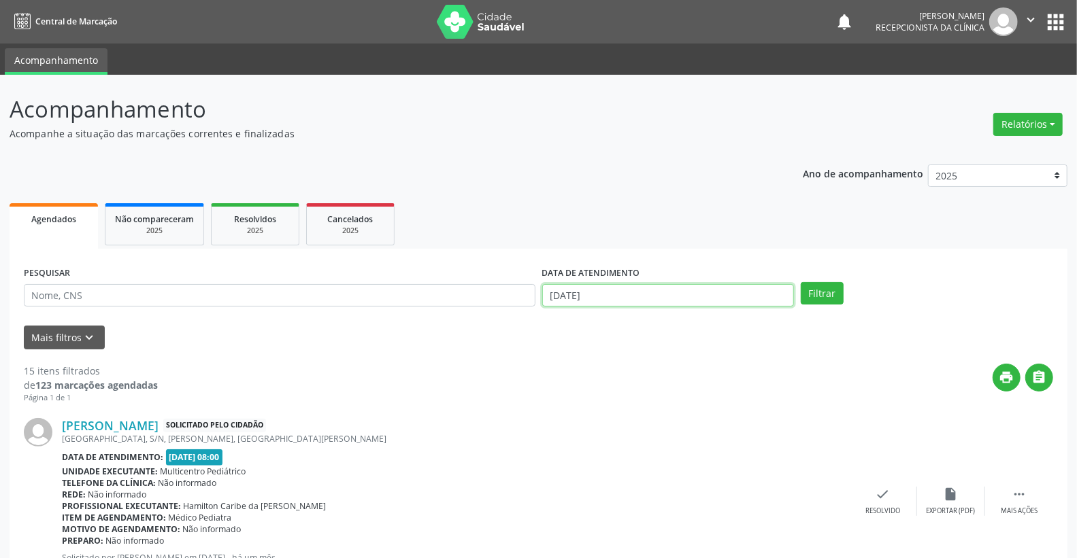
click at [635, 301] on input "[DATE]" at bounding box center [668, 295] width 252 height 23
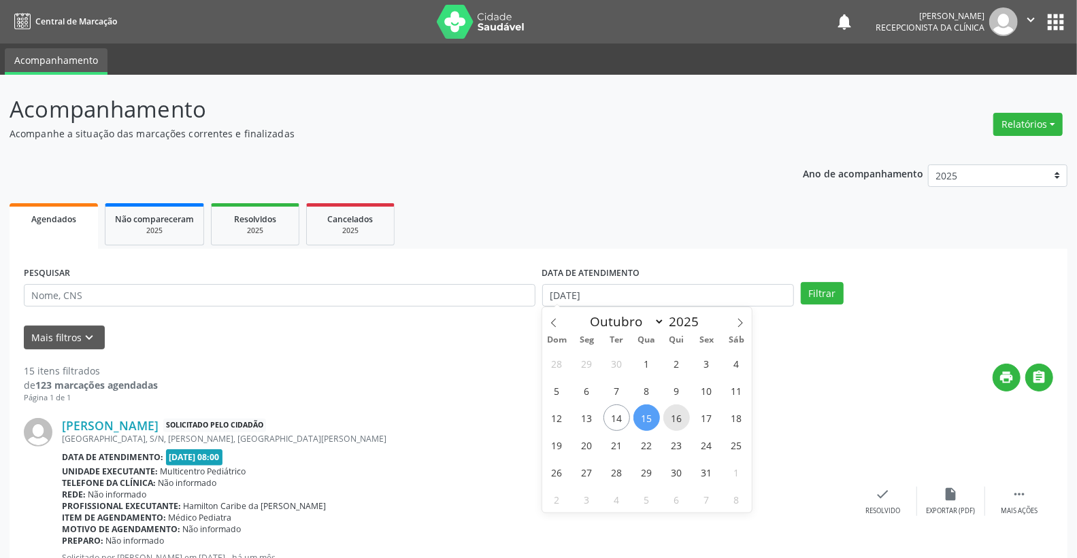
click at [675, 423] on span "16" at bounding box center [676, 418] width 27 height 27
type input "[DATE]"
click at [675, 423] on span "16" at bounding box center [676, 418] width 27 height 27
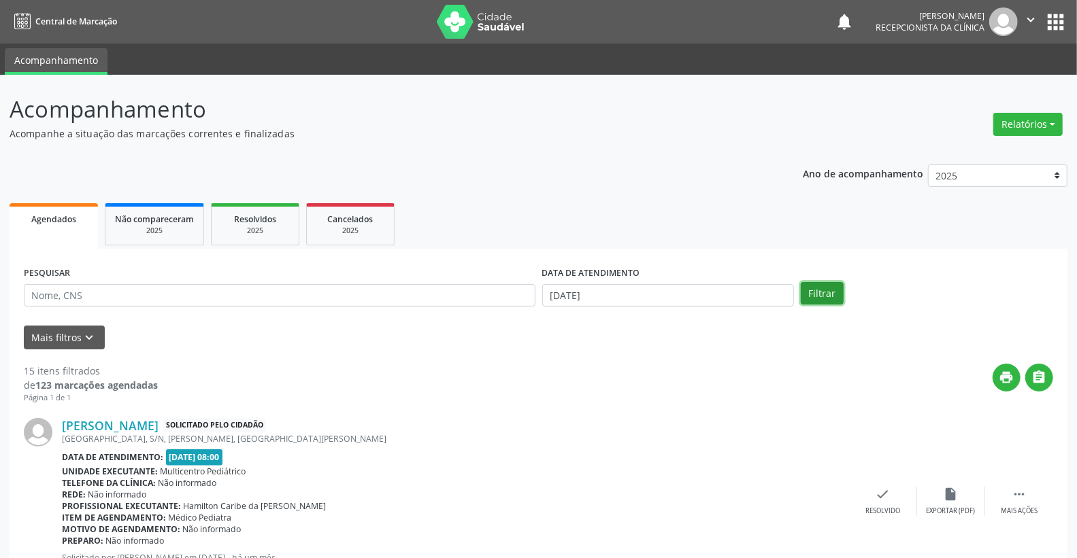
click at [814, 296] on button "Filtrar" at bounding box center [821, 293] width 43 height 23
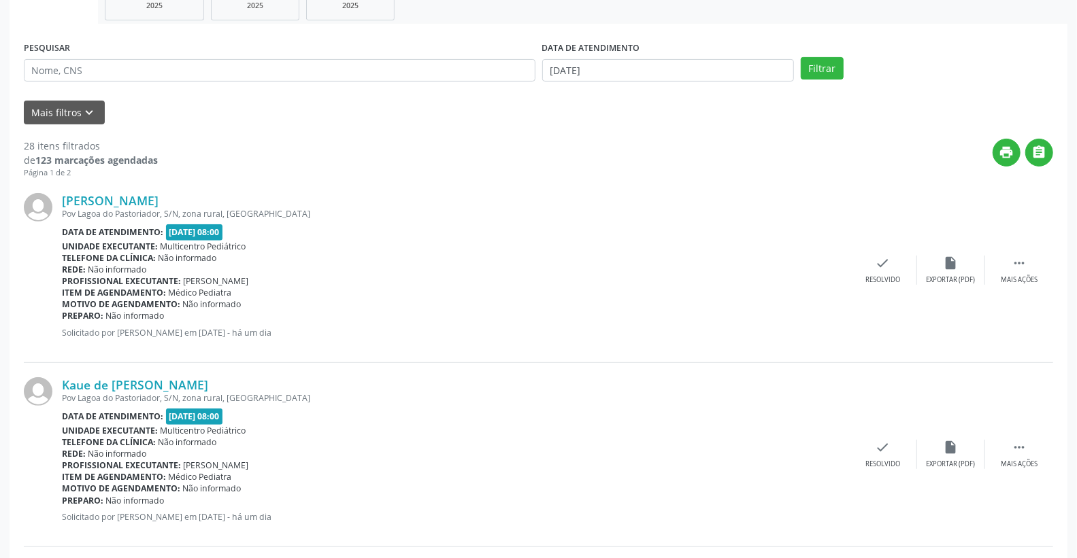
scroll to position [101, 0]
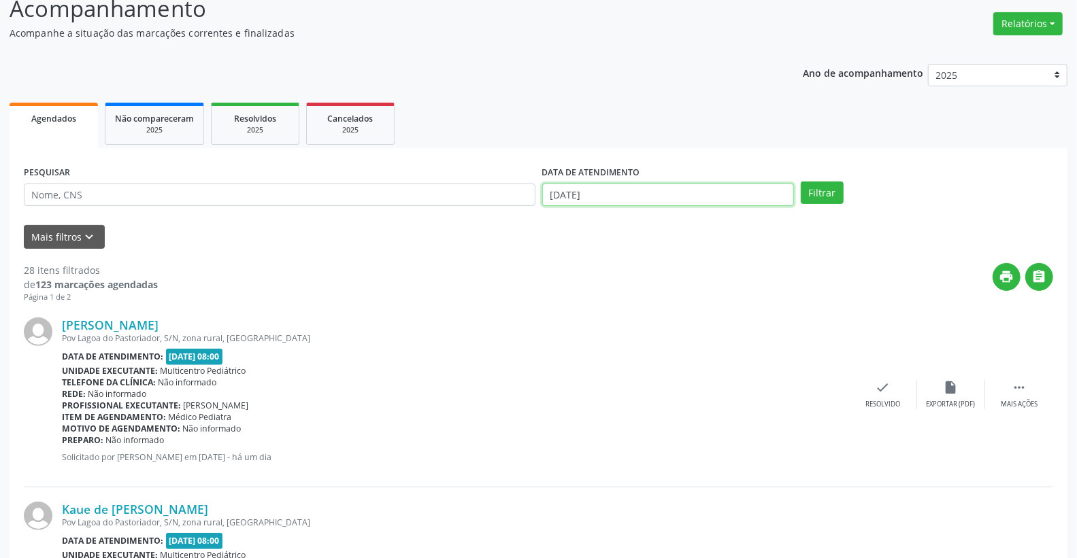
click at [620, 188] on input "[DATE]" at bounding box center [668, 195] width 252 height 23
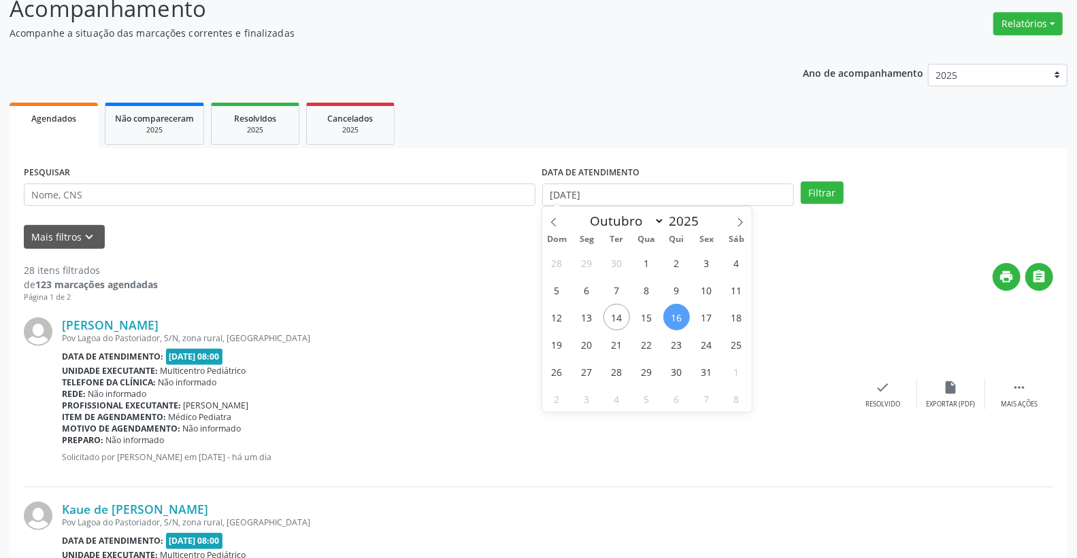
click at [463, 301] on div "print " at bounding box center [605, 283] width 895 height 40
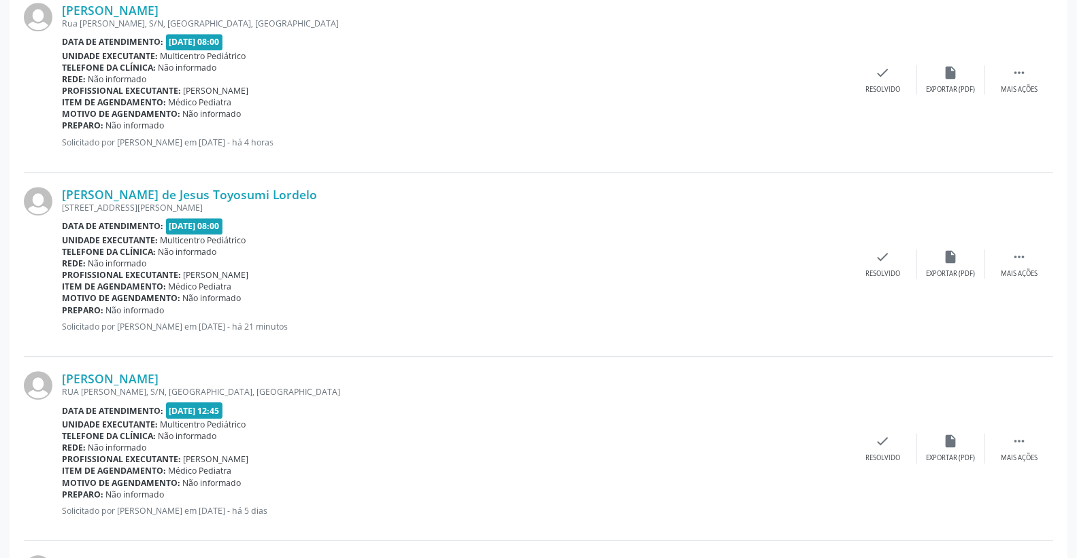
scroll to position [2519, 0]
